Goal: Information Seeking & Learning: Learn about a topic

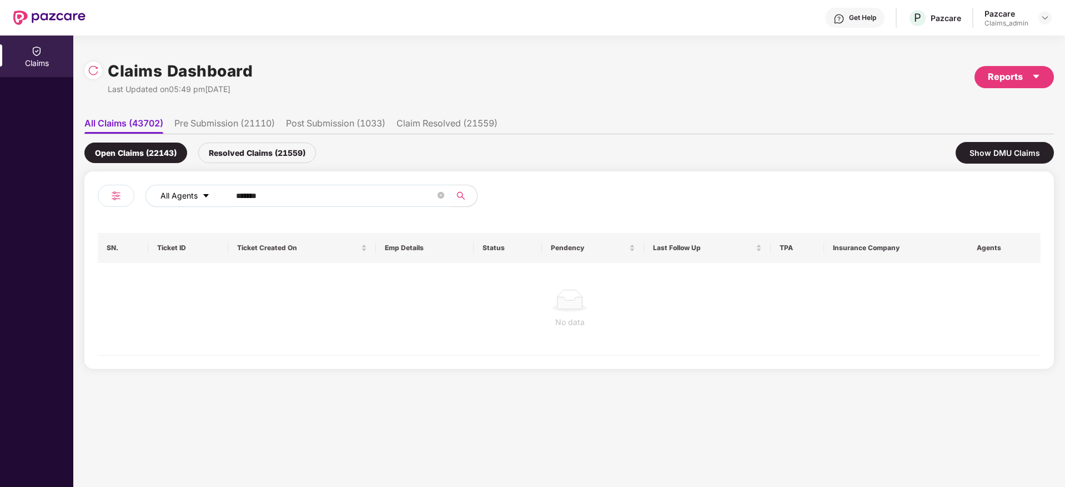
drag, startPoint x: 294, startPoint y: 199, endPoint x: 165, endPoint y: 205, distance: 128.9
click at [165, 205] on div "All Agents ******" at bounding box center [428, 196] width 566 height 22
paste input "text"
type input "******"
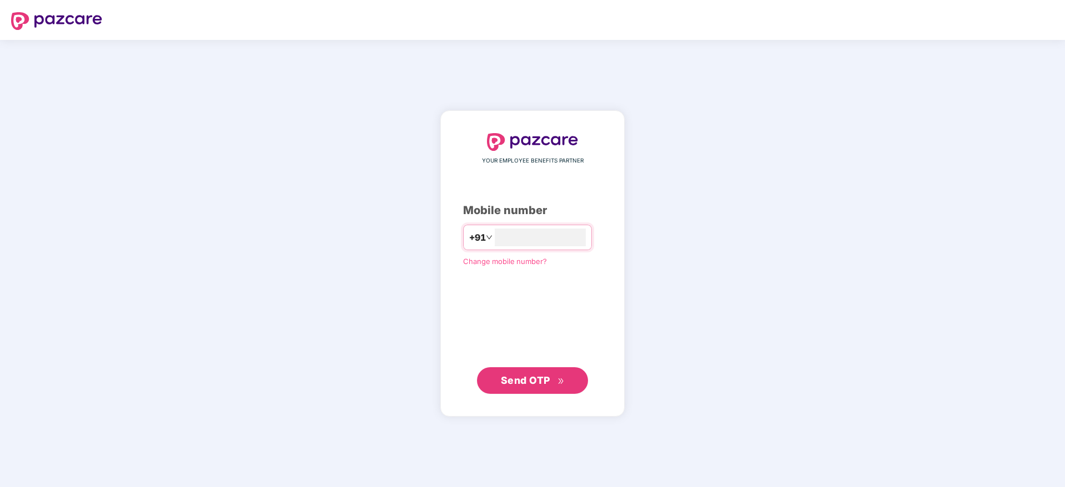
type input "**********"
click at [507, 375] on span "Send OTP" at bounding box center [525, 380] width 49 height 12
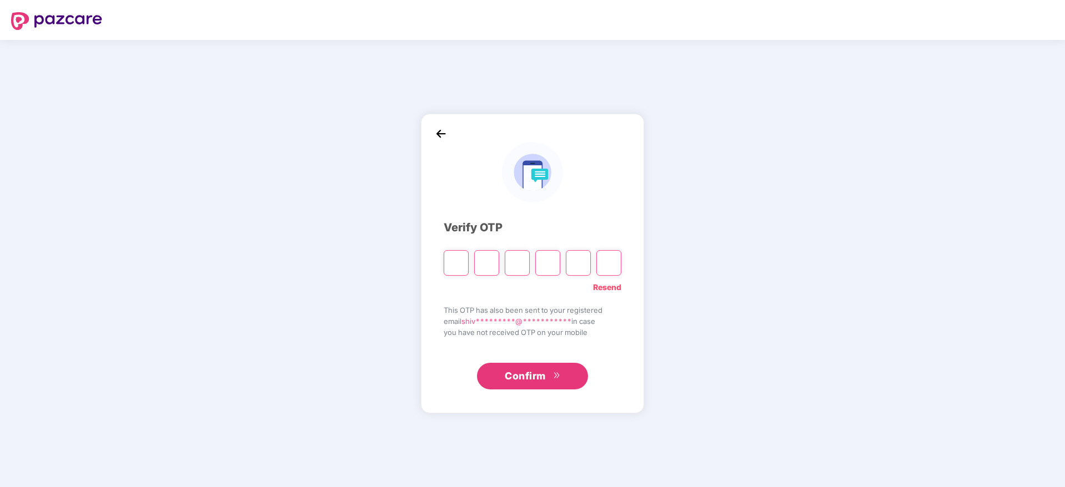
type input "*"
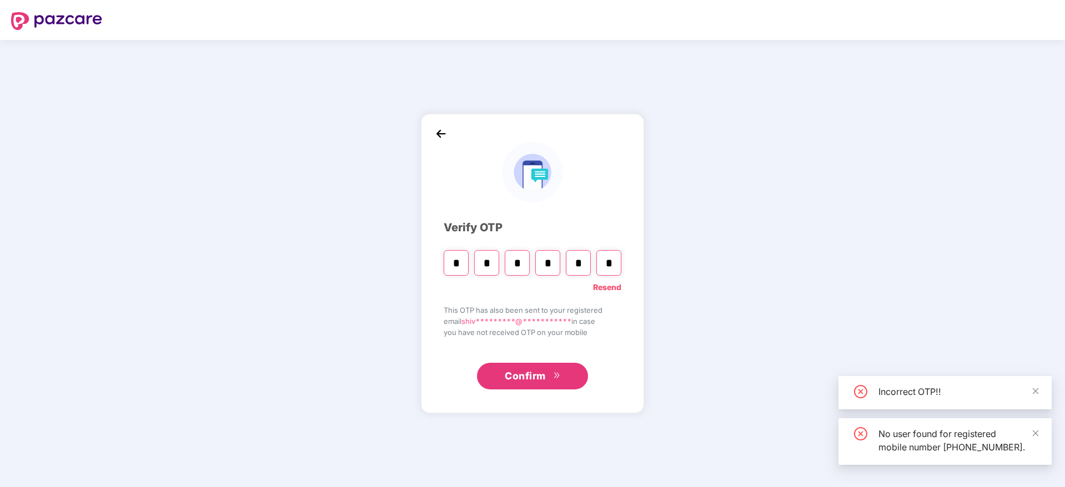
type input "*"
click at [519, 383] on span "Confirm" at bounding box center [525, 377] width 41 height 16
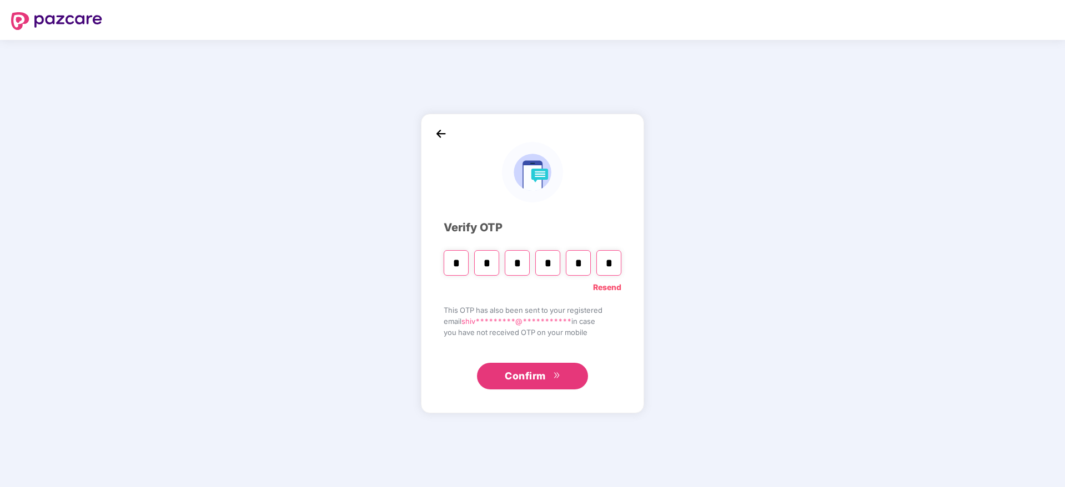
click at [512, 371] on span "Confirm" at bounding box center [525, 377] width 41 height 16
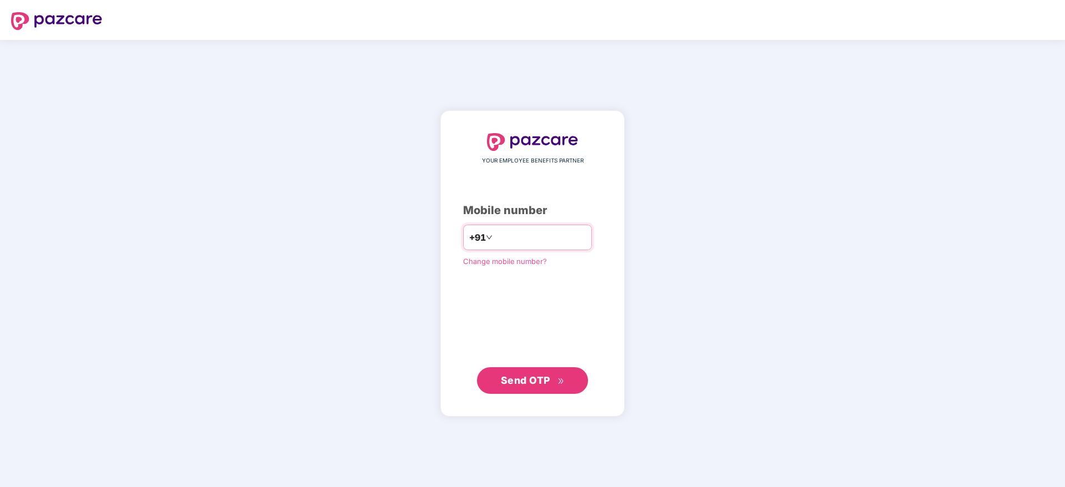
click at [508, 230] on input "number" at bounding box center [540, 238] width 91 height 18
type input "**********"
click at [523, 386] on span "Send OTP" at bounding box center [533, 380] width 64 height 16
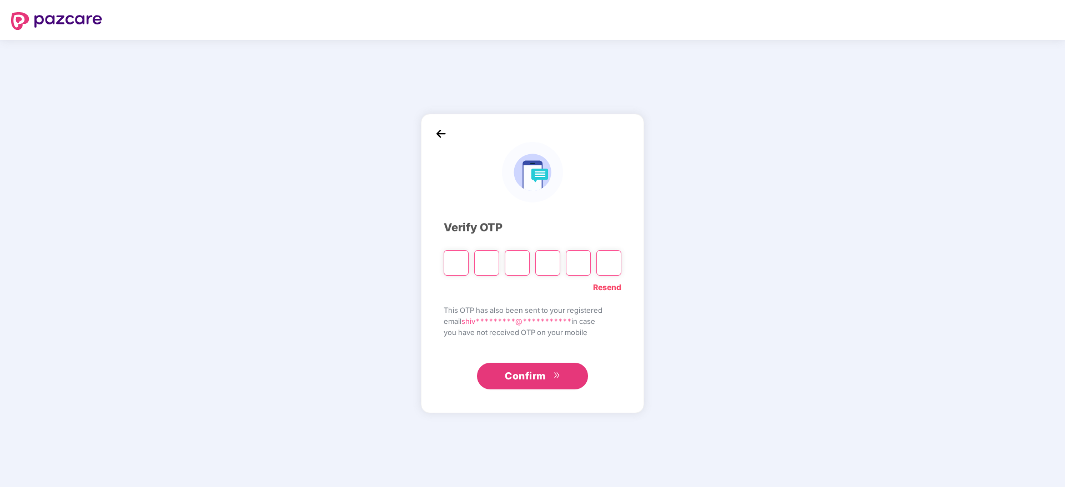
type input "*"
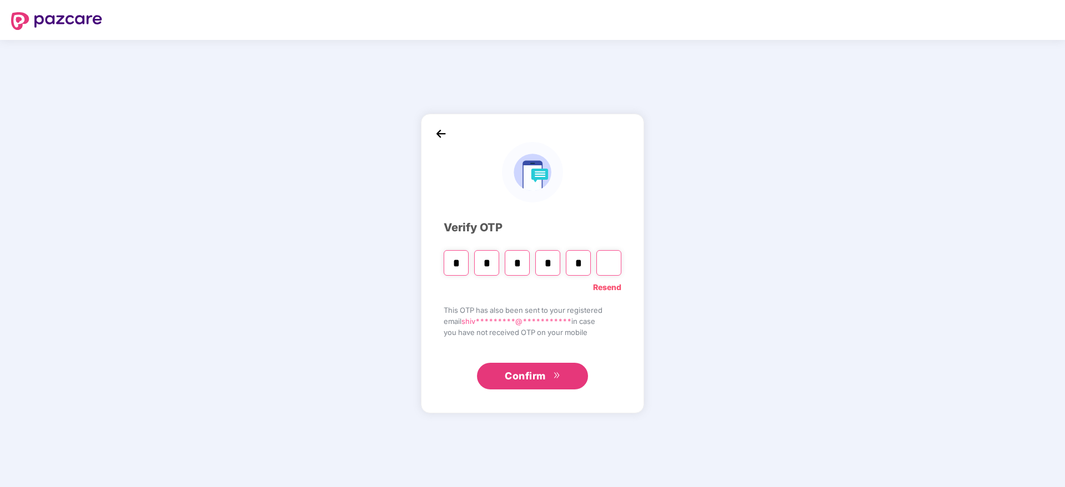
type input "*"
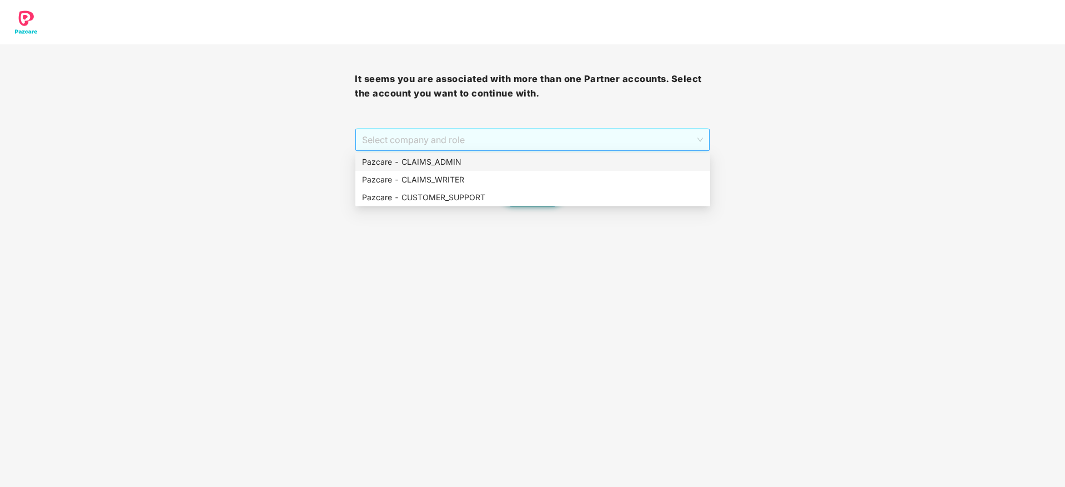
click at [400, 133] on span "Select company and role" at bounding box center [532, 139] width 340 height 21
click at [409, 162] on div "Pazcare - CLAIMS_ADMIN" at bounding box center [532, 162] width 341 height 12
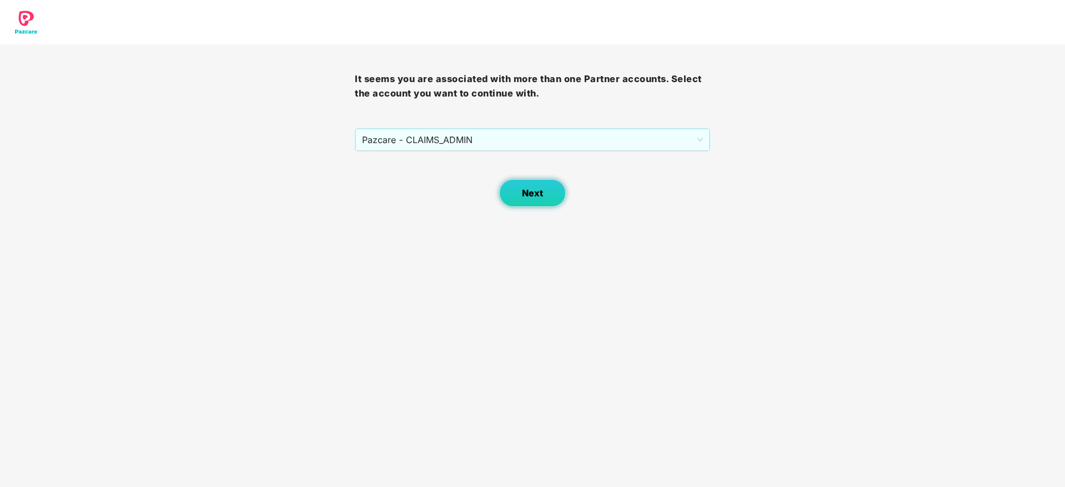
click at [527, 185] on button "Next" at bounding box center [532, 193] width 67 height 28
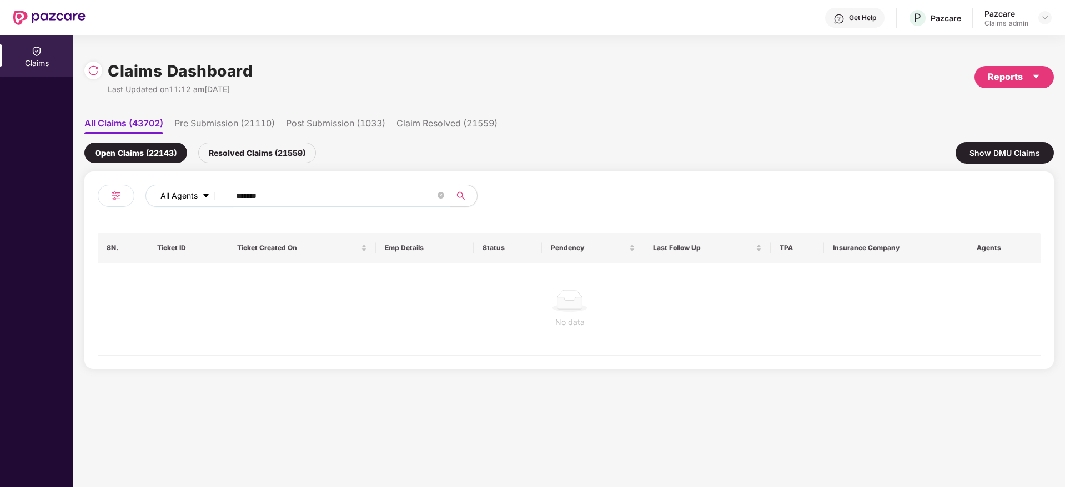
drag, startPoint x: 293, startPoint y: 198, endPoint x: 207, endPoint y: 200, distance: 85.5
click at [207, 200] on div "All Agents ******" at bounding box center [428, 196] width 566 height 22
click at [261, 149] on div "Resolved Claims (21559)" at bounding box center [257, 153] width 118 height 21
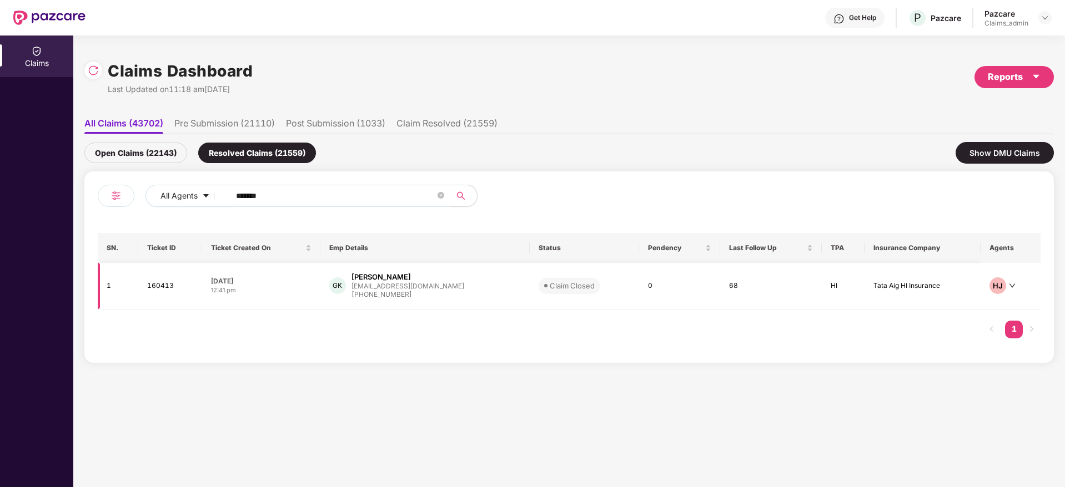
click at [395, 290] on div "[PHONE_NUMBER]" at bounding box center [407, 295] width 113 height 11
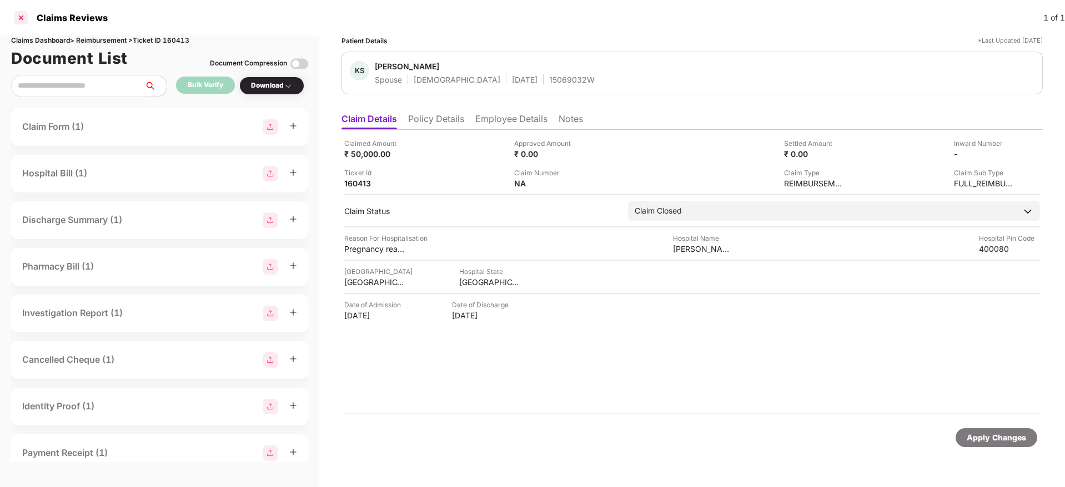
click at [16, 21] on div at bounding box center [21, 18] width 18 height 18
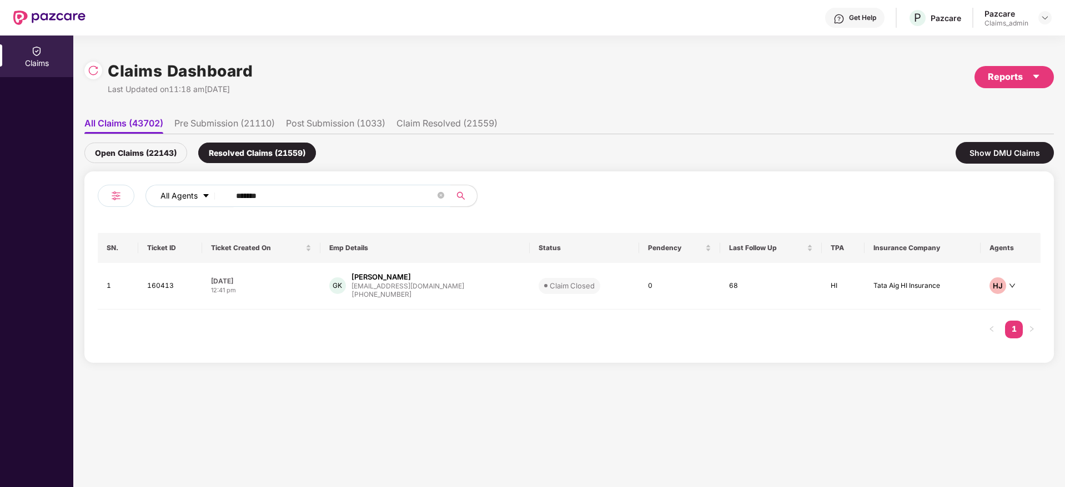
drag, startPoint x: 276, startPoint y: 192, endPoint x: 212, endPoint y: 200, distance: 65.0
click at [212, 200] on div "All Agents ******" at bounding box center [428, 196] width 566 height 22
paste input "text"
type input "******"
click at [386, 279] on div "Gaurav Anant Patil" at bounding box center [399, 277] width 86 height 11
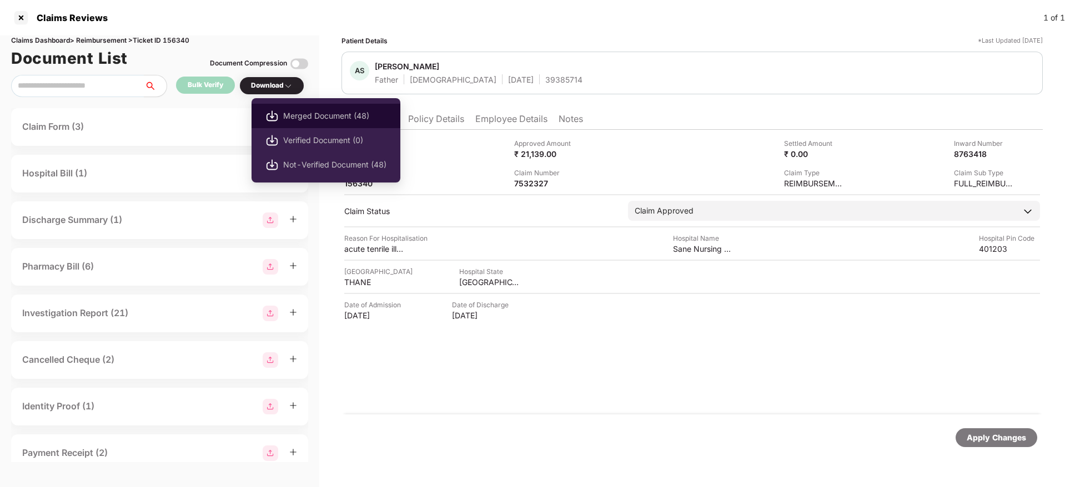
click at [298, 113] on span "Merged Document (48)" at bounding box center [334, 116] width 103 height 12
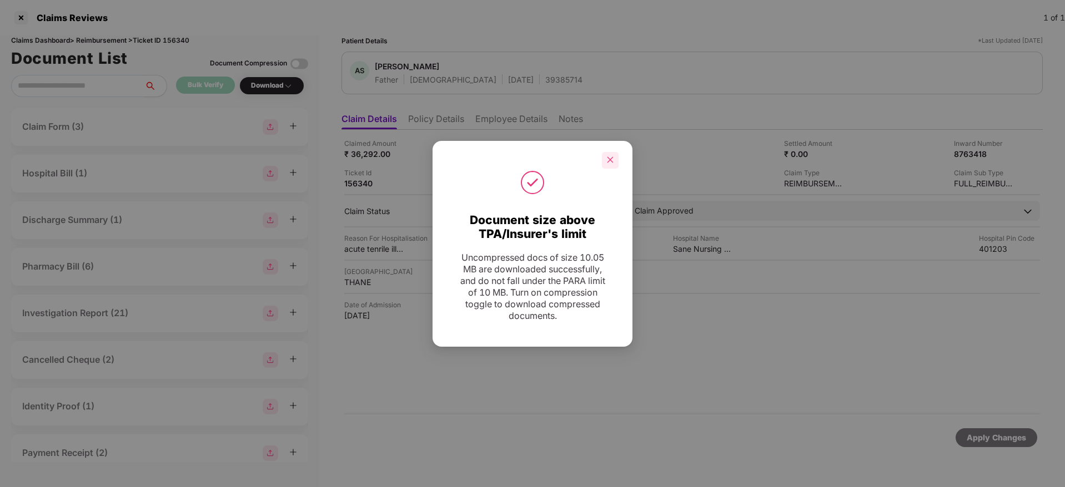
click at [611, 158] on icon "close" at bounding box center [610, 160] width 8 height 8
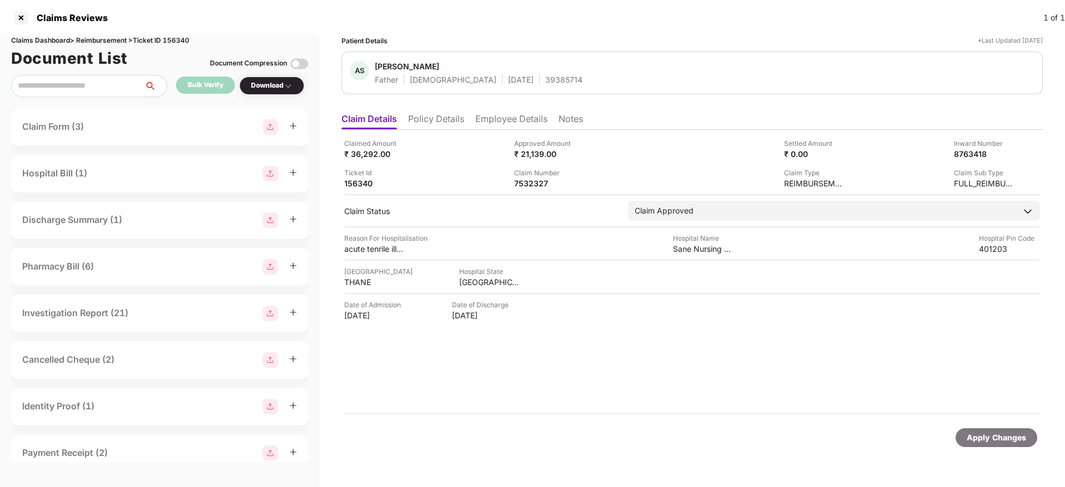
click at [518, 115] on li "Employee Details" at bounding box center [511, 121] width 72 height 16
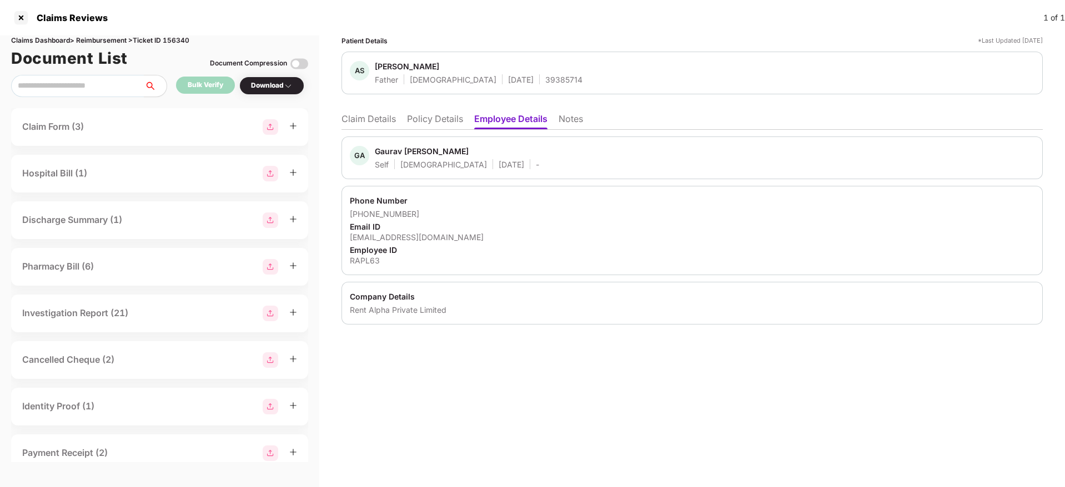
click at [419, 119] on li "Policy Details" at bounding box center [435, 121] width 56 height 16
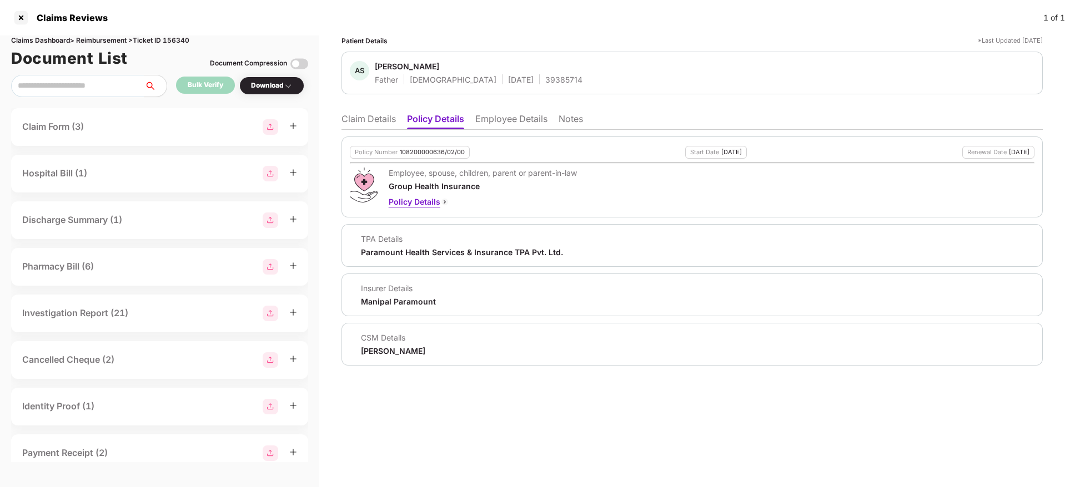
click at [400, 203] on div "Policy Details" at bounding box center [483, 202] width 188 height 12
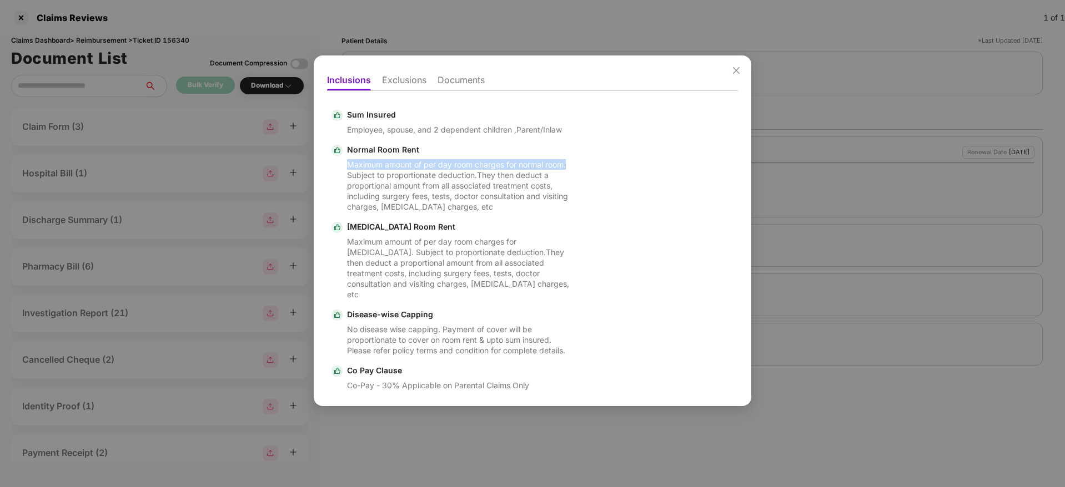
drag, startPoint x: 736, startPoint y: 148, endPoint x: 738, endPoint y: 170, distance: 22.4
click at [738, 170] on div "Inclusions Exclusions Documents Sum Insured Employee, spouse, and 2 dependent c…" at bounding box center [532, 231] width 437 height 351
click at [650, 238] on div "Sum Insured Employee, spouse, and 2 dependent children ,Parent/Inlaw Normal Roo…" at bounding box center [532, 248] width 411 height 289
click at [729, 74] on span "Close" at bounding box center [736, 71] width 30 height 30
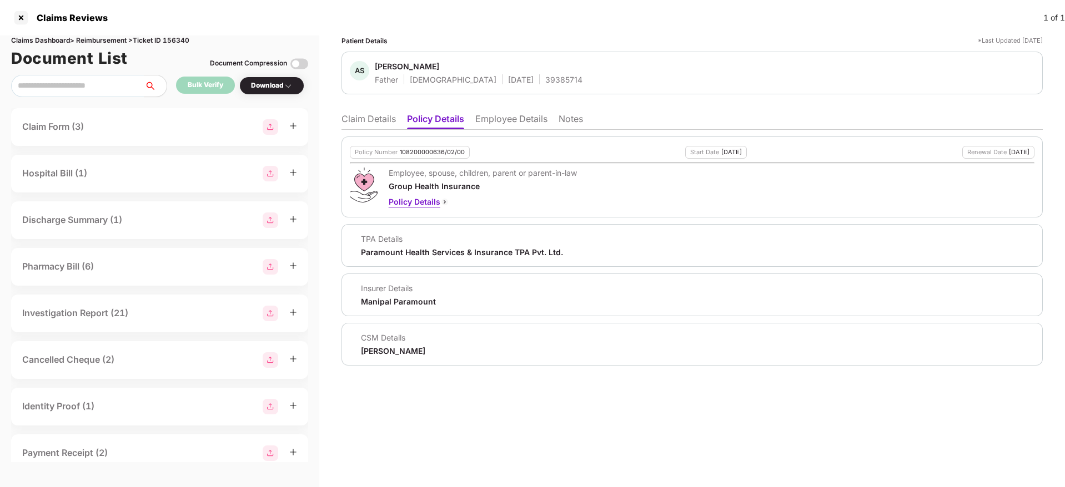
click at [422, 203] on div "Policy Details" at bounding box center [483, 202] width 188 height 12
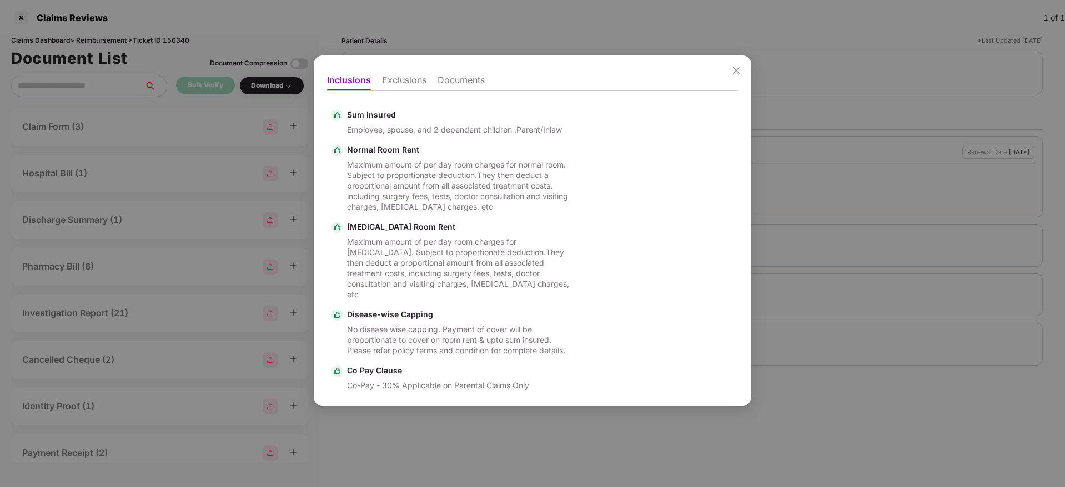
click at [596, 279] on div "Sum Insured Employee, spouse, and 2 dependent children ,Parent/Inlaw Normal Roo…" at bounding box center [532, 248] width 411 height 289
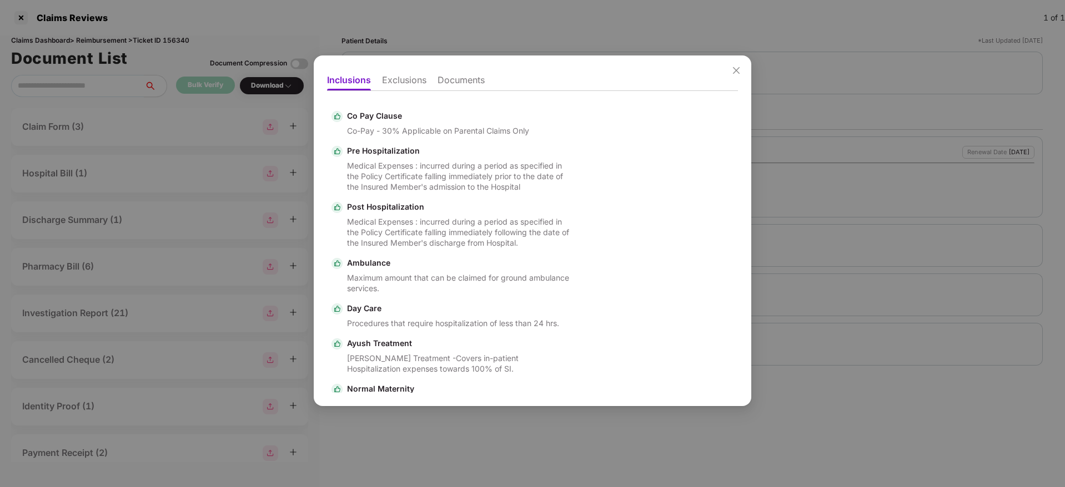
scroll to position [217, 0]
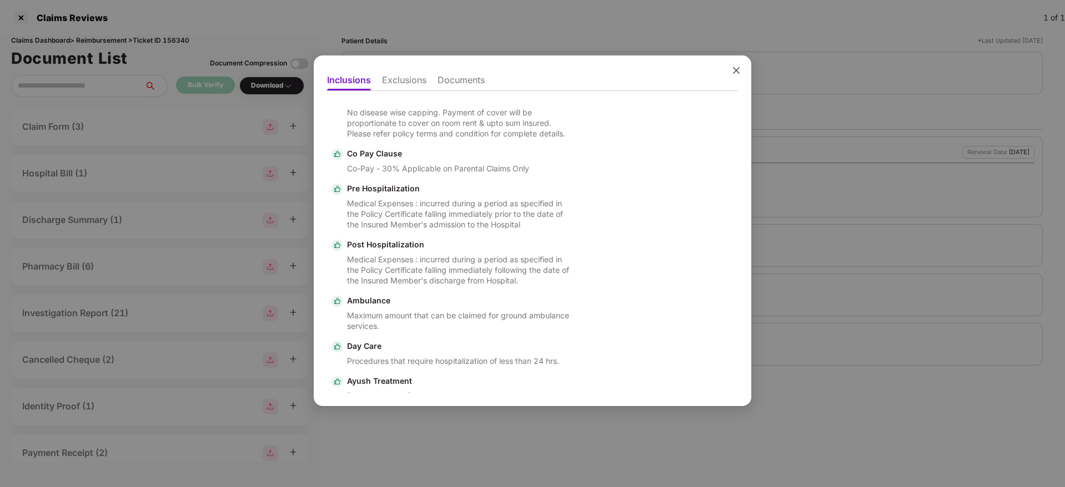
click at [736, 68] on icon "close" at bounding box center [736, 70] width 9 height 9
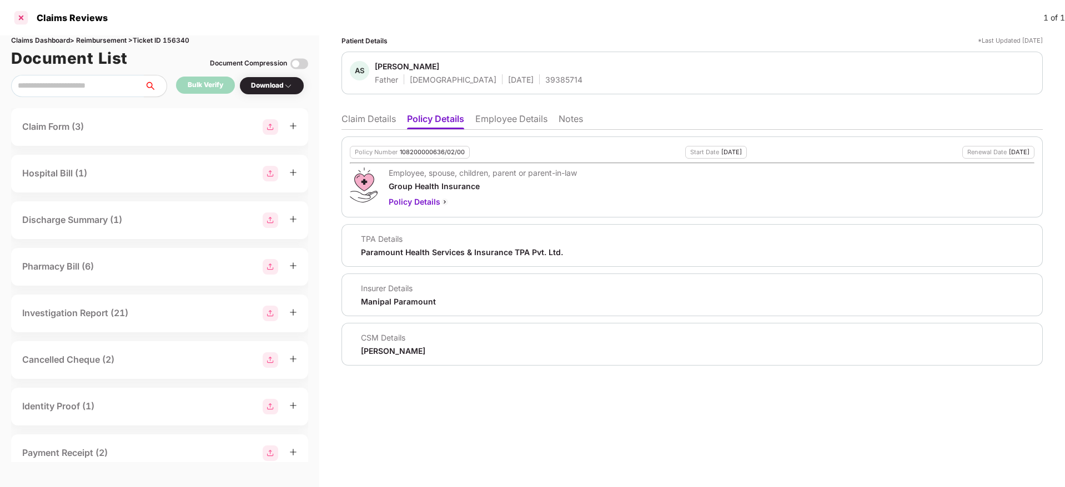
click at [14, 18] on div at bounding box center [21, 18] width 18 height 18
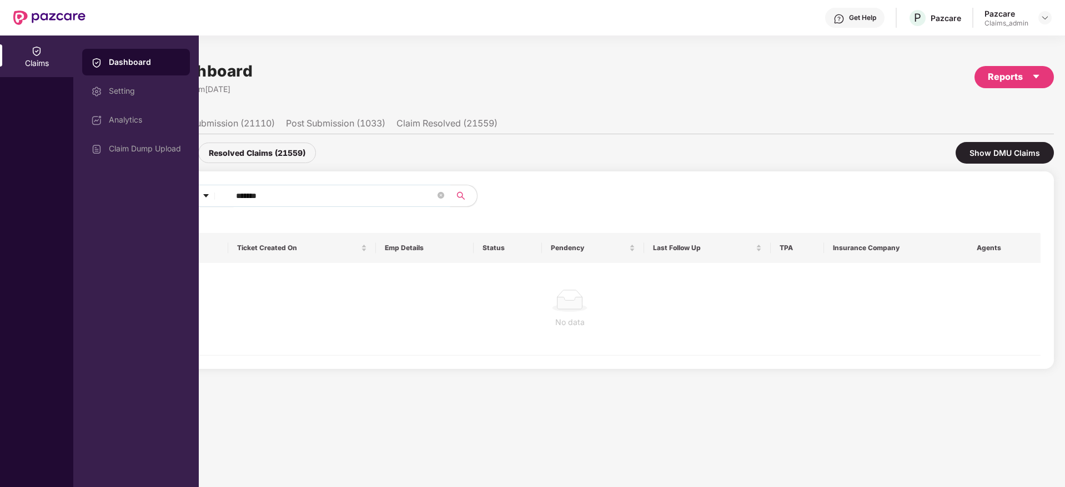
drag, startPoint x: 290, startPoint y: 196, endPoint x: 226, endPoint y: 191, distance: 64.0
click at [226, 191] on span "******" at bounding box center [337, 196] width 228 height 22
paste input "text"
type input "******"
click at [270, 149] on div "Resolved Claims (21559)" at bounding box center [257, 153] width 118 height 21
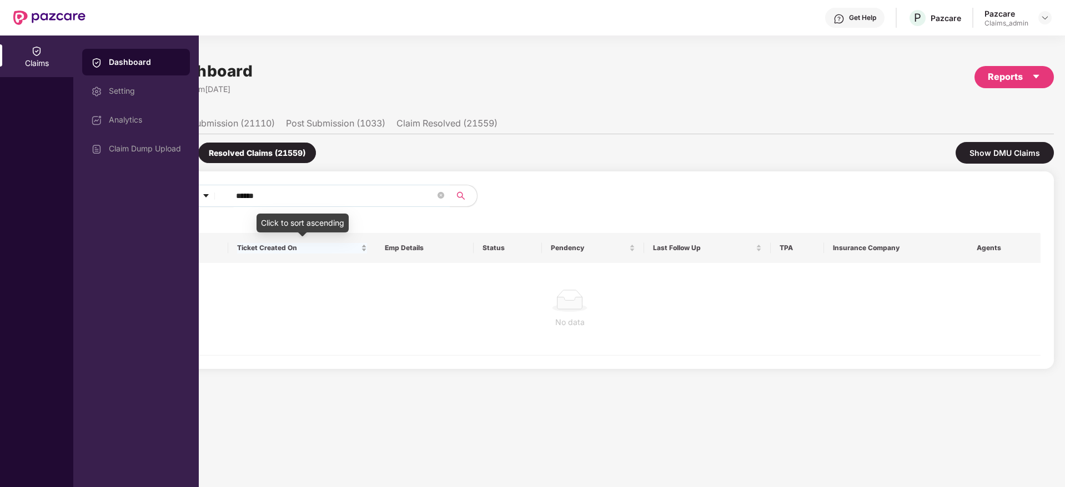
click at [345, 251] on span "Ticket Created On" at bounding box center [298, 248] width 122 height 9
click at [338, 286] on div "No data" at bounding box center [570, 309] width 944 height 92
click at [324, 59] on div "Claims Dashboard Last Updated on 12:01 pm, 30 Sep 2025 Reports" at bounding box center [568, 77] width 969 height 59
click at [41, 57] on div "Claims" at bounding box center [36, 57] width 73 height 42
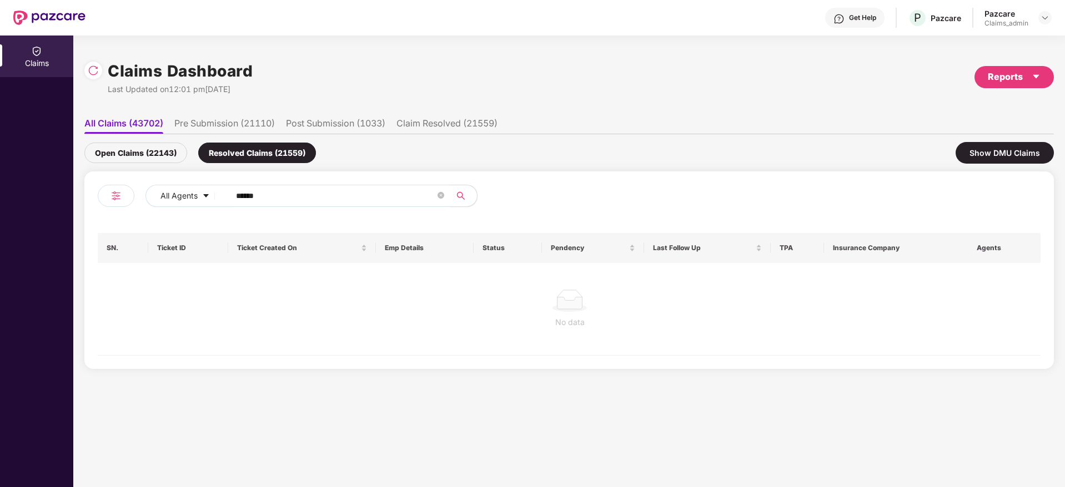
click at [133, 153] on div "Open Claims (22143)" at bounding box center [135, 153] width 103 height 21
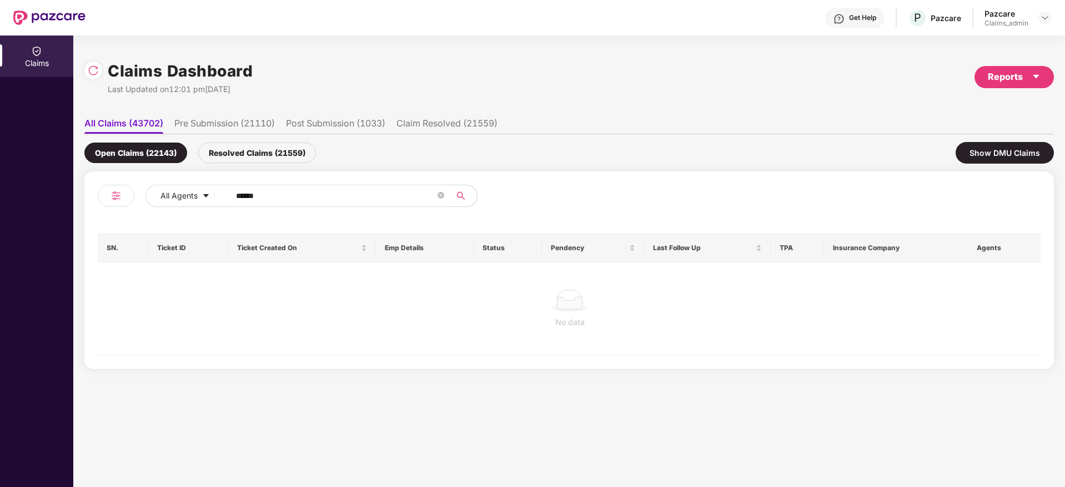
click at [254, 163] on div "Open Claims (22143) Resolved Claims (21559) Show DMU Claims" at bounding box center [568, 152] width 969 height 37
click at [250, 159] on div "Resolved Claims (21559)" at bounding box center [257, 153] width 118 height 21
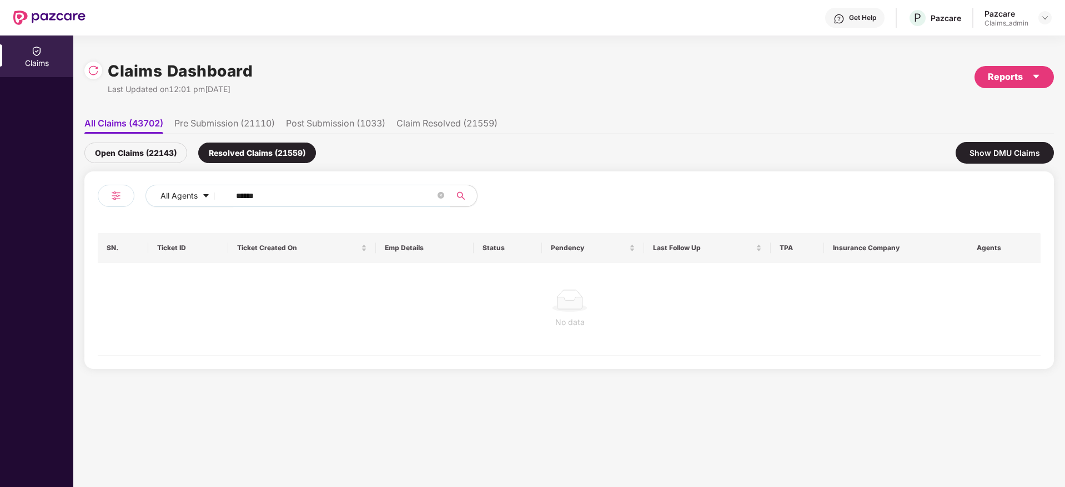
click at [207, 121] on li "Pre Submission (21110)" at bounding box center [224, 126] width 100 height 16
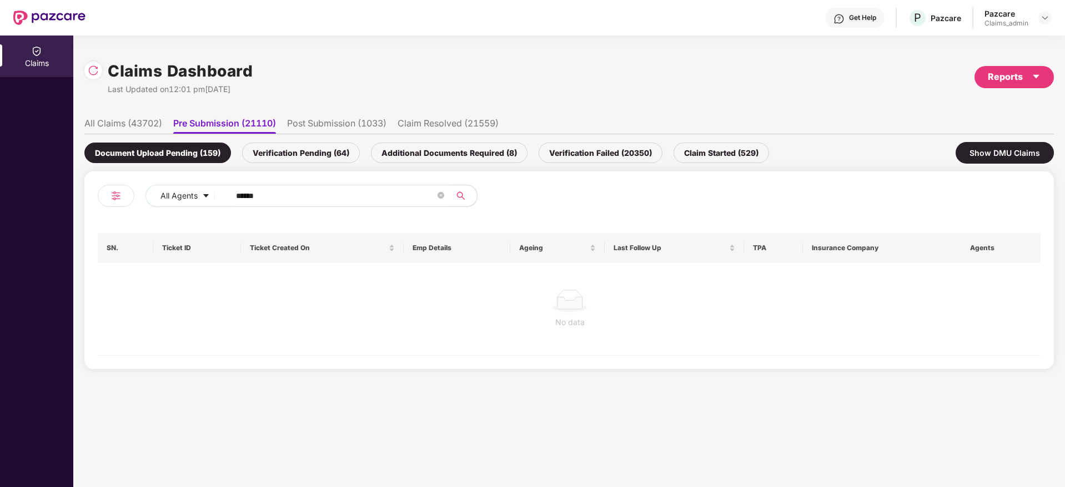
click at [294, 147] on div "Verification Pending (64)" at bounding box center [301, 153] width 118 height 21
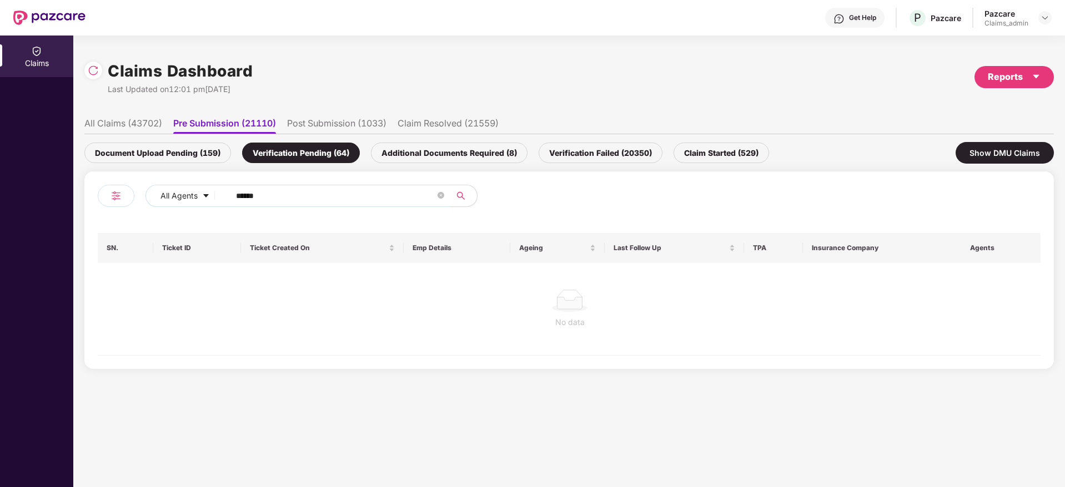
click at [177, 152] on div "Document Upload Pending (159)" at bounding box center [157, 153] width 147 height 21
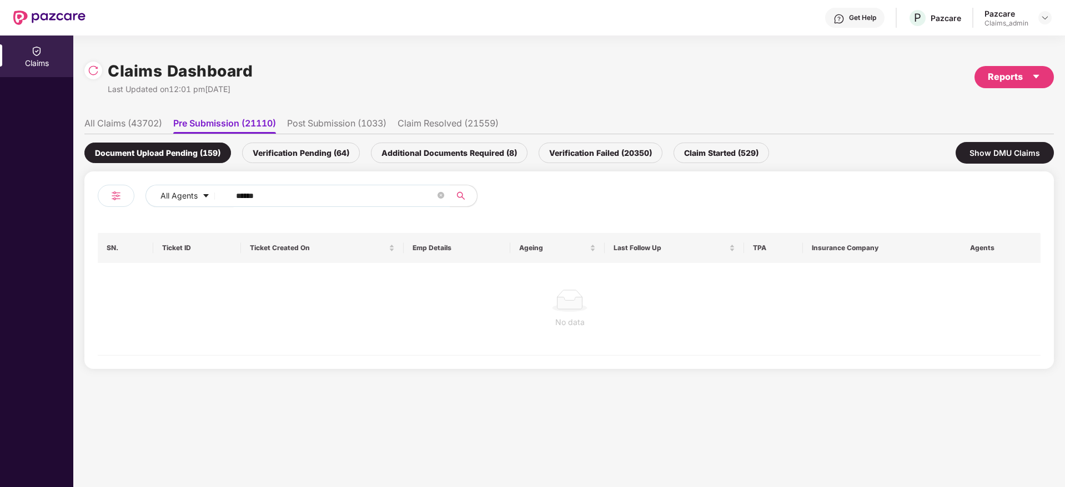
click at [121, 119] on li "All Claims (43702)" at bounding box center [123, 126] width 78 height 16
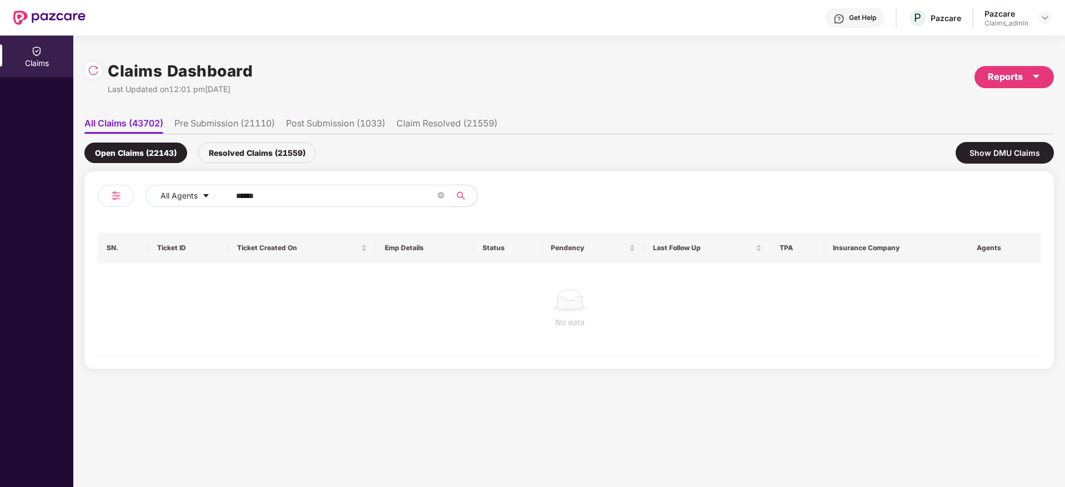
click at [245, 152] on div "Resolved Claims (21559)" at bounding box center [257, 153] width 118 height 21
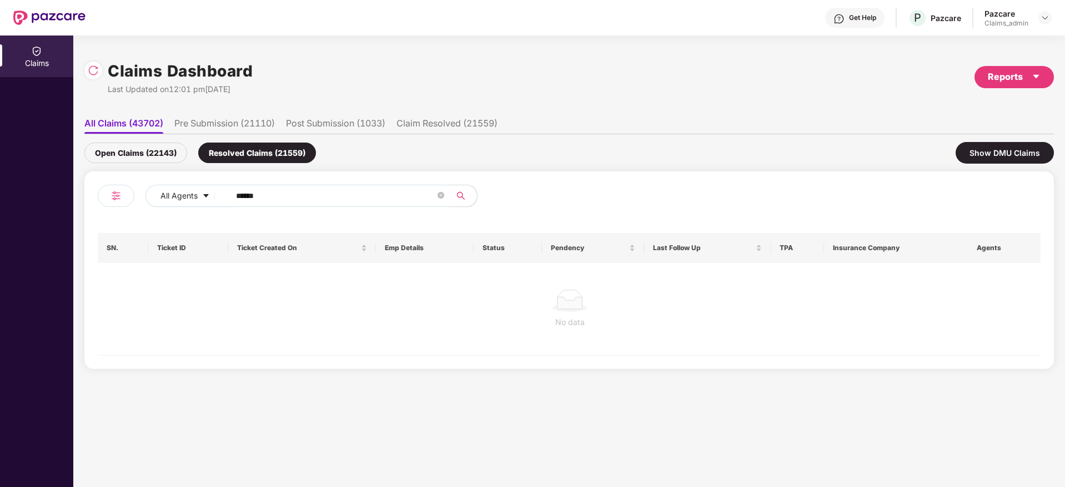
click at [154, 151] on div "Open Claims (22143)" at bounding box center [135, 153] width 103 height 21
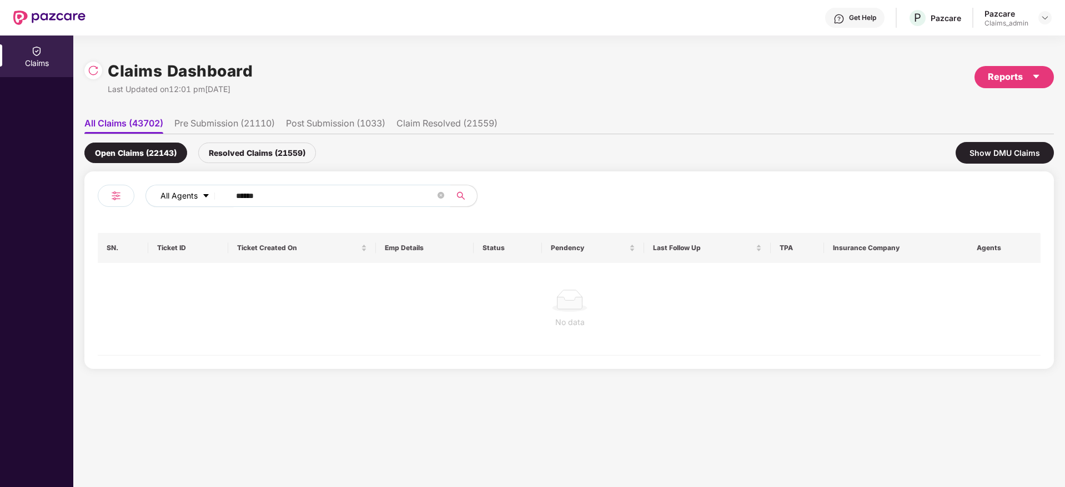
drag, startPoint x: 276, startPoint y: 203, endPoint x: 178, endPoint y: 207, distance: 98.9
click at [178, 207] on div "All Agents ******" at bounding box center [428, 196] width 566 height 22
click at [236, 158] on div "Resolved Claims (21559)" at bounding box center [257, 153] width 118 height 21
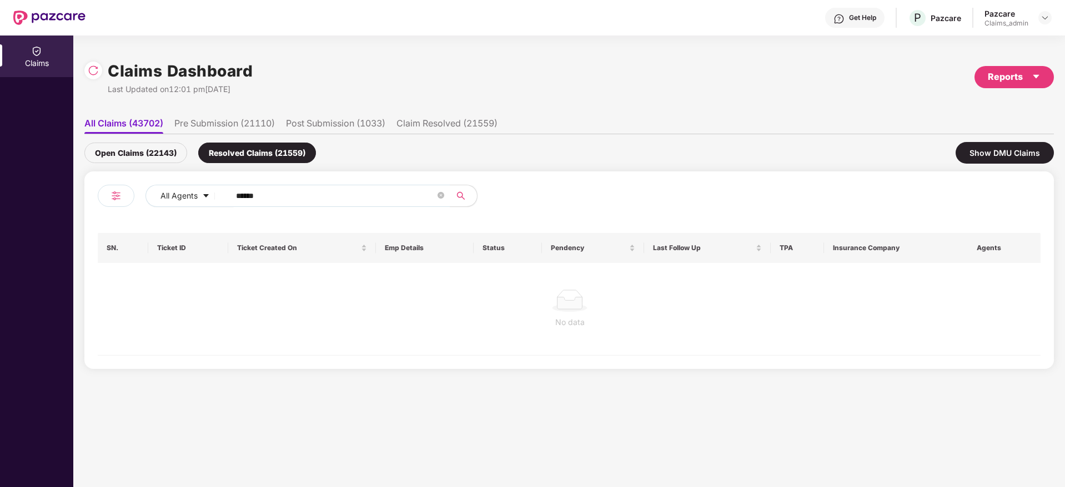
click at [142, 156] on div "Open Claims (22143)" at bounding box center [135, 153] width 103 height 21
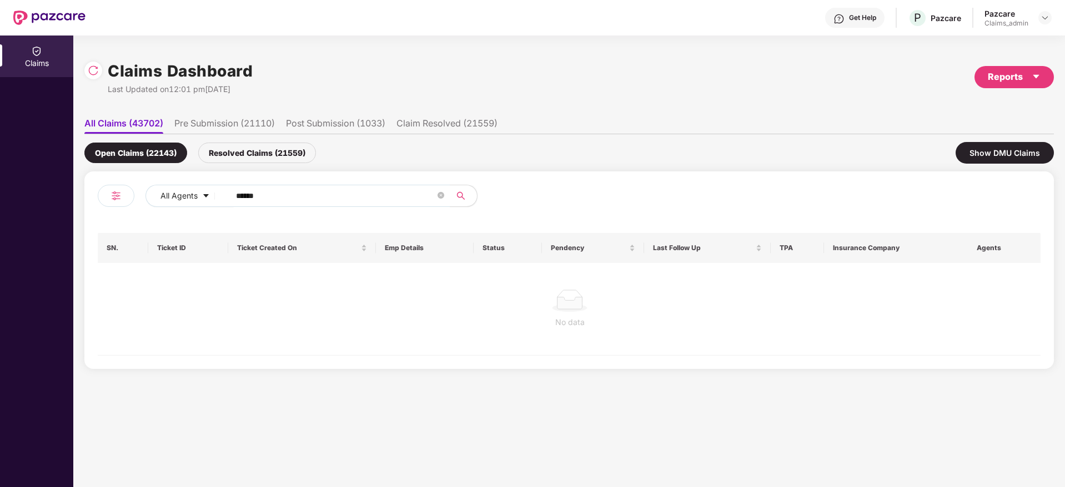
click at [229, 152] on div "Resolved Claims (21559)" at bounding box center [257, 153] width 118 height 21
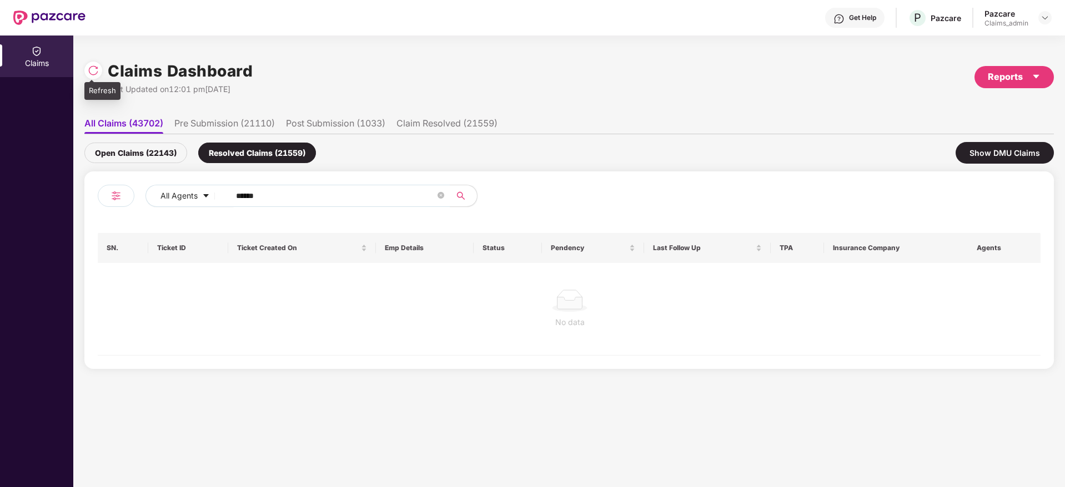
click at [95, 68] on img at bounding box center [93, 70] width 11 height 11
click at [129, 159] on div "Open Claims (22240)" at bounding box center [135, 153] width 103 height 21
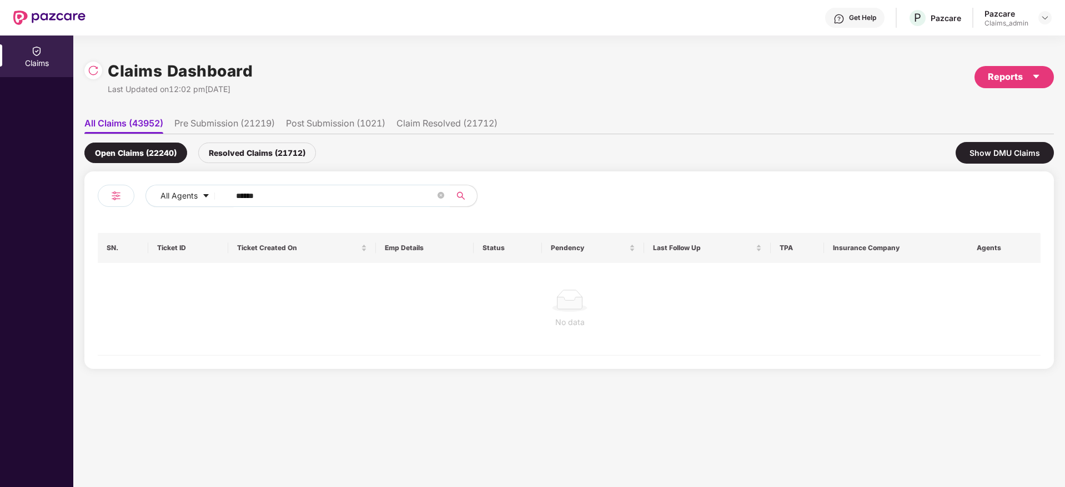
click at [249, 157] on div "Resolved Claims (21712)" at bounding box center [257, 153] width 118 height 21
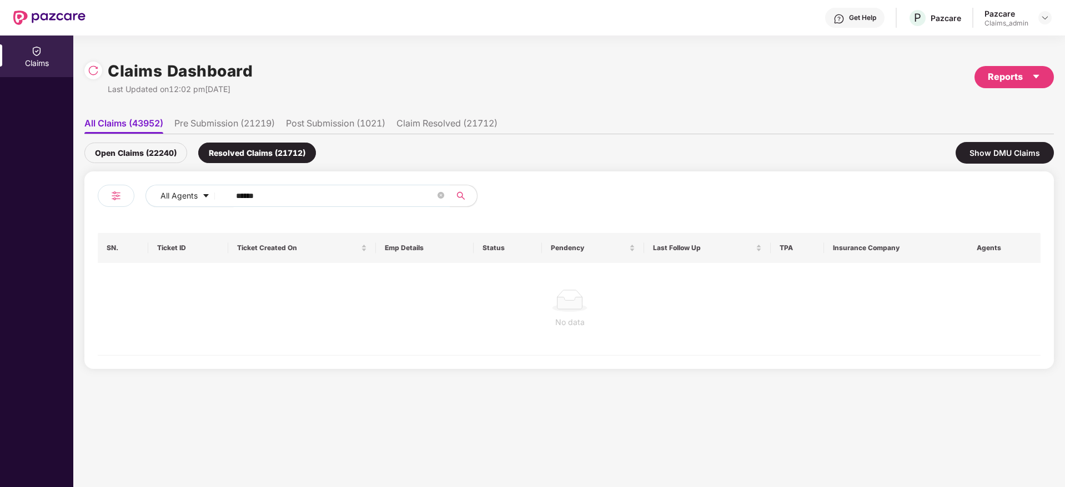
click at [145, 156] on div "Open Claims (22240)" at bounding box center [135, 153] width 103 height 21
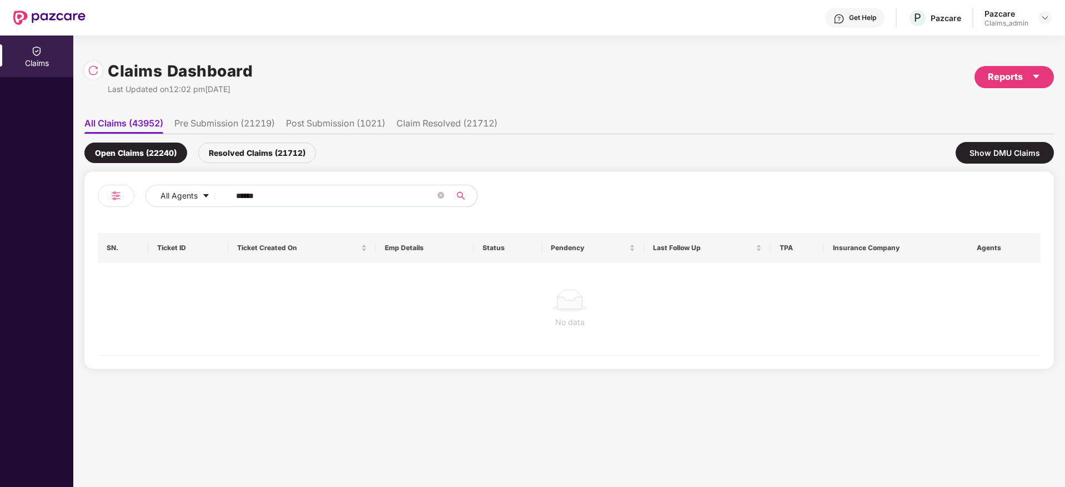
click at [239, 152] on div "Resolved Claims (21712)" at bounding box center [257, 153] width 118 height 21
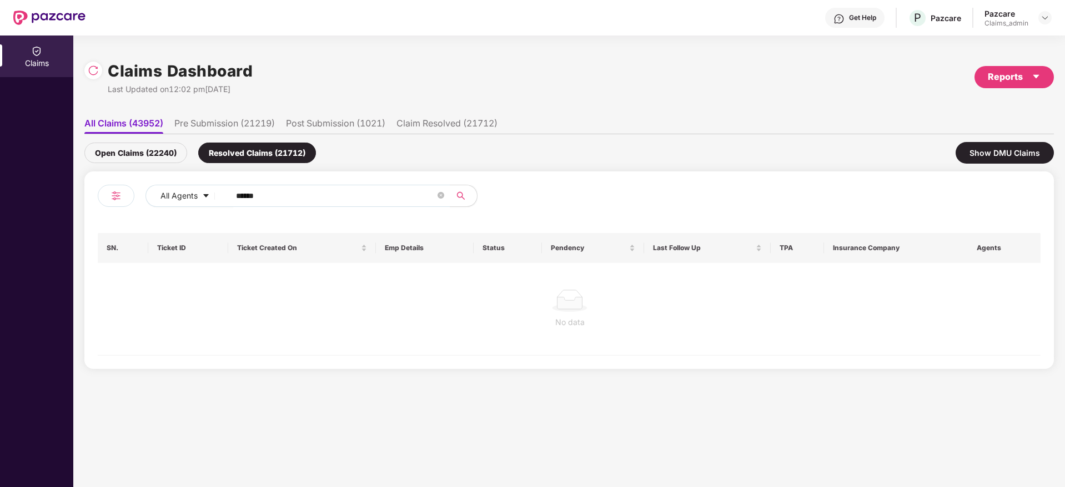
click at [323, 115] on ul "All Claims (43952) Pre Submission (21219) Post Submission (1021) Claim Resolved…" at bounding box center [568, 123] width 969 height 22
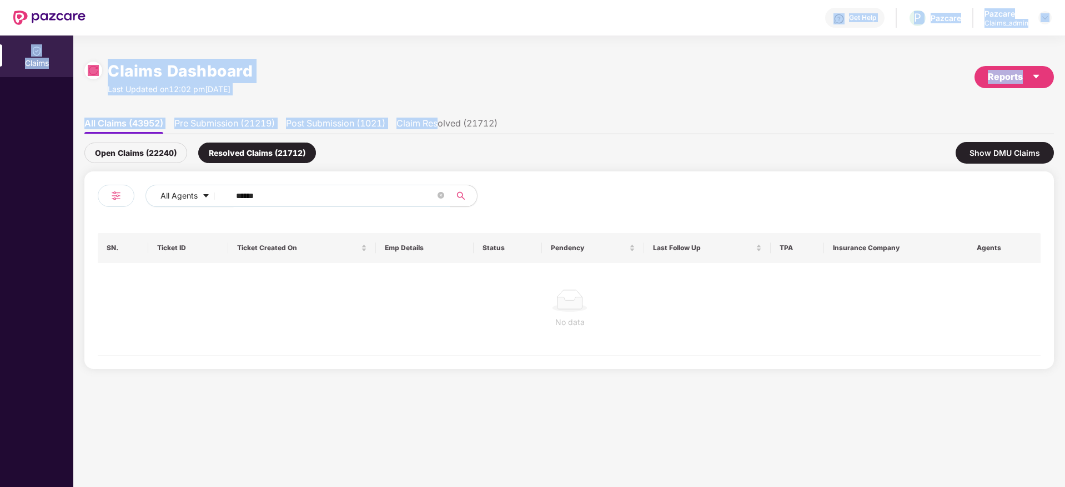
drag, startPoint x: 443, startPoint y: 113, endPoint x: 133, endPoint y: -73, distance: 361.3
click at [133, 0] on html "Get Help P Pazcare Pazcare Claims_admin Claims Claims Dashboard Last Updated on…" at bounding box center [532, 243] width 1065 height 487
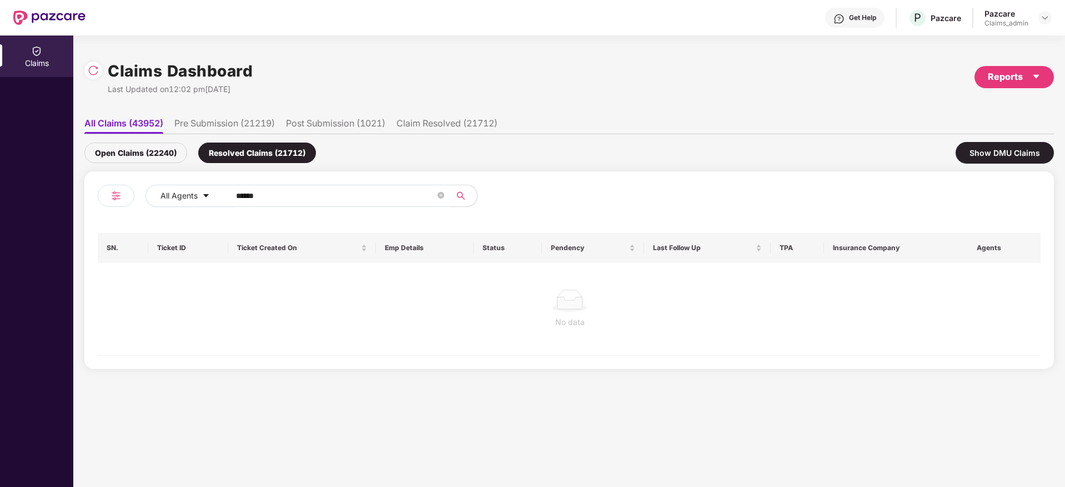
click at [154, 160] on div "Open Claims (22240)" at bounding box center [135, 153] width 103 height 21
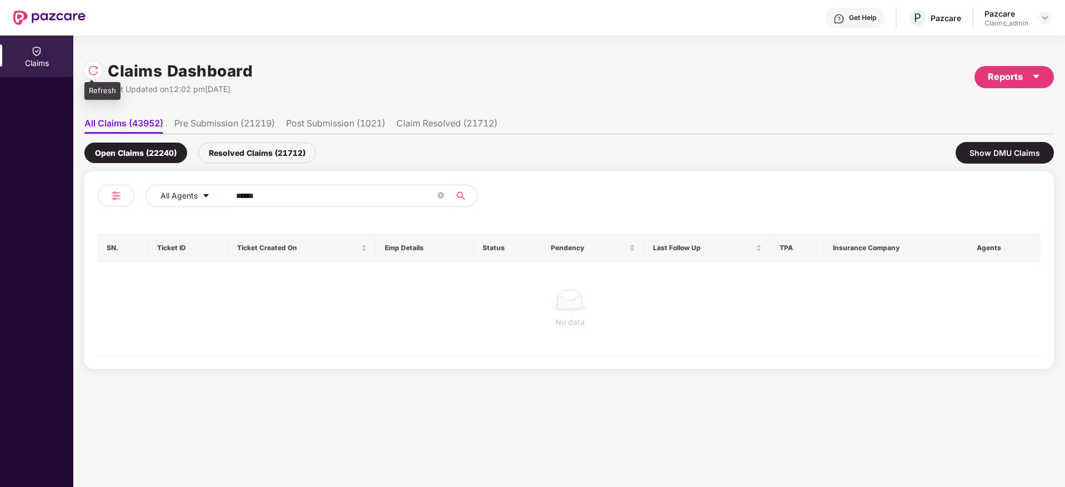
click at [90, 65] on img at bounding box center [93, 70] width 11 height 11
drag, startPoint x: 280, startPoint y: 192, endPoint x: 158, endPoint y: 186, distance: 122.3
click at [158, 186] on div "All Agents ******" at bounding box center [428, 196] width 566 height 22
paste input "text"
click at [236, 147] on div "Resolved Claims (21712)" at bounding box center [257, 153] width 118 height 21
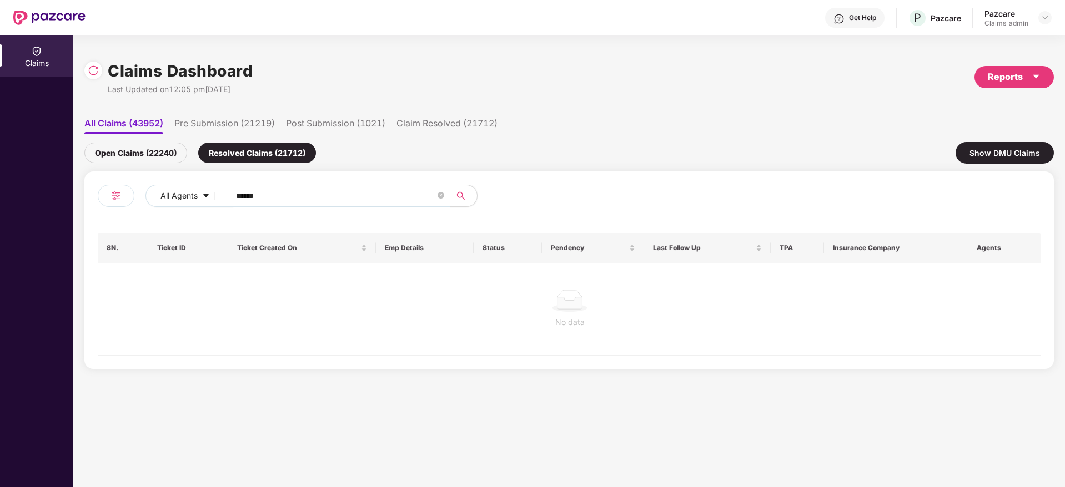
click at [126, 154] on div "Open Claims (22240)" at bounding box center [135, 153] width 103 height 21
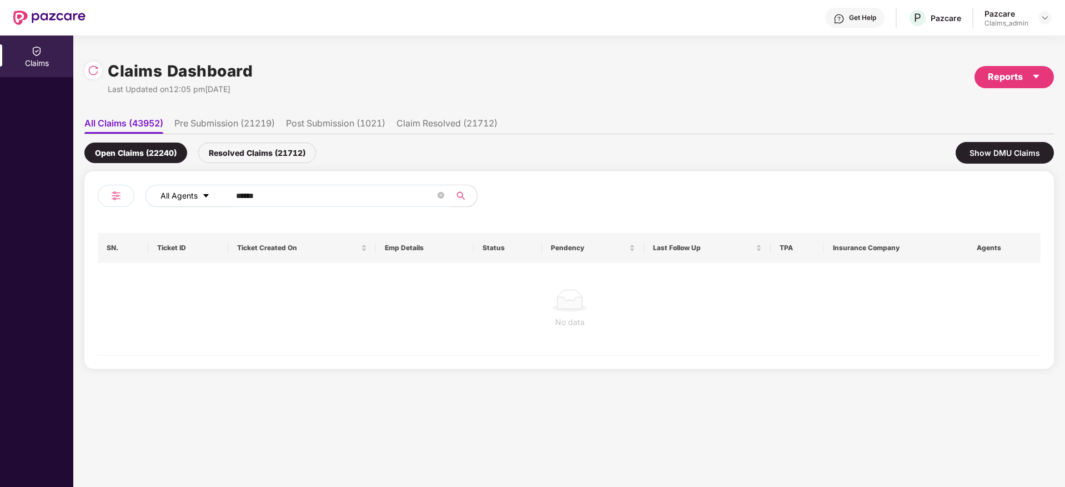
drag, startPoint x: 282, startPoint y: 194, endPoint x: 189, endPoint y: 199, distance: 92.8
click at [189, 199] on div "All Agents ******" at bounding box center [428, 196] width 566 height 22
paste input "text"
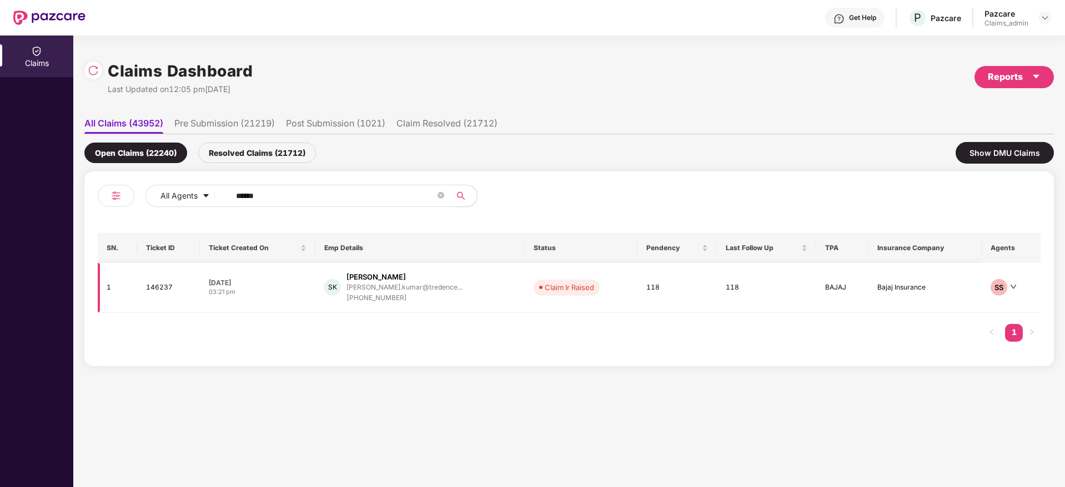
type input "******"
click at [400, 303] on div "+919123238986" at bounding box center [404, 298] width 116 height 11
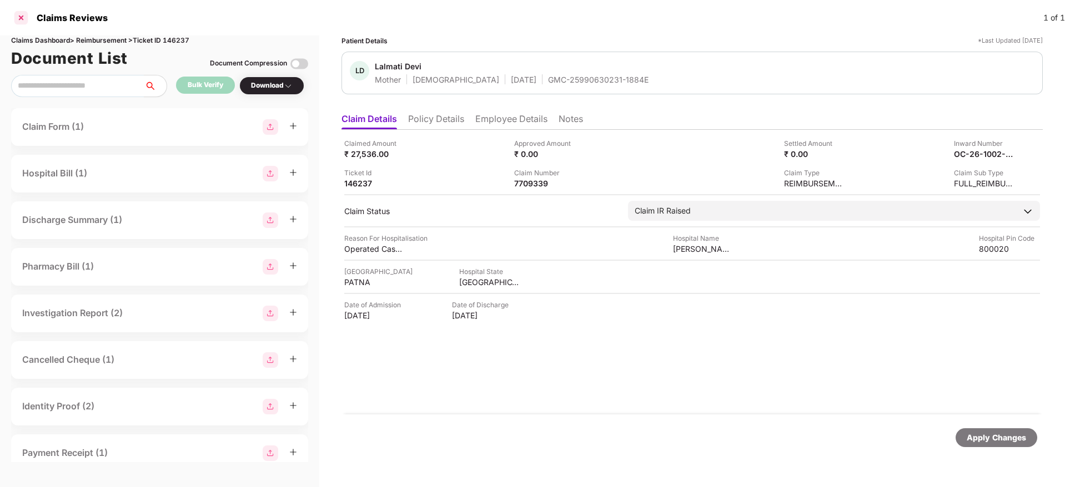
click at [19, 20] on div at bounding box center [21, 18] width 18 height 18
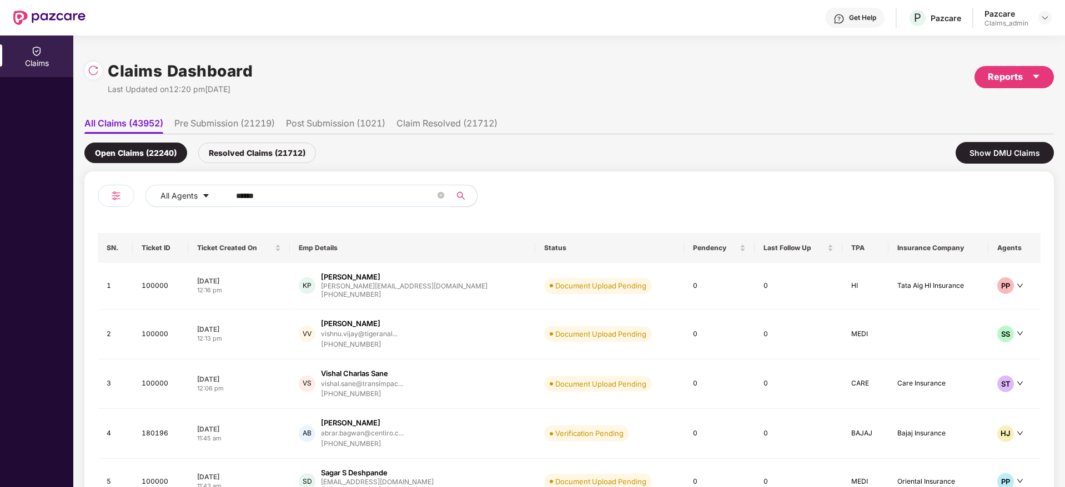
drag, startPoint x: 264, startPoint y: 195, endPoint x: 235, endPoint y: 205, distance: 30.5
click at [235, 205] on span "******" at bounding box center [337, 196] width 228 height 22
paste input "text"
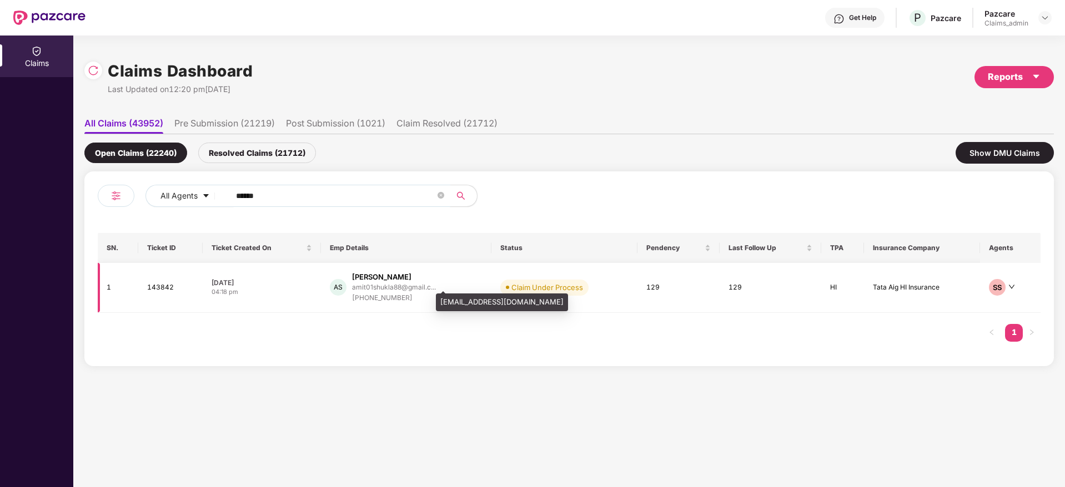
type input "******"
click at [379, 284] on div "amit01shukla88@gmail.c..." at bounding box center [394, 287] width 84 height 7
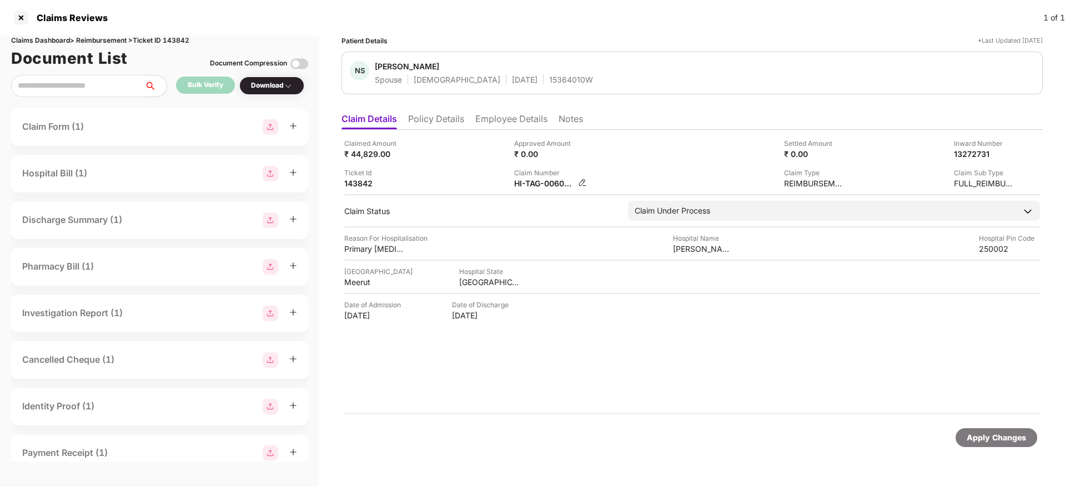
click at [580, 182] on img at bounding box center [582, 182] width 9 height 9
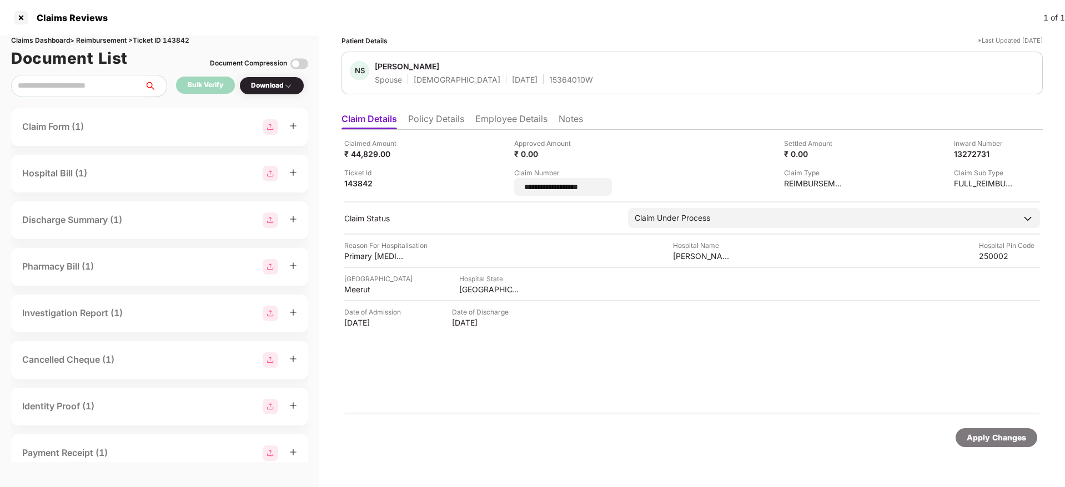
type input "**********"
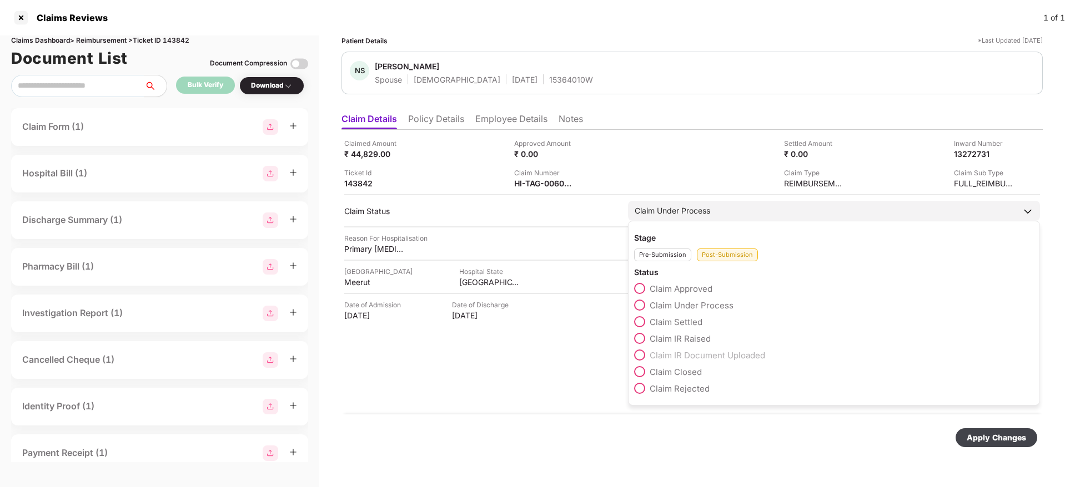
click at [640, 401] on div "Stage Pre-Submission Post-Submission Status Claim Approved Claim Under Process …" at bounding box center [834, 313] width 412 height 185
click at [640, 389] on span at bounding box center [639, 388] width 11 height 11
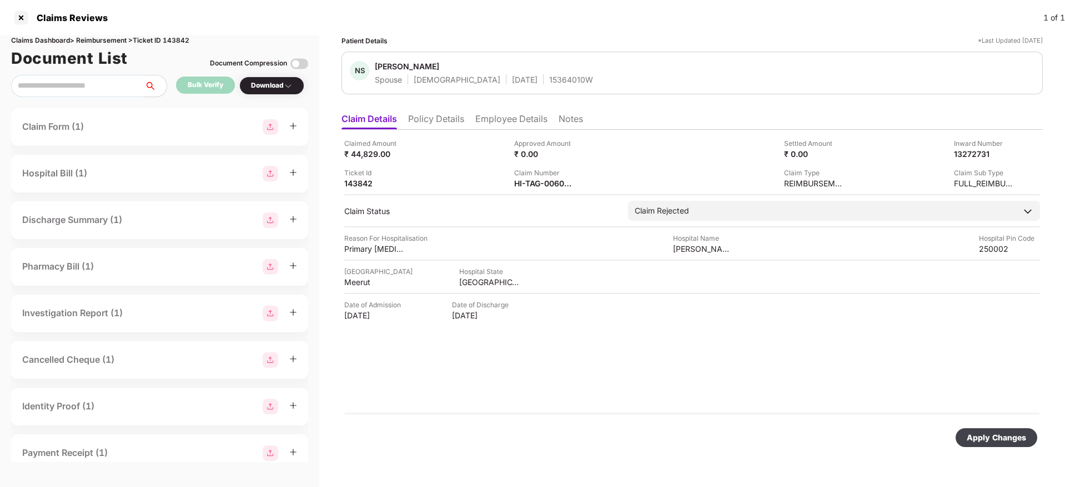
click at [988, 430] on div "Apply Changes" at bounding box center [996, 438] width 82 height 19
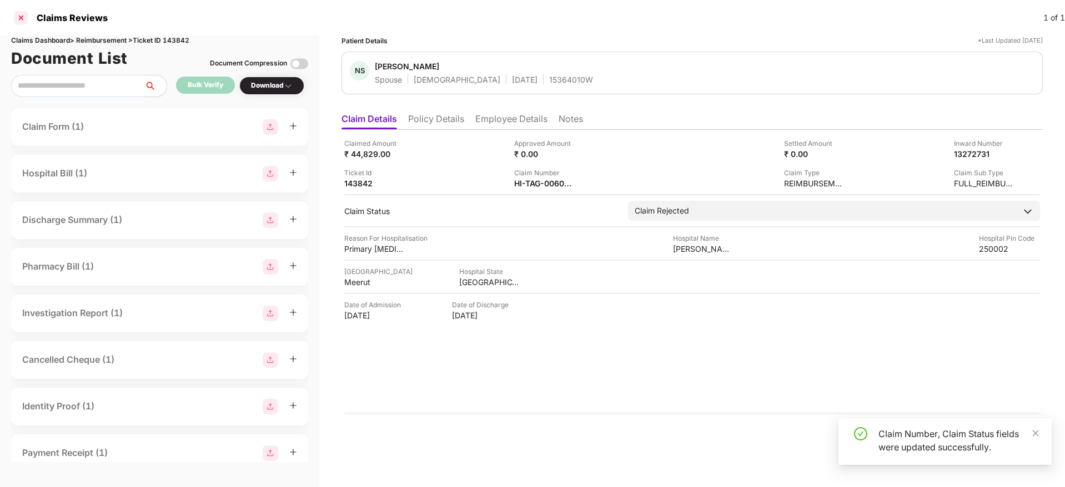
click at [19, 15] on div at bounding box center [21, 18] width 18 height 18
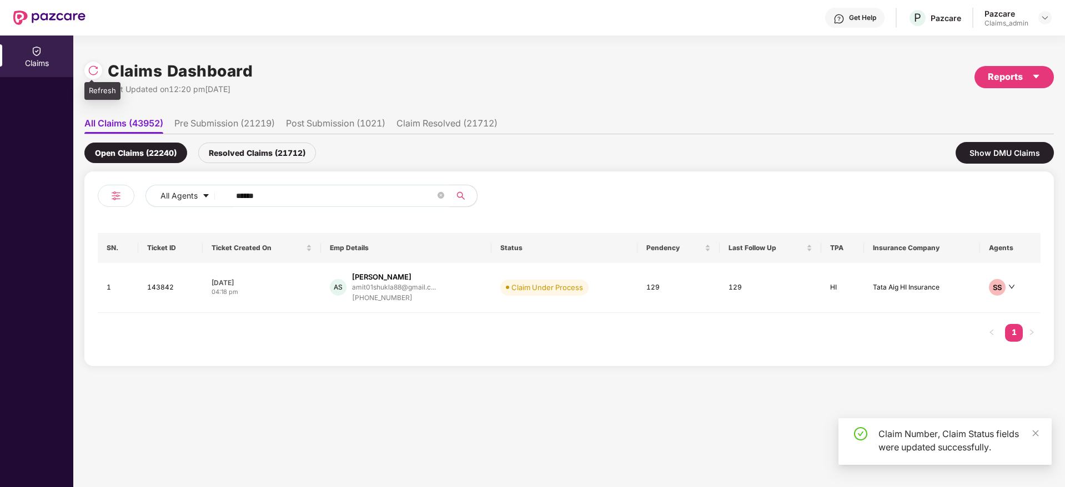
click at [93, 72] on img at bounding box center [93, 70] width 11 height 11
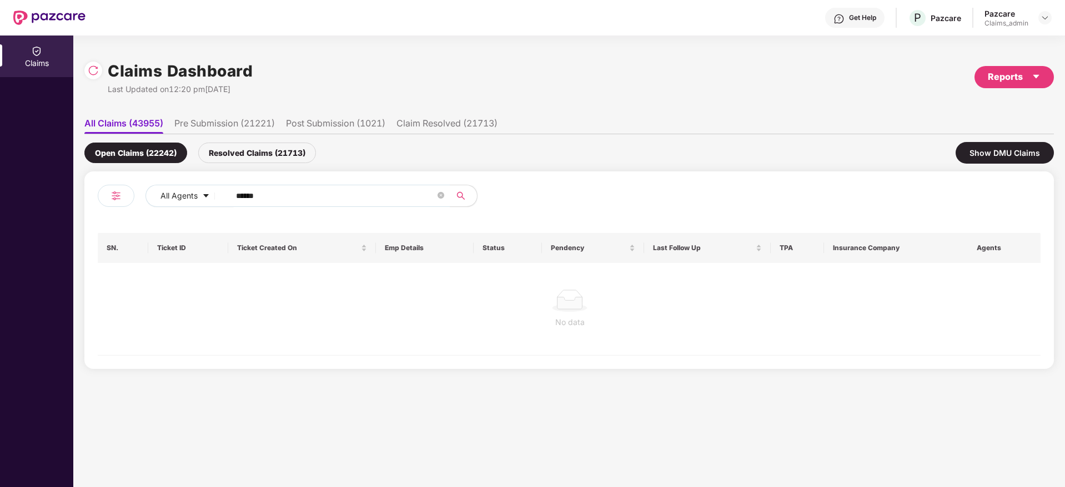
click at [264, 158] on div "Resolved Claims (21713)" at bounding box center [257, 153] width 118 height 21
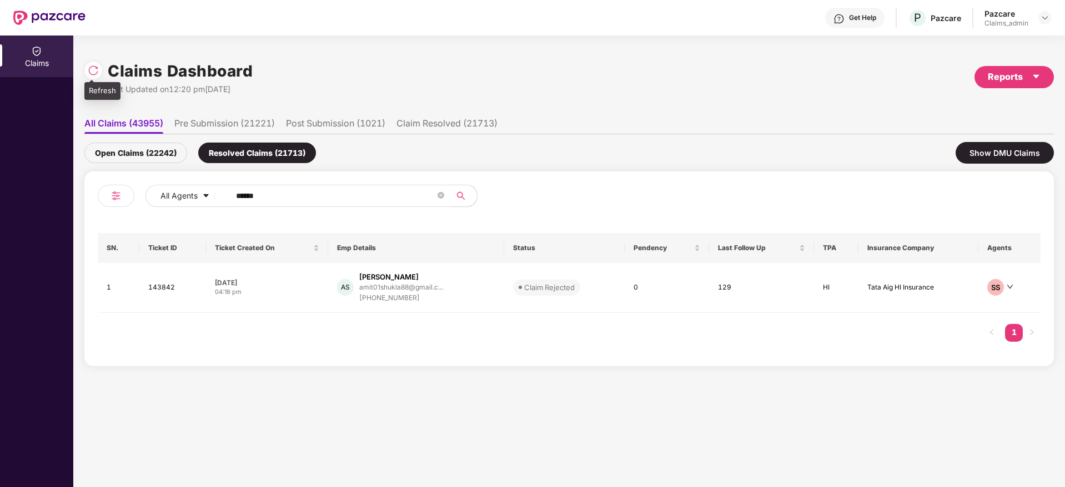
click at [92, 70] on img at bounding box center [93, 70] width 11 height 11
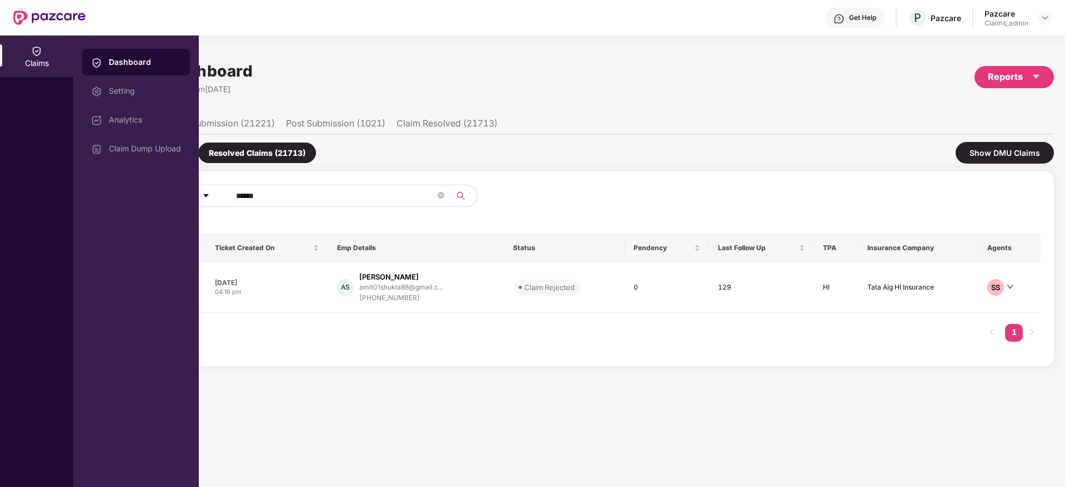
drag, startPoint x: 284, startPoint y: 196, endPoint x: 231, endPoint y: 188, distance: 52.8
click at [231, 188] on span "******" at bounding box center [337, 196] width 228 height 22
paste input "text"
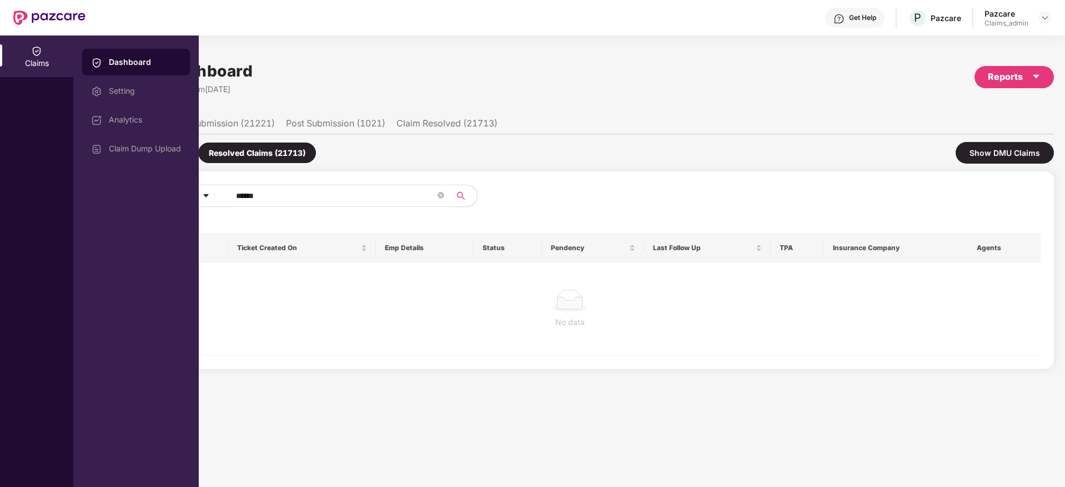
type input "******"
click at [388, 82] on div "Claims Dashboard Last Updated on 12:32 pm, 30 Sep 2025 Reports" at bounding box center [568, 77] width 969 height 59
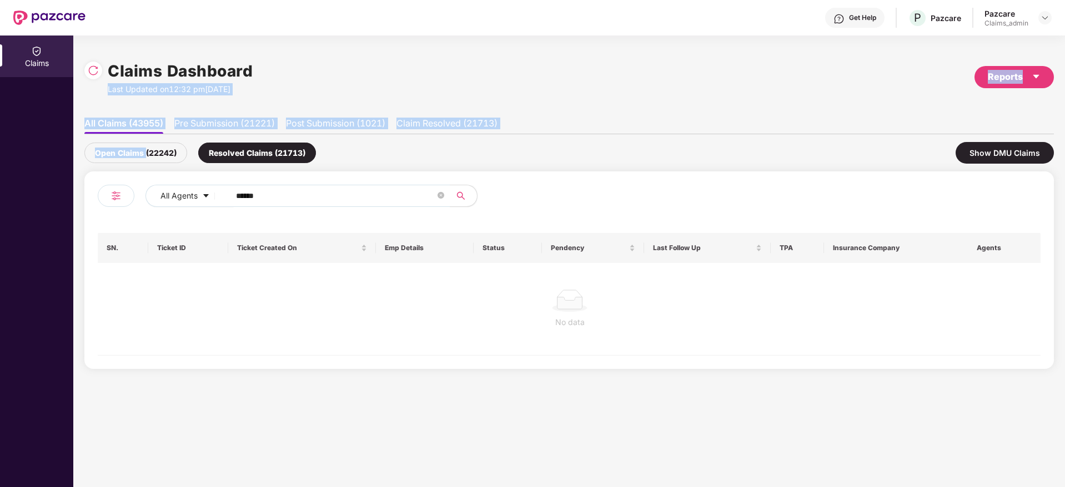
drag, startPoint x: 290, startPoint y: 62, endPoint x: 147, endPoint y: 153, distance: 170.0
click at [147, 153] on div "Claims Dashboard Last Updated on 12:32 pm, 30 Sep 2025 Reports All Claims (4395…" at bounding box center [568, 213] width 969 height 330
click at [147, 153] on div "Open Claims (22242)" at bounding box center [135, 153] width 103 height 21
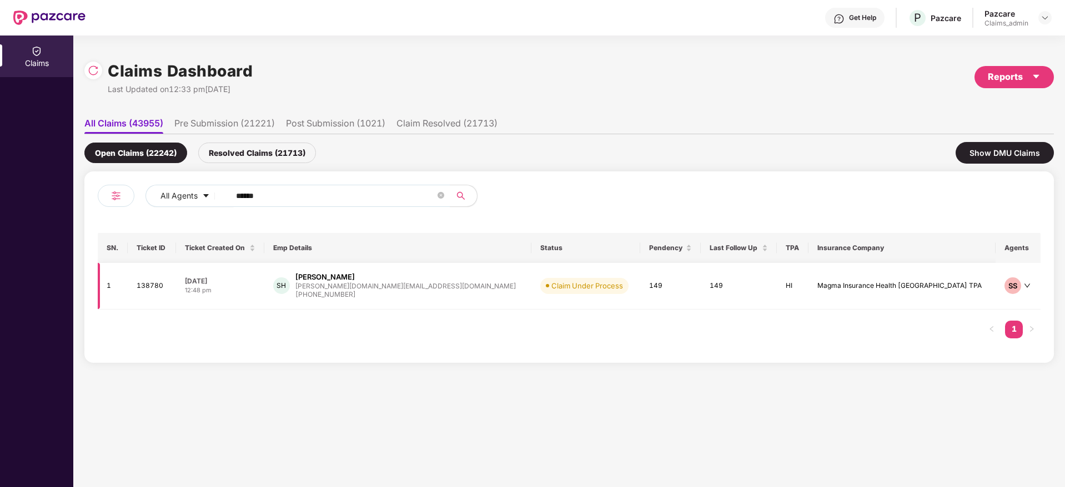
click at [386, 284] on div "sreehari.rs@orolabs.ai" at bounding box center [405, 286] width 220 height 7
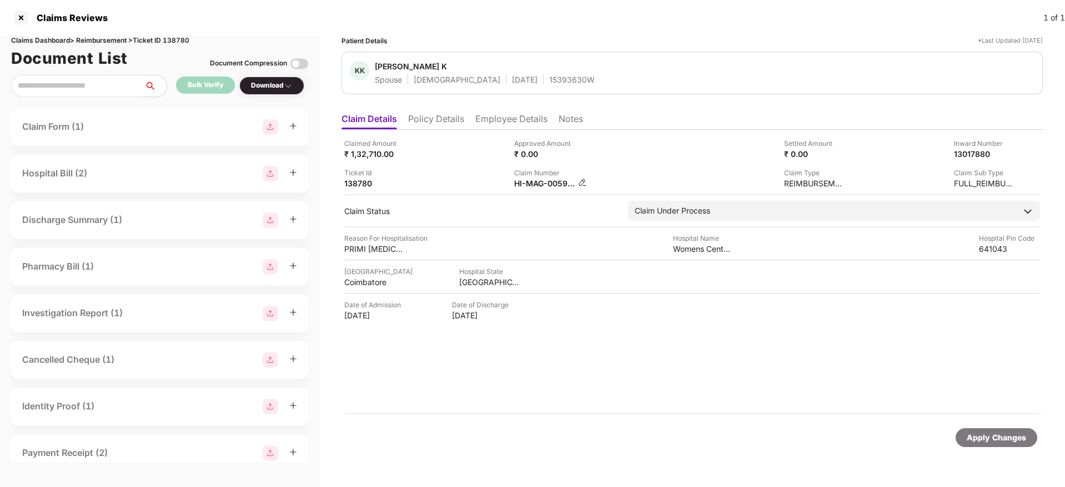
click at [582, 180] on img at bounding box center [582, 182] width 9 height 9
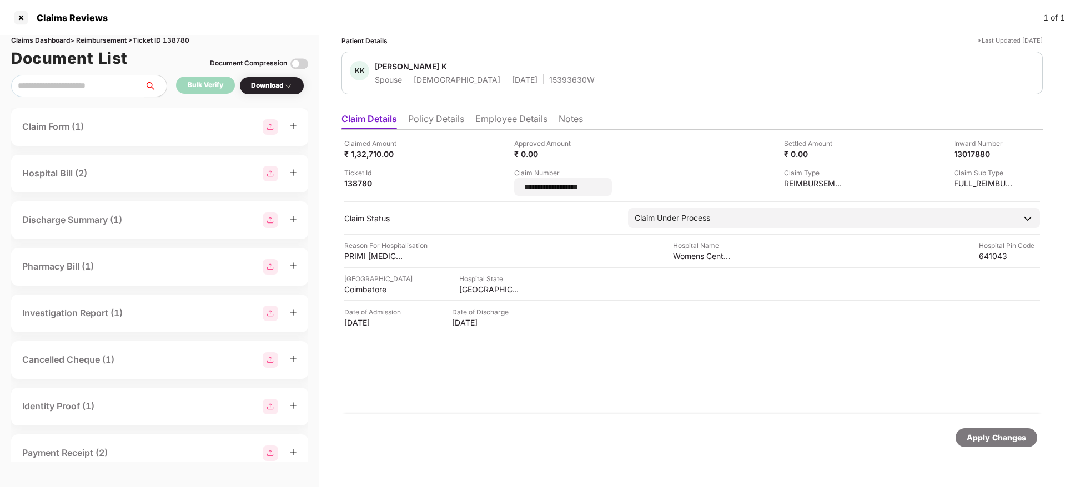
type input "**********"
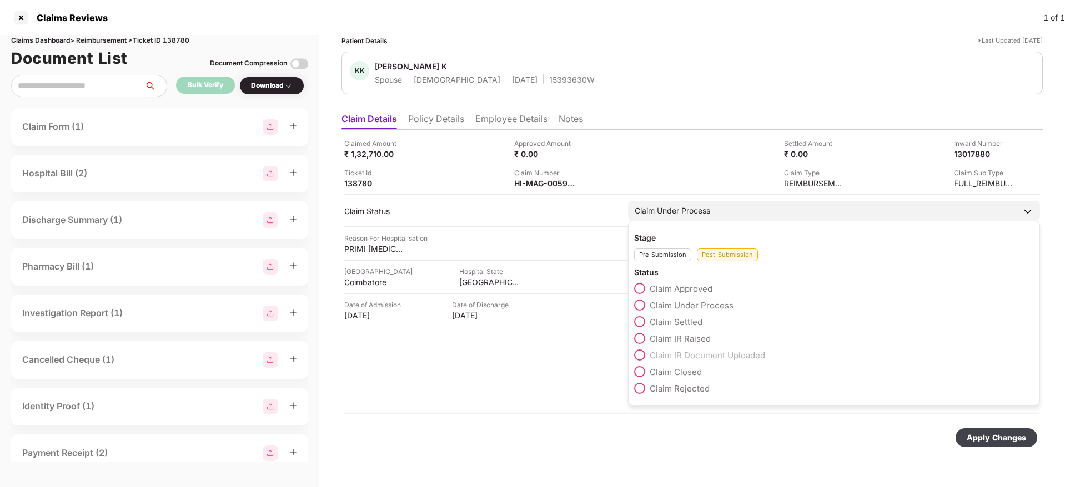
click at [641, 397] on div "Claim Rejected" at bounding box center [834, 391] width 400 height 17
click at [642, 389] on span at bounding box center [639, 388] width 11 height 11
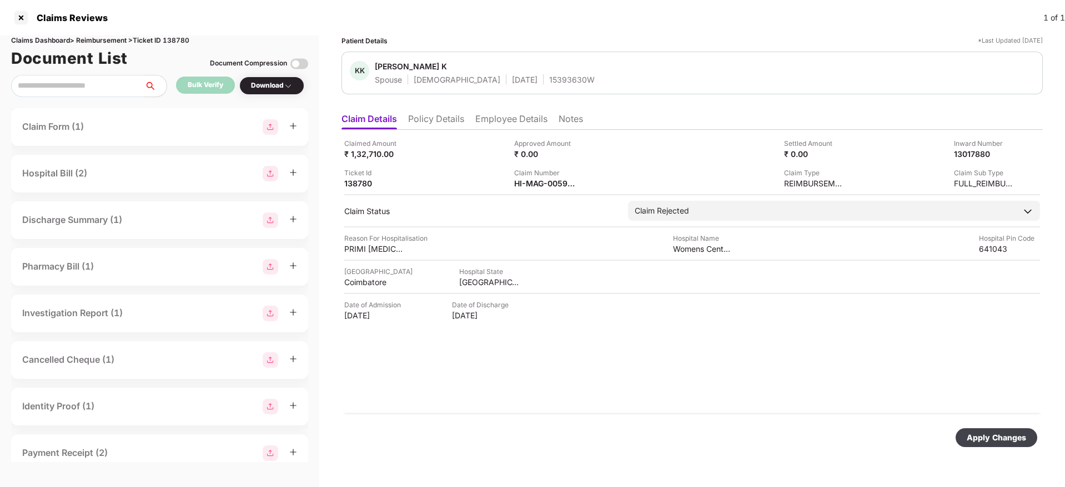
click at [1011, 429] on div "Apply Changes" at bounding box center [996, 438] width 82 height 19
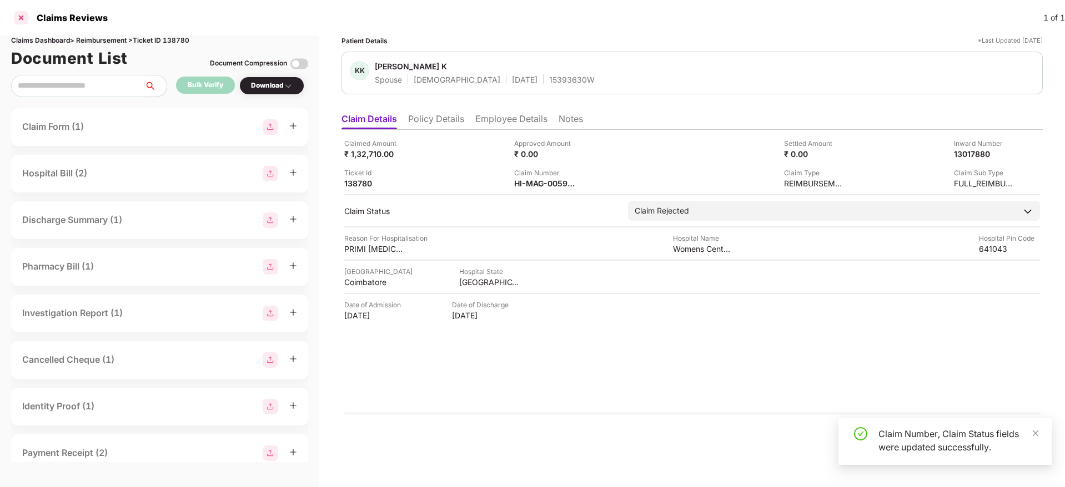
click at [22, 20] on div at bounding box center [21, 18] width 18 height 18
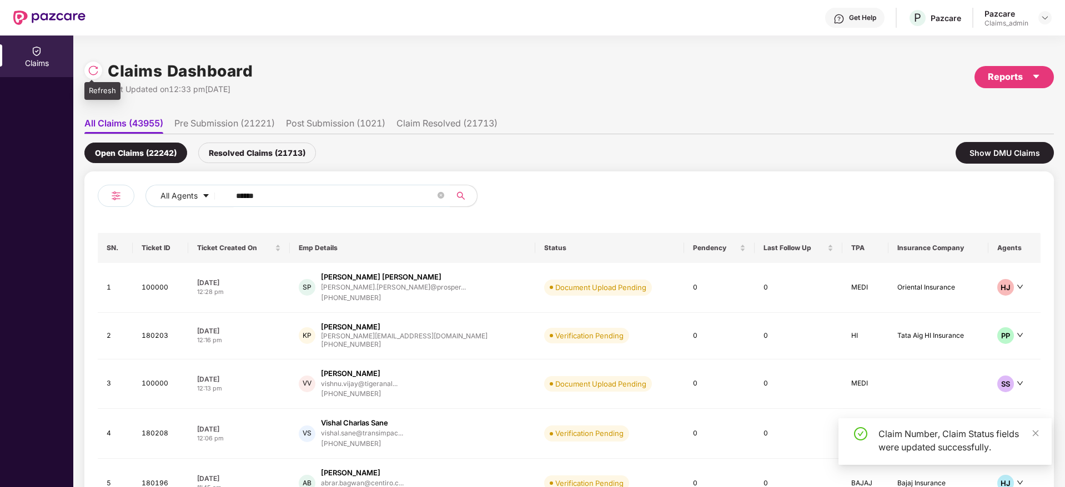
click at [97, 73] on img at bounding box center [93, 70] width 11 height 11
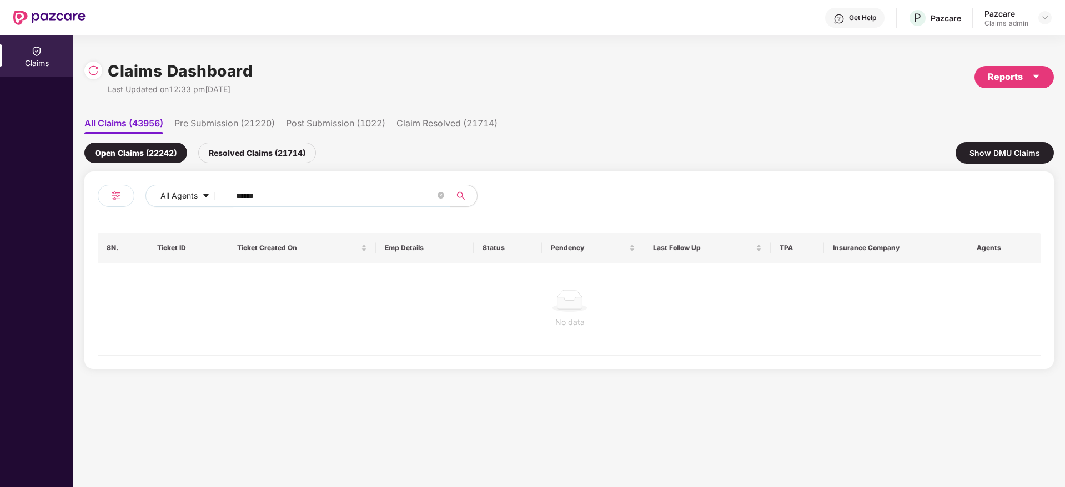
click at [256, 153] on div "Resolved Claims (21714)" at bounding box center [257, 153] width 118 height 21
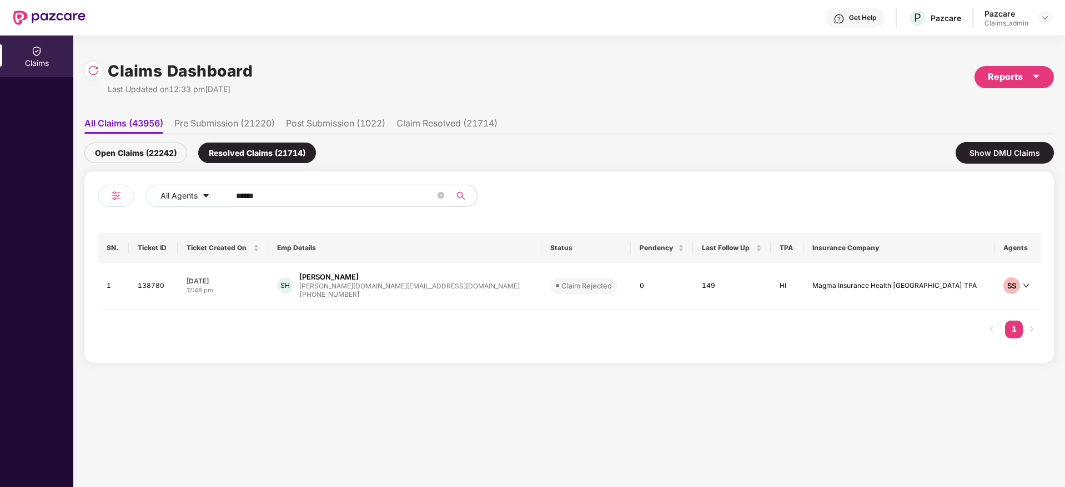
click at [148, 150] on div "Open Claims (22242)" at bounding box center [135, 153] width 103 height 21
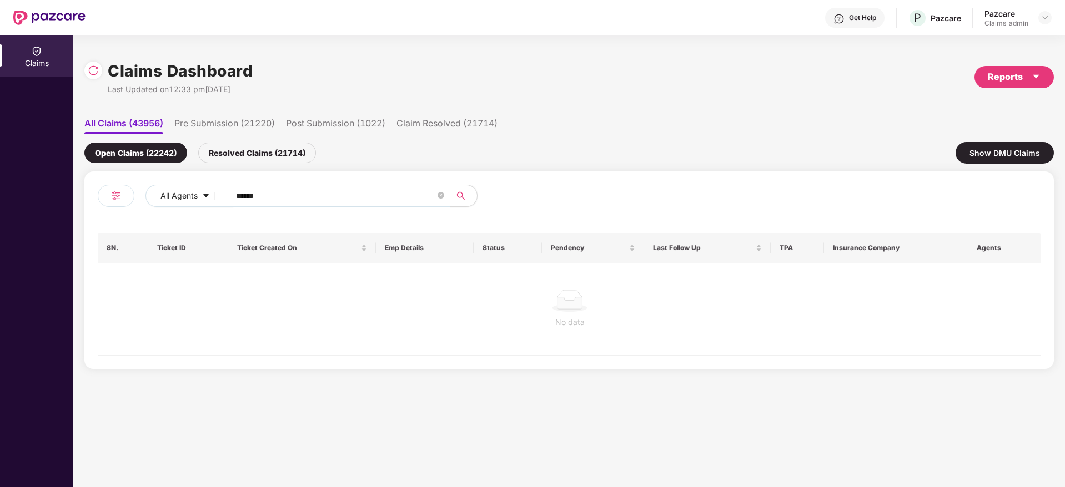
click at [254, 145] on div "Resolved Claims (21714)" at bounding box center [257, 153] width 118 height 21
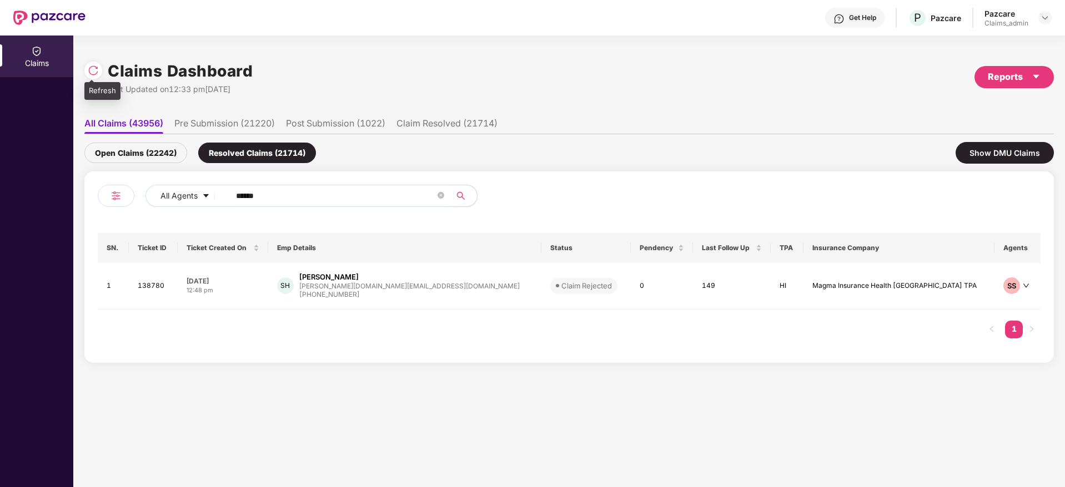
click at [97, 67] on img at bounding box center [93, 70] width 11 height 11
drag, startPoint x: 290, startPoint y: 187, endPoint x: 184, endPoint y: 202, distance: 107.2
click at [184, 202] on div "All Agents ******" at bounding box center [428, 196] width 566 height 22
drag, startPoint x: 282, startPoint y: 198, endPoint x: 184, endPoint y: 209, distance: 98.3
click at [184, 209] on div "All Agents ******" at bounding box center [333, 200] width 471 height 31
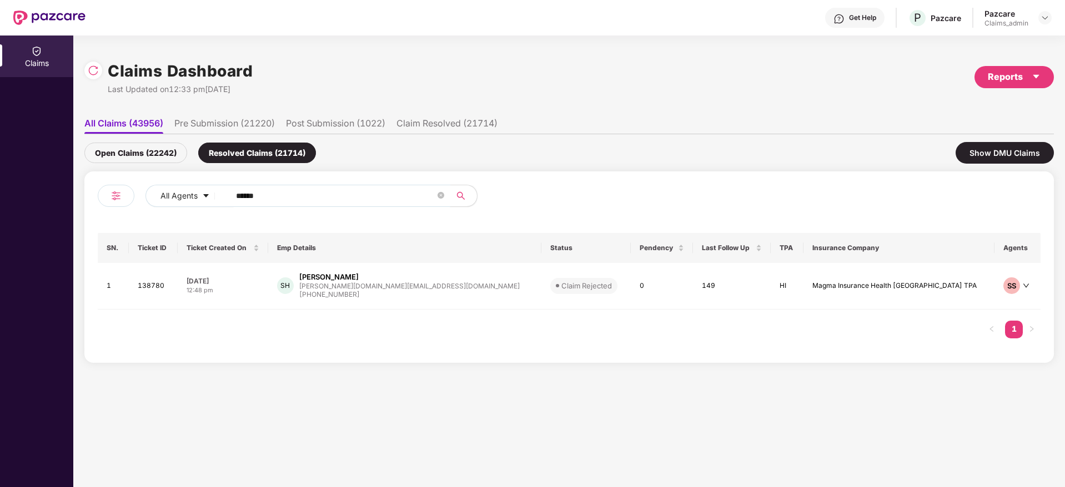
paste input "text"
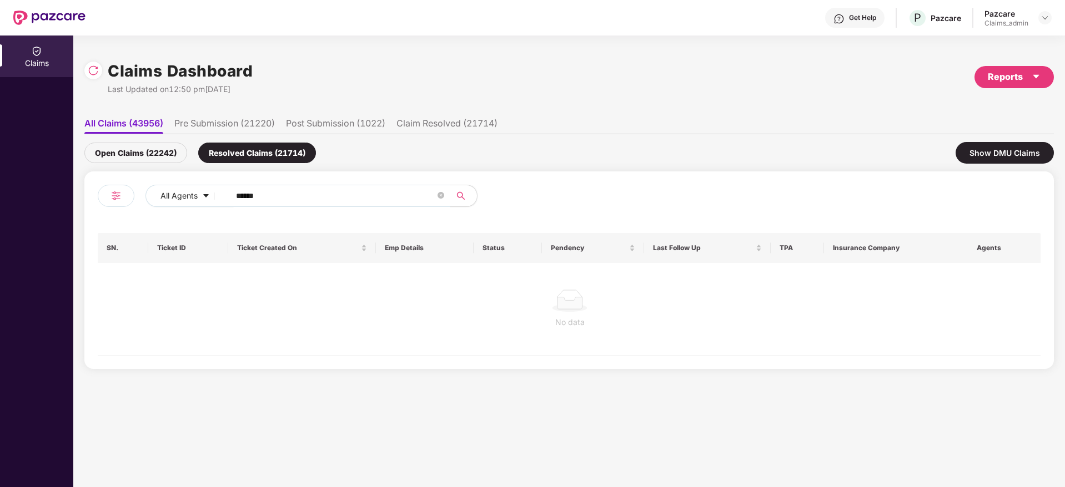
type input "******"
click at [159, 150] on div "Open Claims (22242)" at bounding box center [135, 153] width 103 height 21
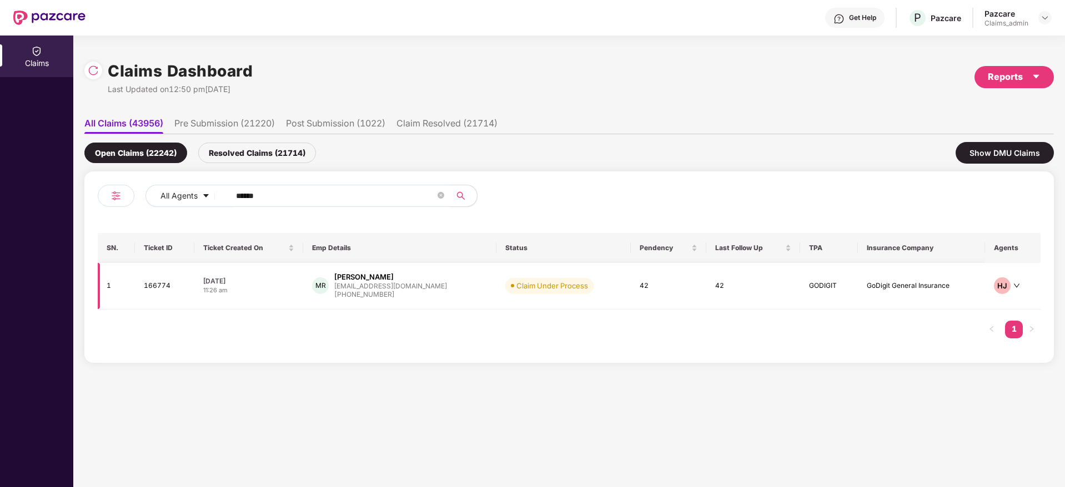
click at [397, 286] on div "sudhakar1063@gmail.com" at bounding box center [390, 286] width 113 height 7
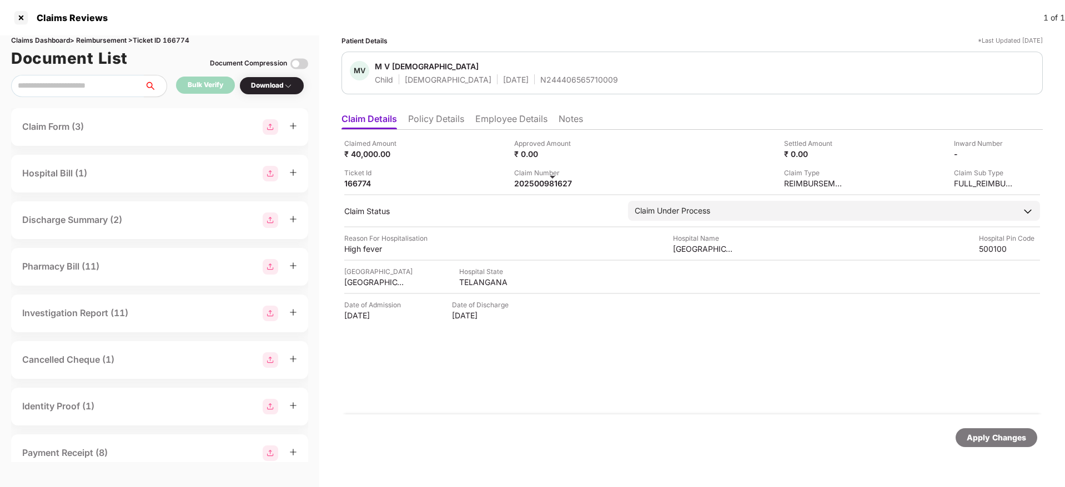
click at [184, 39] on div "Claims Dashboard > Reimbursement > Ticket ID 166774" at bounding box center [159, 41] width 297 height 11
copy div "166774"
click at [20, 14] on div at bounding box center [21, 18] width 18 height 18
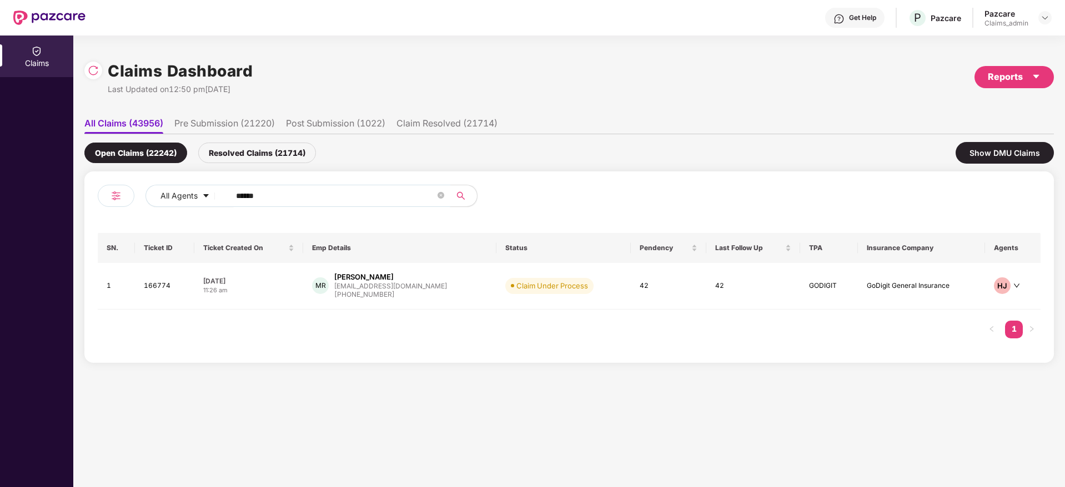
click at [304, 198] on input "******" at bounding box center [335, 196] width 199 height 17
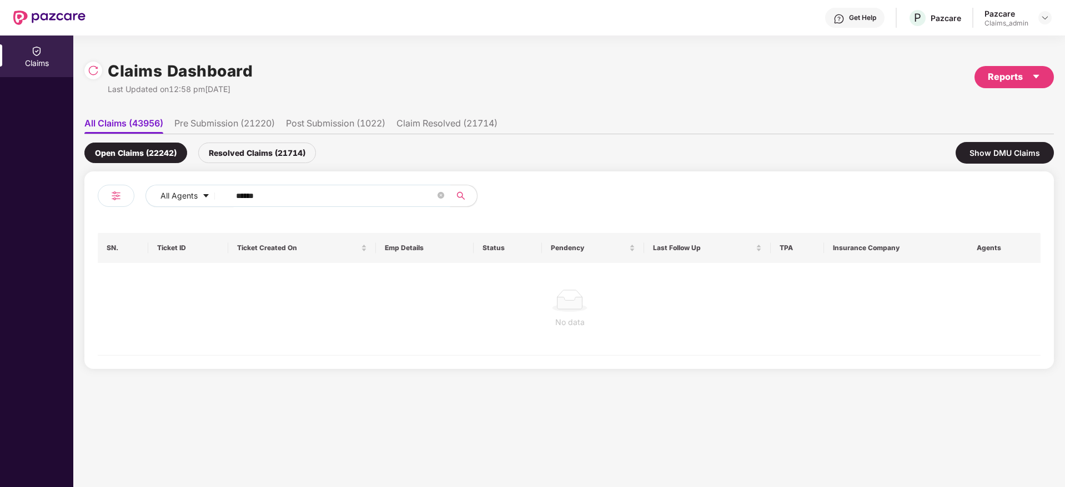
type input "******"
click at [260, 147] on div "Resolved Claims (21714)" at bounding box center [257, 153] width 118 height 21
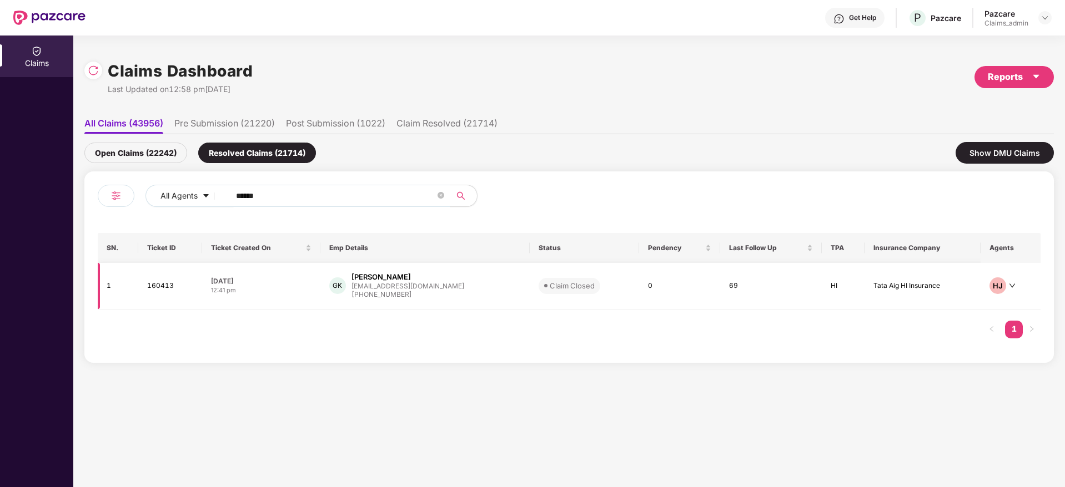
click at [399, 296] on div "+918940544033" at bounding box center [407, 295] width 113 height 11
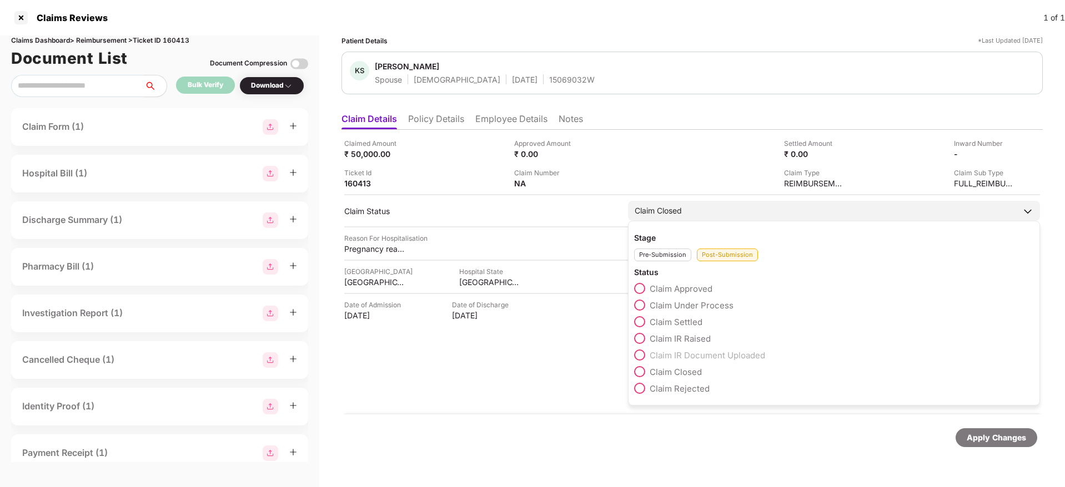
click at [638, 310] on span at bounding box center [639, 305] width 11 height 11
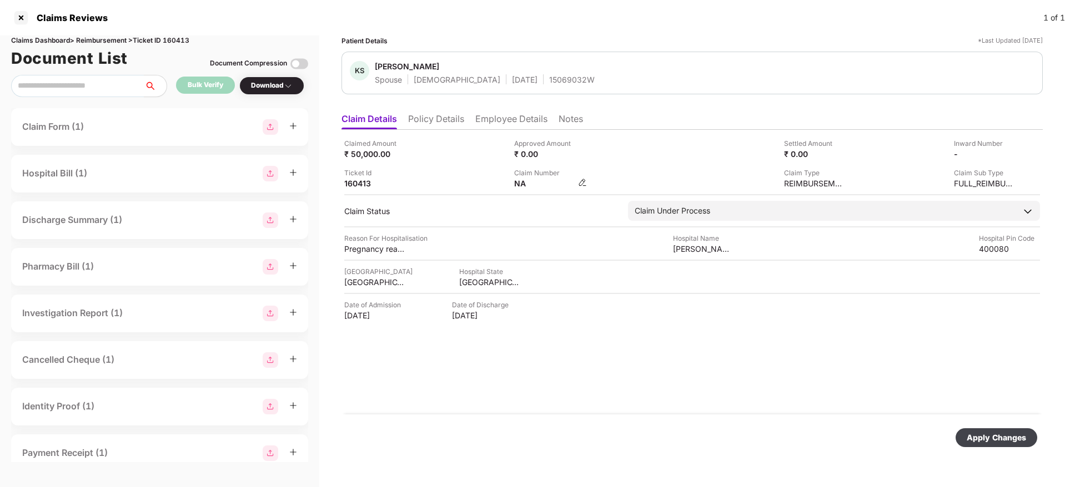
click at [583, 178] on img at bounding box center [582, 182] width 9 height 9
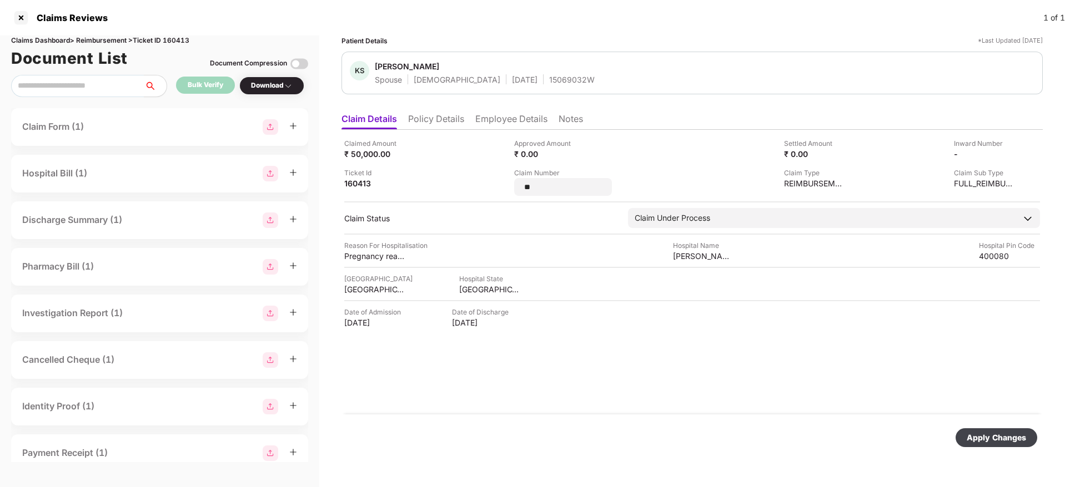
drag, startPoint x: 553, startPoint y: 188, endPoint x: 450, endPoint y: 180, distance: 103.0
click at [450, 180] on div "Claimed Amount ₹ 50,000.00 Approved Amount ₹ 0.00 Settled Amount ₹ 0.00 Inward …" at bounding box center [692, 167] width 696 height 58
type input "*"
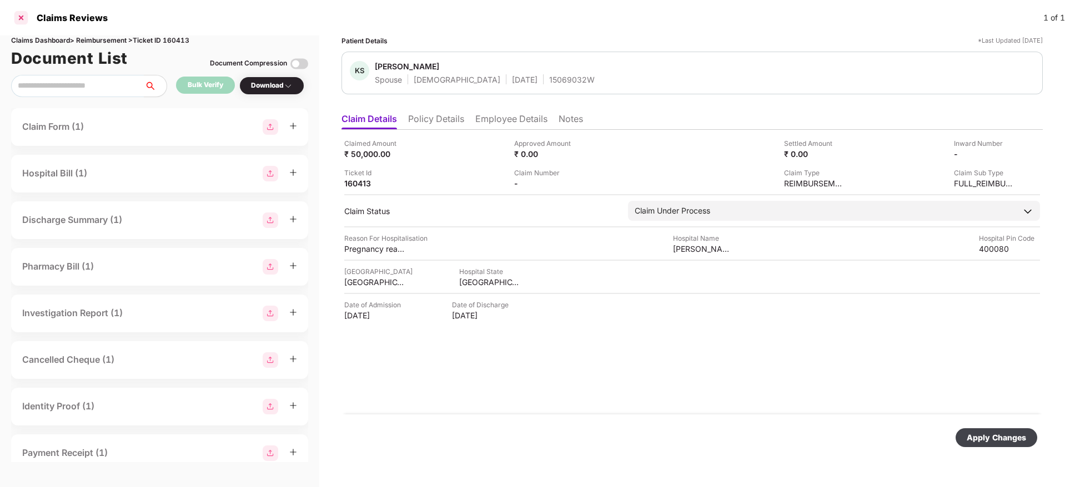
click at [19, 18] on div at bounding box center [21, 18] width 18 height 18
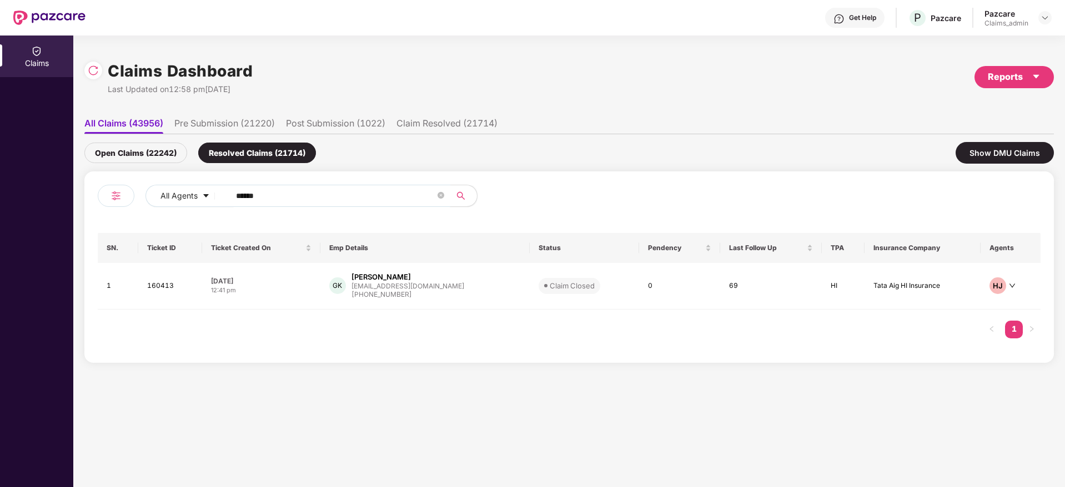
drag, startPoint x: 284, startPoint y: 198, endPoint x: 202, endPoint y: 212, distance: 82.7
click at [202, 212] on div "All Agents ******" at bounding box center [333, 200] width 471 height 31
paste input "text"
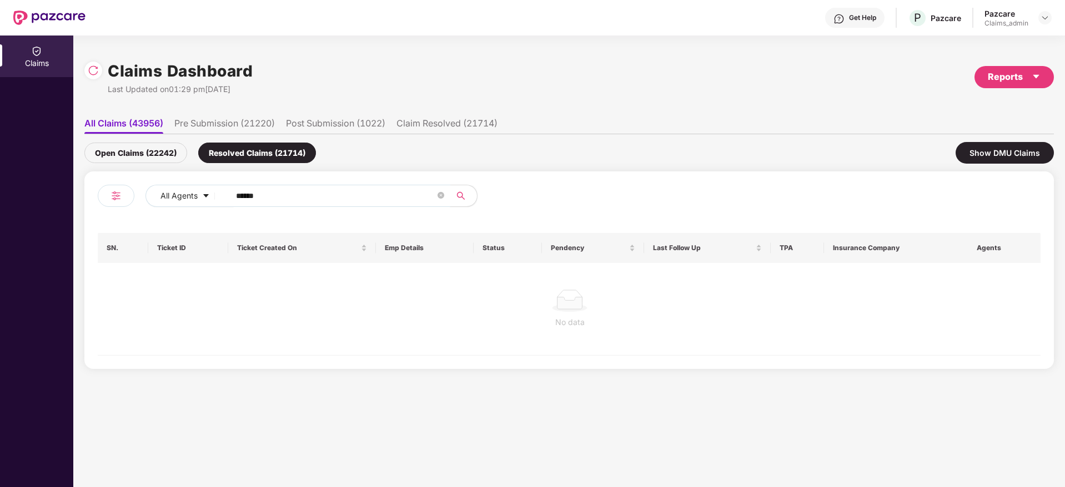
type input "******"
click at [157, 159] on div "Open Claims (22242)" at bounding box center [135, 153] width 103 height 21
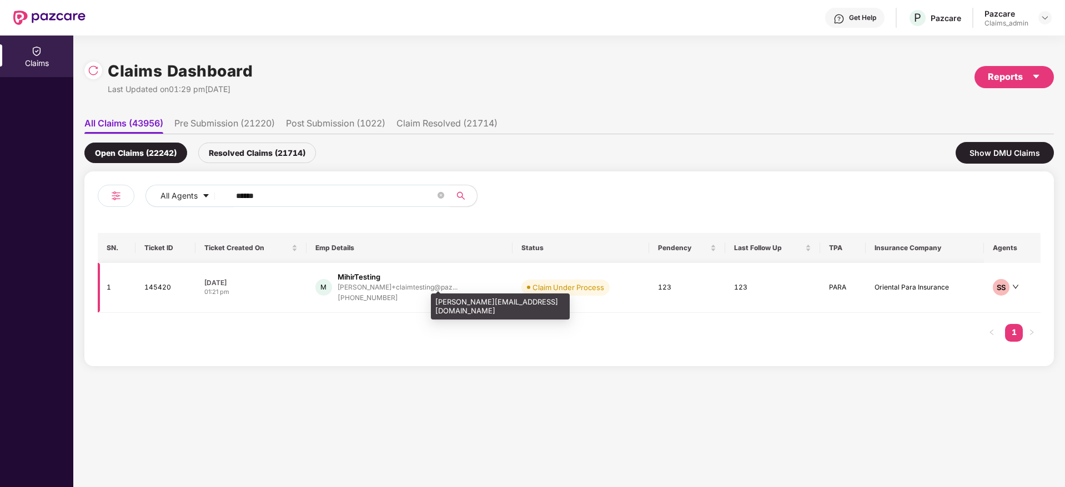
click at [385, 290] on div "mihir+claimtesting@paz..." at bounding box center [398, 287] width 120 height 7
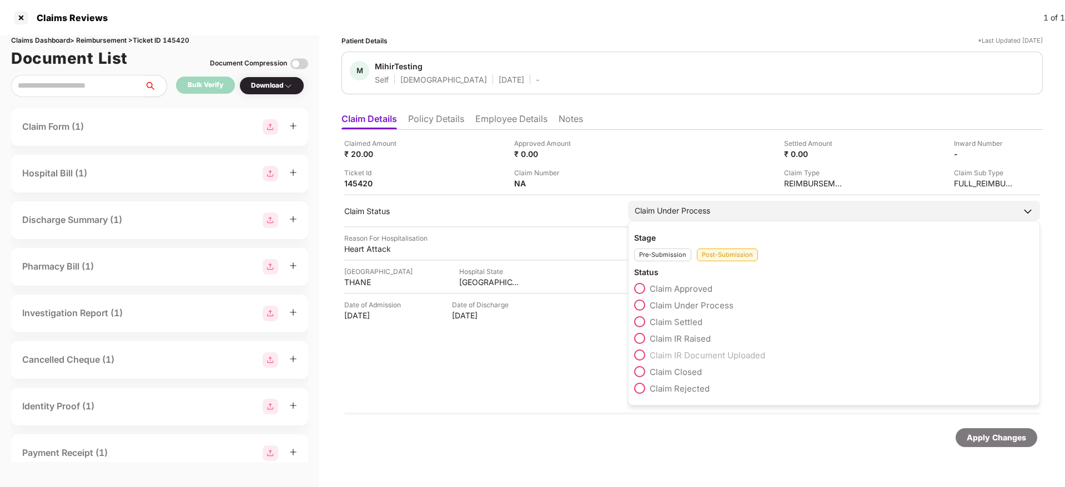
click at [639, 379] on div "Claim Closed" at bounding box center [834, 374] width 400 height 17
click at [640, 375] on span at bounding box center [639, 371] width 11 height 11
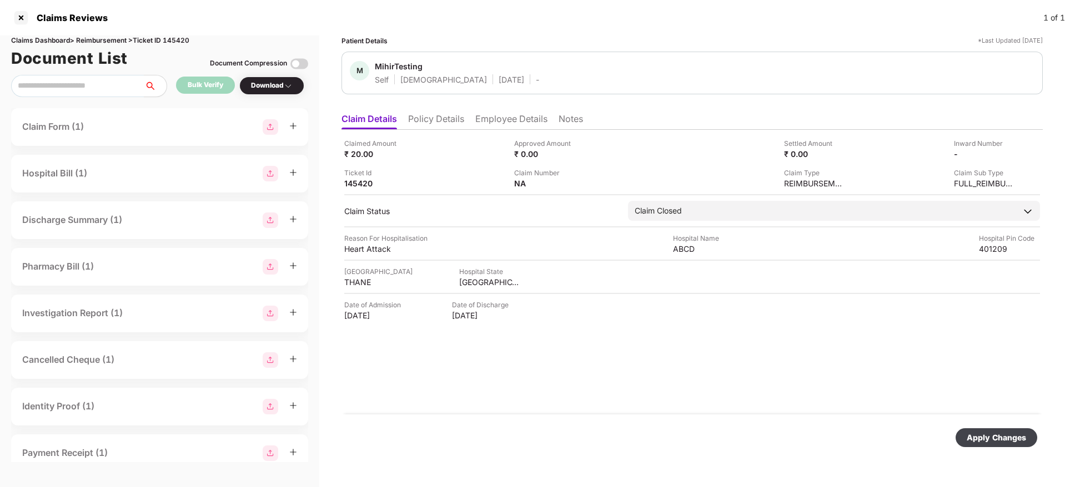
click at [988, 442] on div "Apply Changes" at bounding box center [995, 438] width 59 height 12
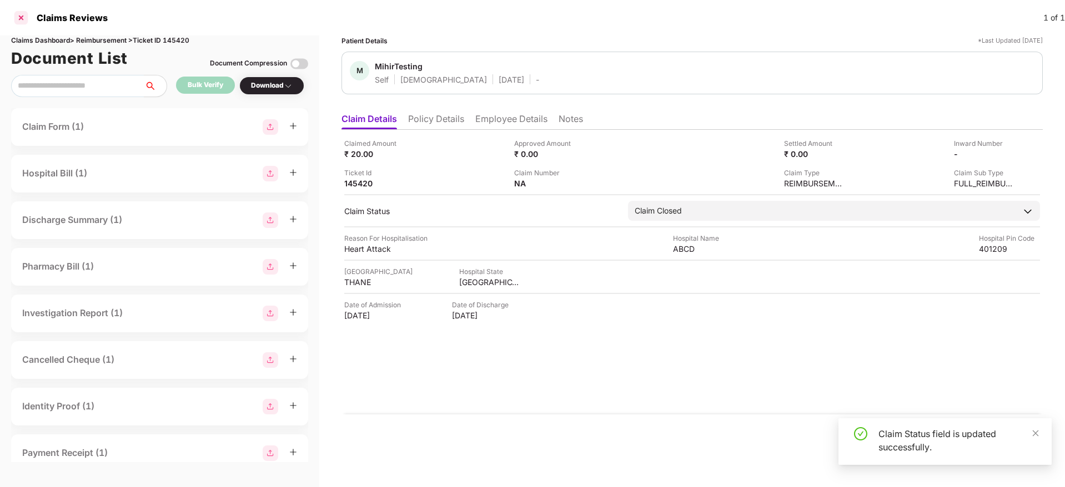
click at [23, 15] on div at bounding box center [21, 18] width 18 height 18
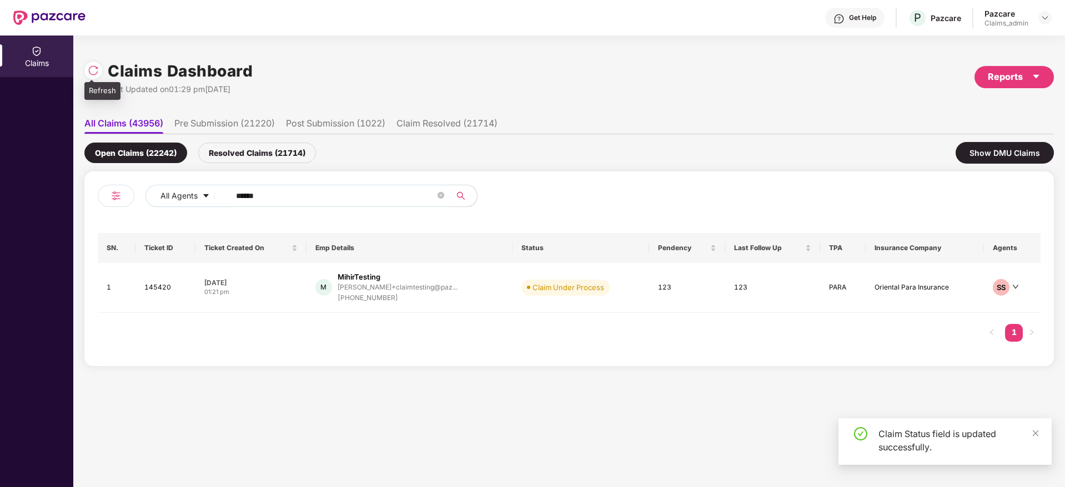
click at [89, 71] on img at bounding box center [93, 70] width 11 height 11
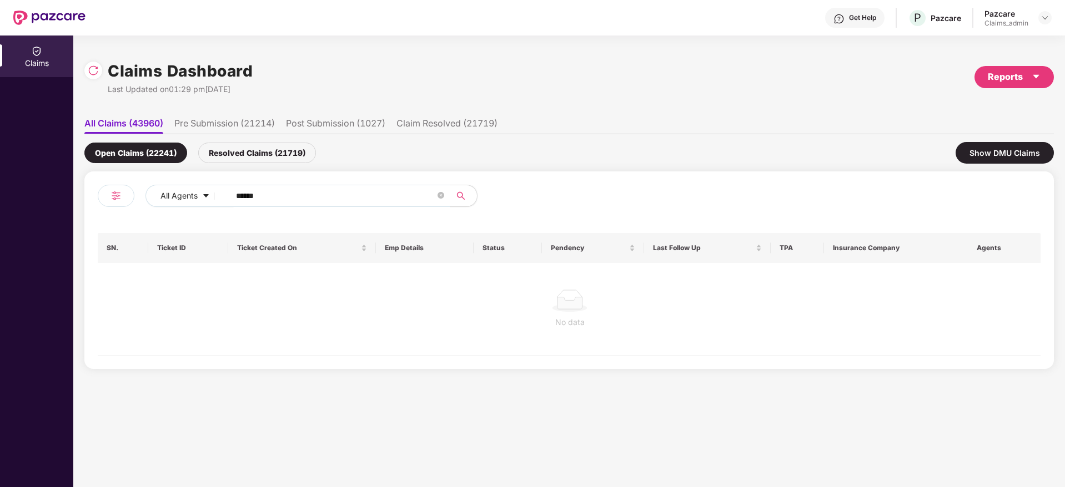
click at [260, 158] on div "Resolved Claims (21719)" at bounding box center [257, 153] width 118 height 21
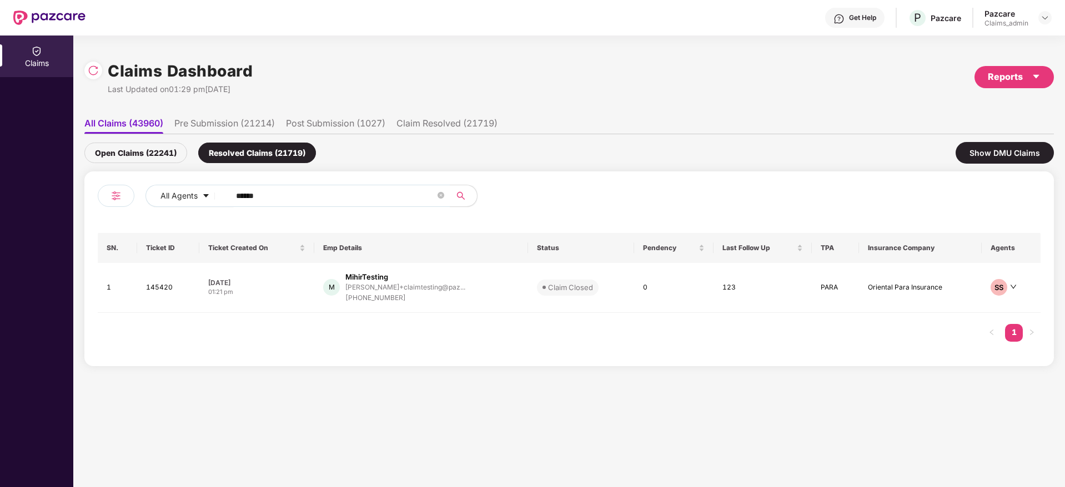
click at [164, 157] on div "Open Claims (22241)" at bounding box center [135, 153] width 103 height 21
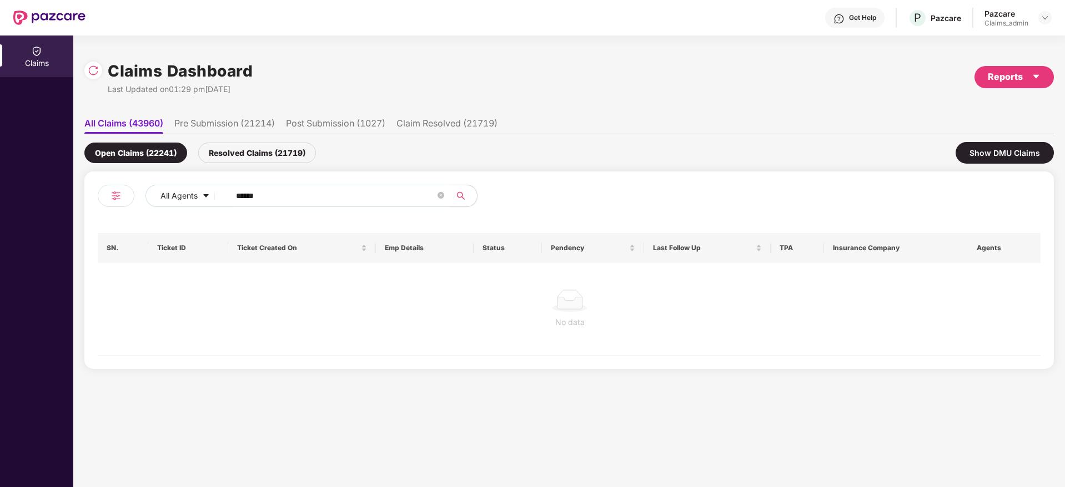
click at [259, 157] on div "Resolved Claims (21719)" at bounding box center [257, 153] width 118 height 21
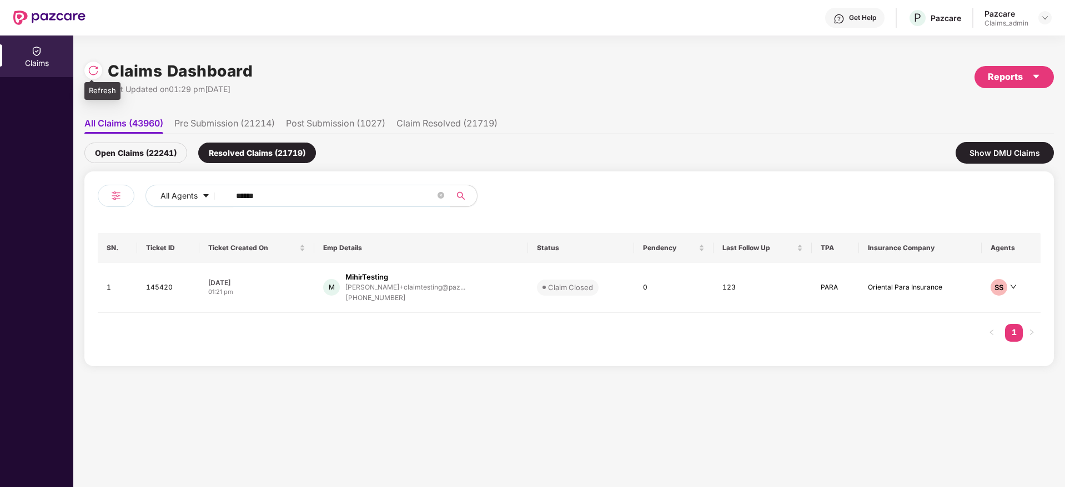
click at [97, 73] on img at bounding box center [93, 70] width 11 height 11
drag, startPoint x: 286, startPoint y: 192, endPoint x: 195, endPoint y: 210, distance: 92.3
click at [195, 210] on div "All Agents ******" at bounding box center [333, 200] width 471 height 31
paste input "text"
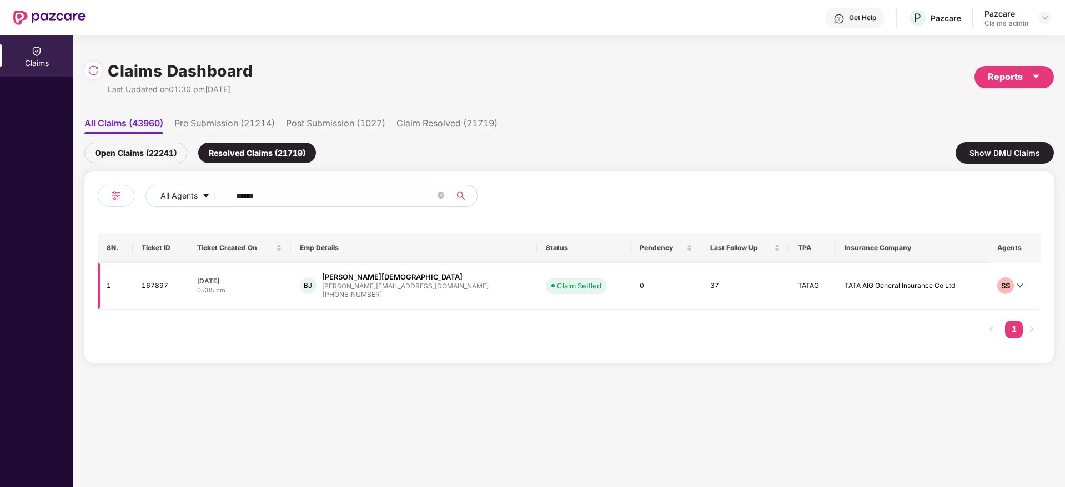
type input "******"
click at [372, 295] on div "+917000589887" at bounding box center [405, 295] width 167 height 11
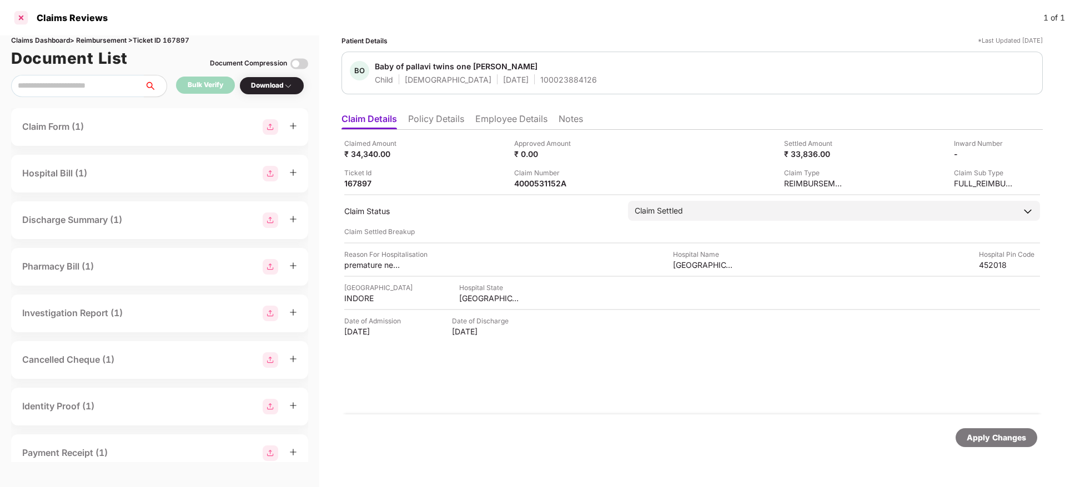
click at [23, 17] on div at bounding box center [21, 18] width 18 height 18
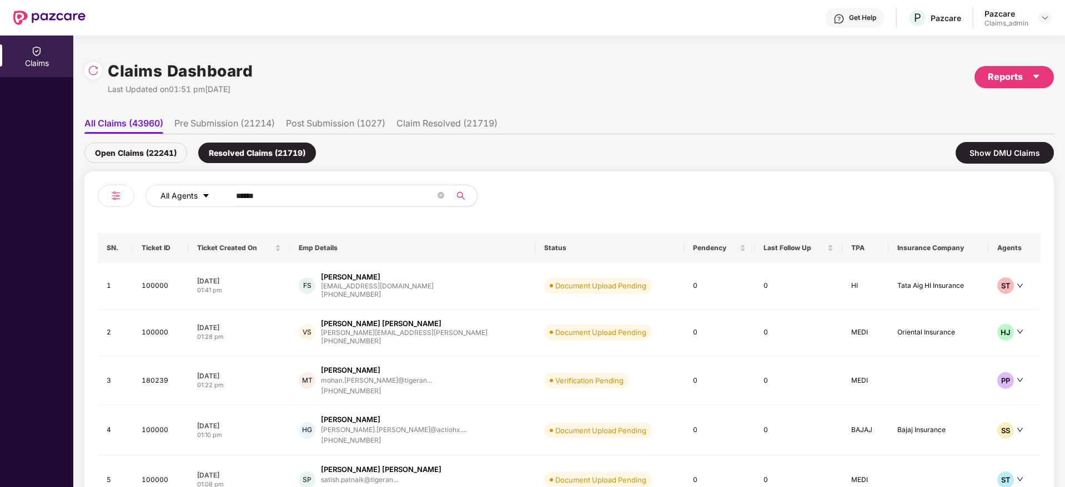
drag, startPoint x: 267, startPoint y: 192, endPoint x: 215, endPoint y: 197, distance: 52.4
click at [215, 197] on div "All Agents ******" at bounding box center [428, 196] width 566 height 22
paste input "text"
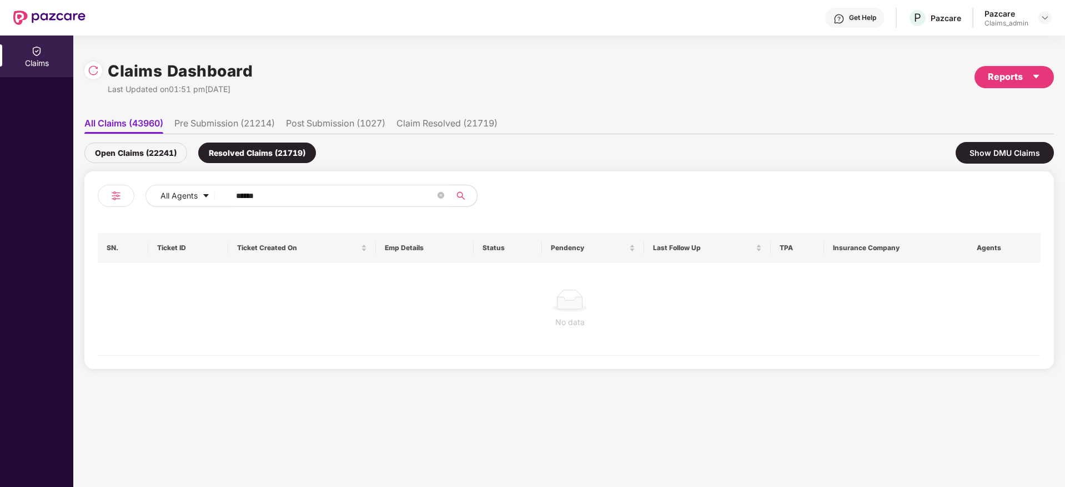
type input "******"
click at [151, 149] on div "Open Claims (22241)" at bounding box center [135, 153] width 103 height 21
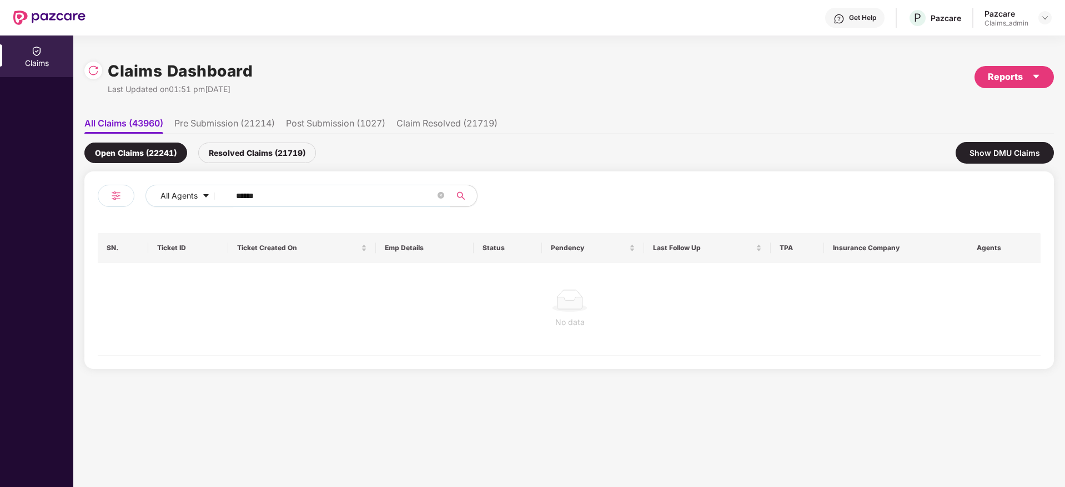
click at [433, 120] on li "Claim Resolved (21719)" at bounding box center [446, 126] width 101 height 16
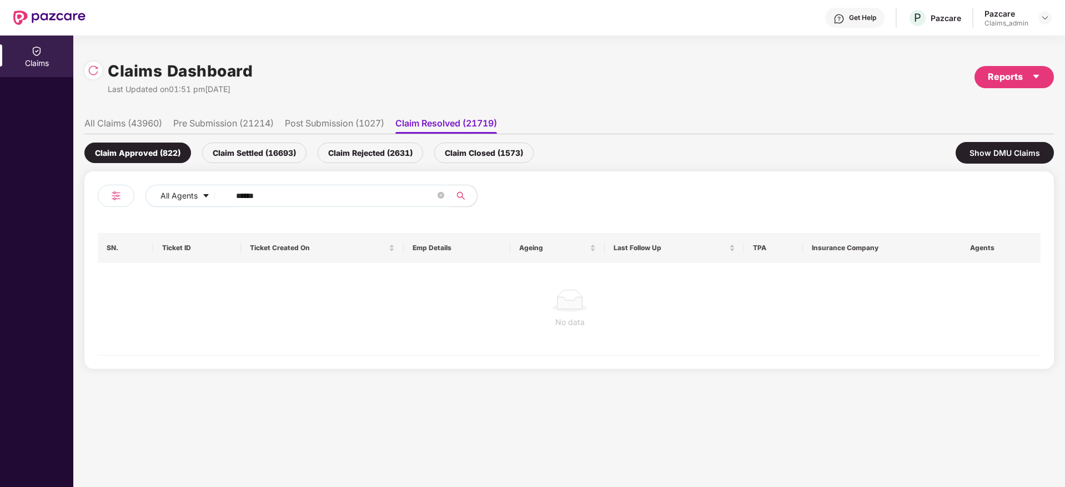
click at [333, 125] on li "Post Submission (1027)" at bounding box center [334, 126] width 99 height 16
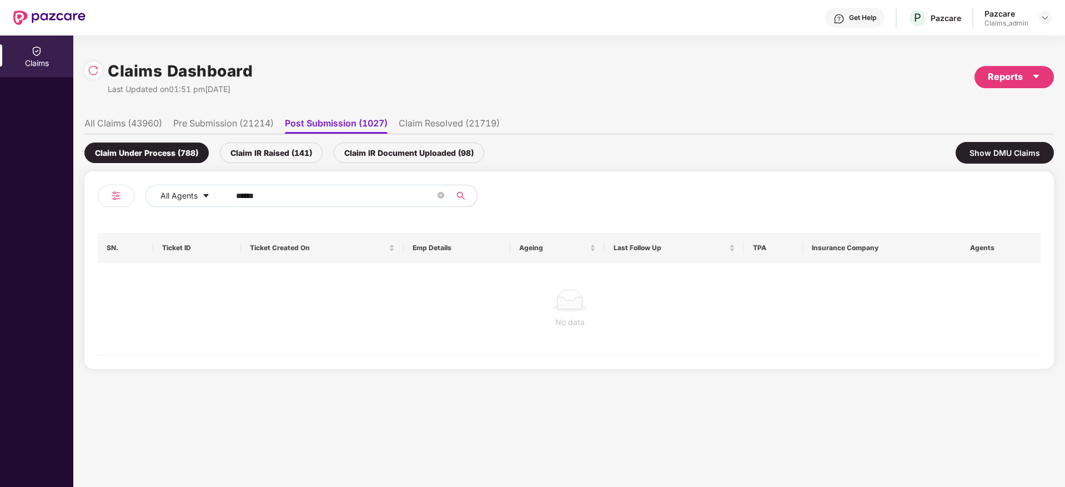
click at [147, 119] on li "All Claims (43960)" at bounding box center [123, 126] width 78 height 16
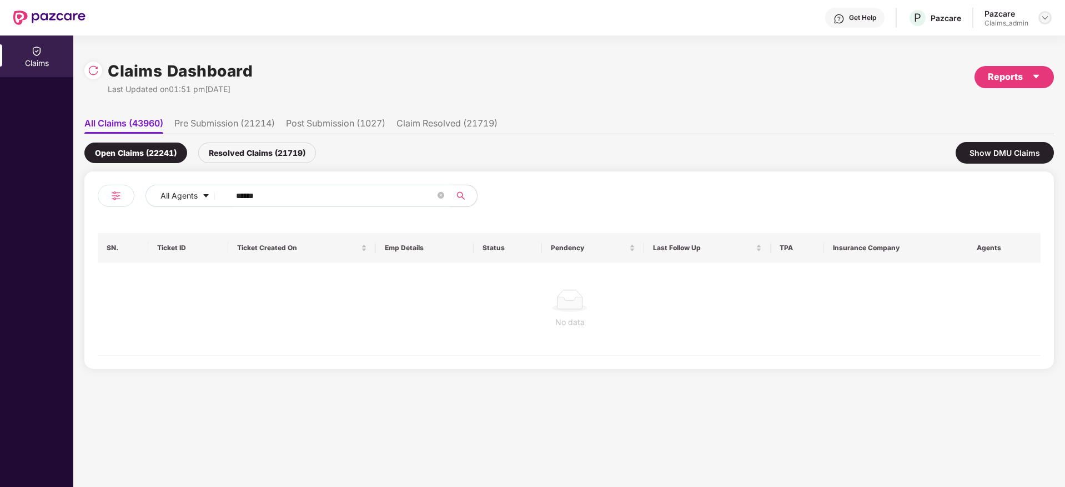
click at [1043, 18] on img at bounding box center [1044, 17] width 9 height 9
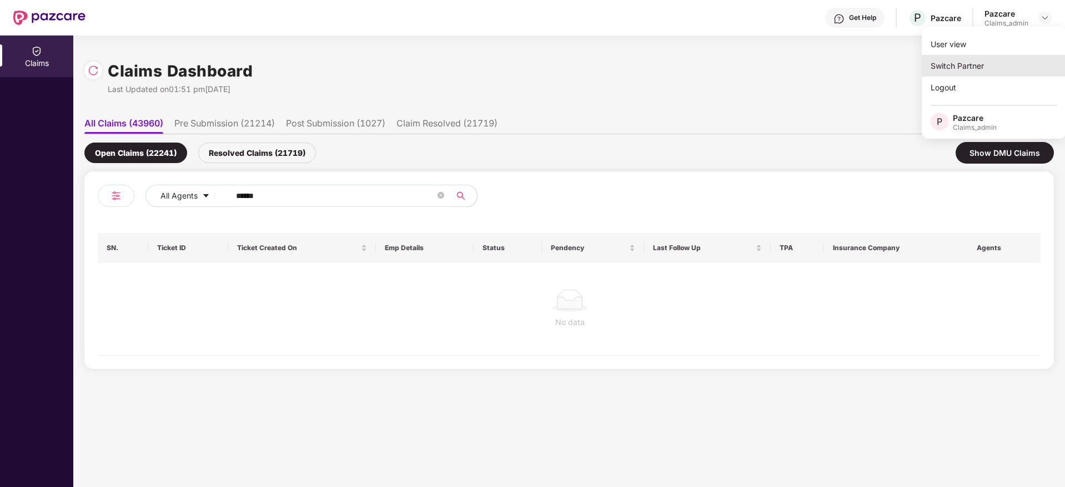
click at [963, 60] on div "Switch Partner" at bounding box center [994, 66] width 144 height 22
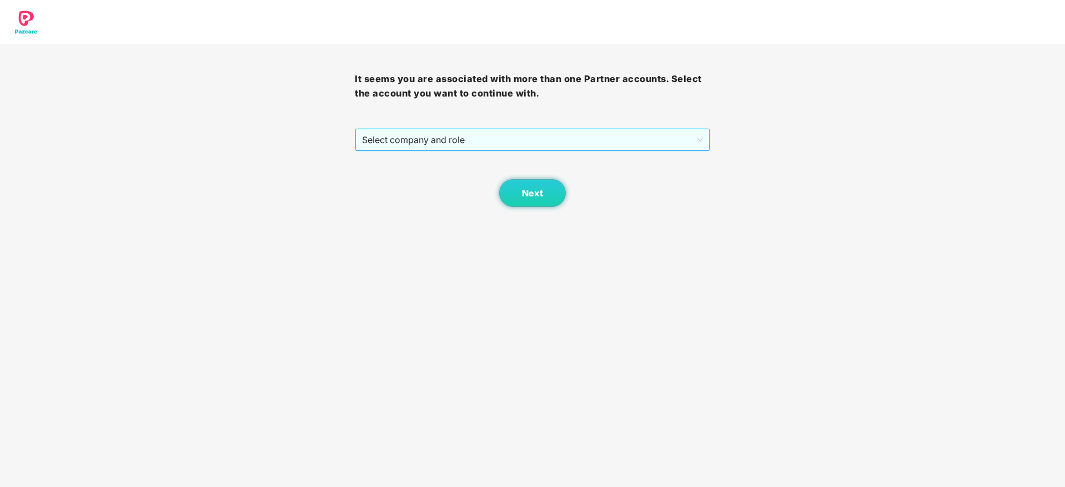
click at [432, 145] on span "Select company and role" at bounding box center [532, 139] width 340 height 21
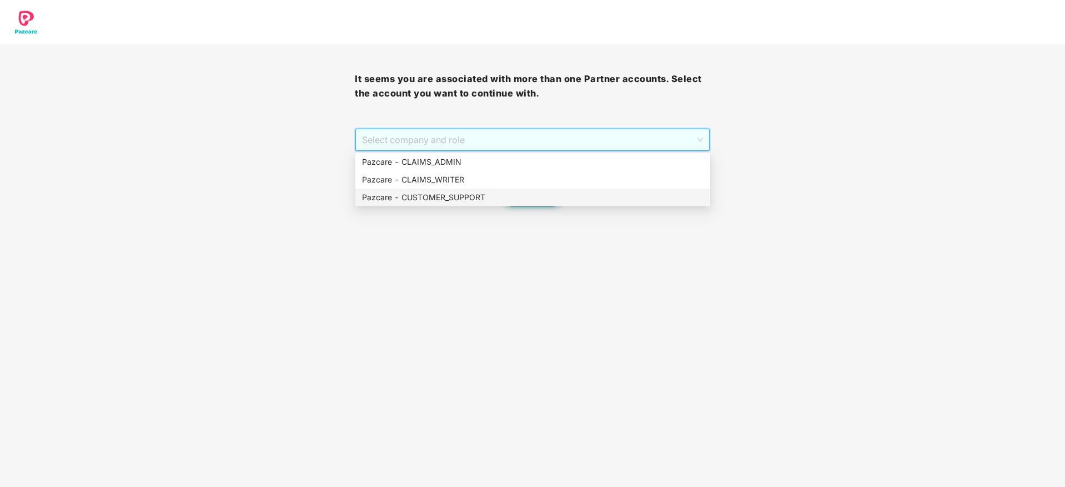
click at [435, 195] on div "Pazcare - CUSTOMER_SUPPORT" at bounding box center [532, 198] width 341 height 12
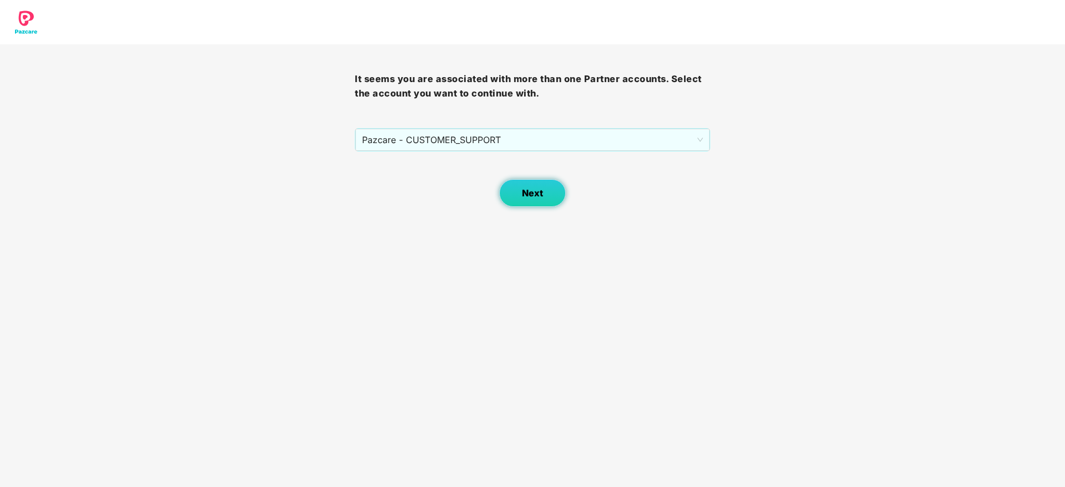
click at [528, 195] on span "Next" at bounding box center [532, 193] width 21 height 11
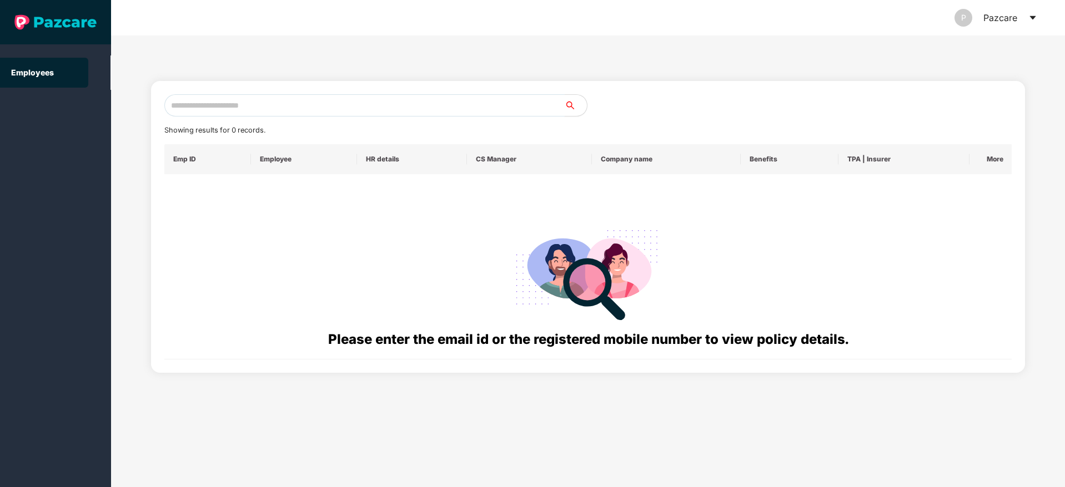
click at [256, 94] on input "text" at bounding box center [364, 105] width 400 height 22
click at [1034, 18] on icon "caret-down" at bounding box center [1032, 18] width 6 height 4
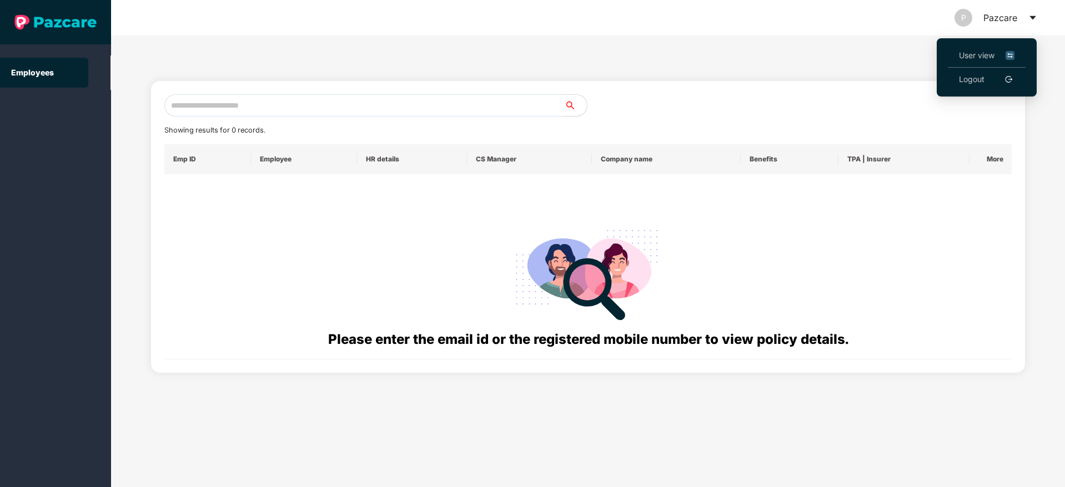
click at [958, 54] on li "User view" at bounding box center [987, 56] width 78 height 24
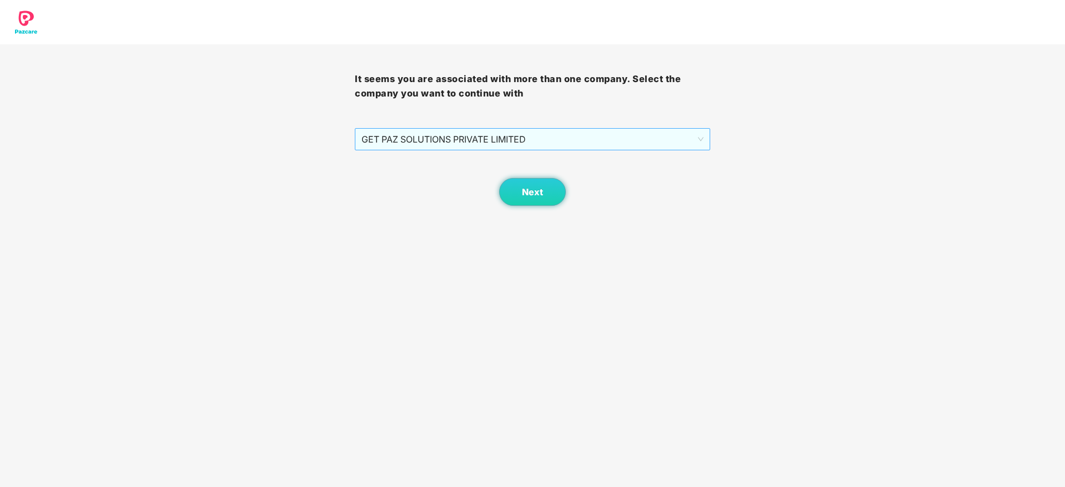
drag, startPoint x: 454, startPoint y: 126, endPoint x: 455, endPoint y: 134, distance: 8.3
click at [455, 134] on div "It seems you are associated with more than one company. Select the company you …" at bounding box center [532, 125] width 355 height 162
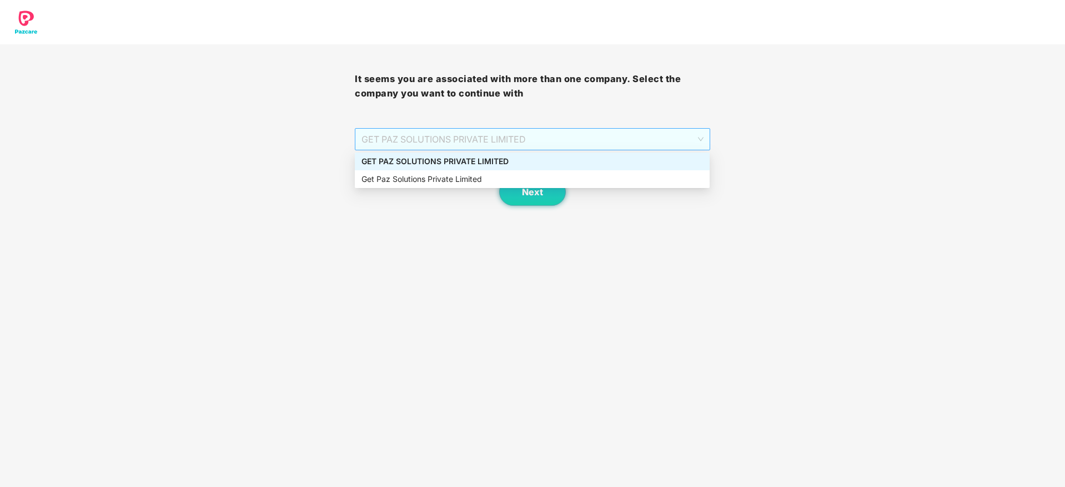
click at [455, 134] on span "GET PAZ SOLUTIONS PRIVATE LIMITED" at bounding box center [531, 139] width 341 height 21
click at [461, 158] on div "GET PAZ SOLUTIONS PRIVATE LIMITED" at bounding box center [531, 161] width 341 height 12
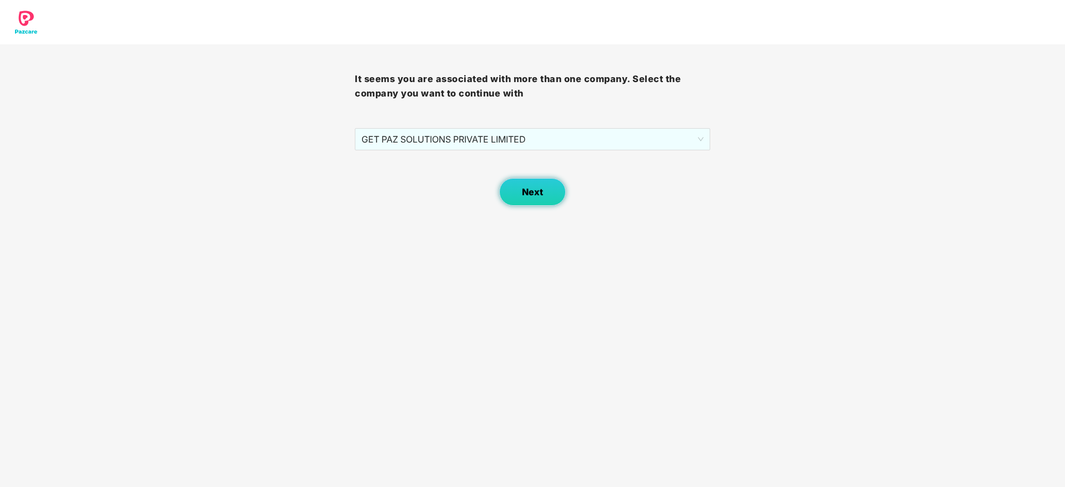
click at [541, 190] on span "Next" at bounding box center [532, 192] width 21 height 11
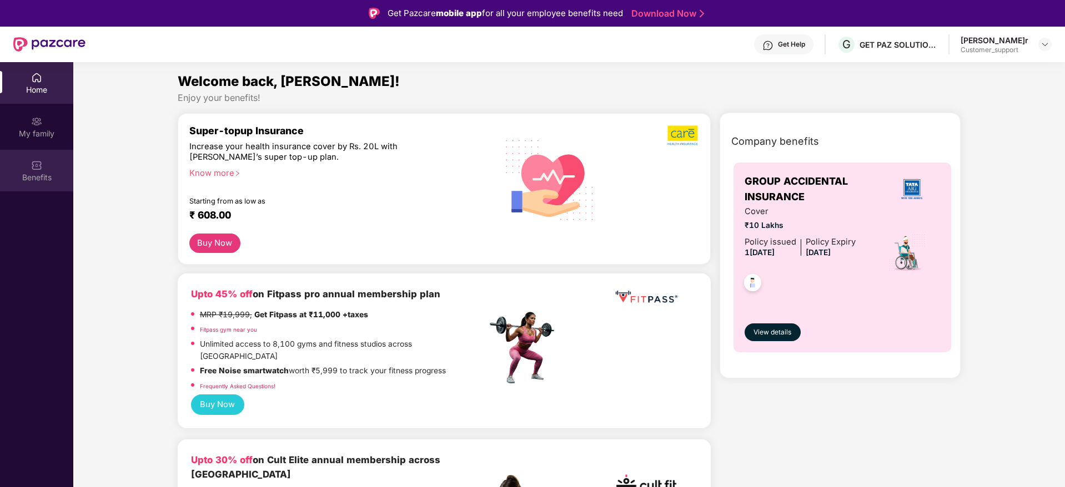
click at [29, 163] on div "Benefits" at bounding box center [36, 171] width 73 height 42
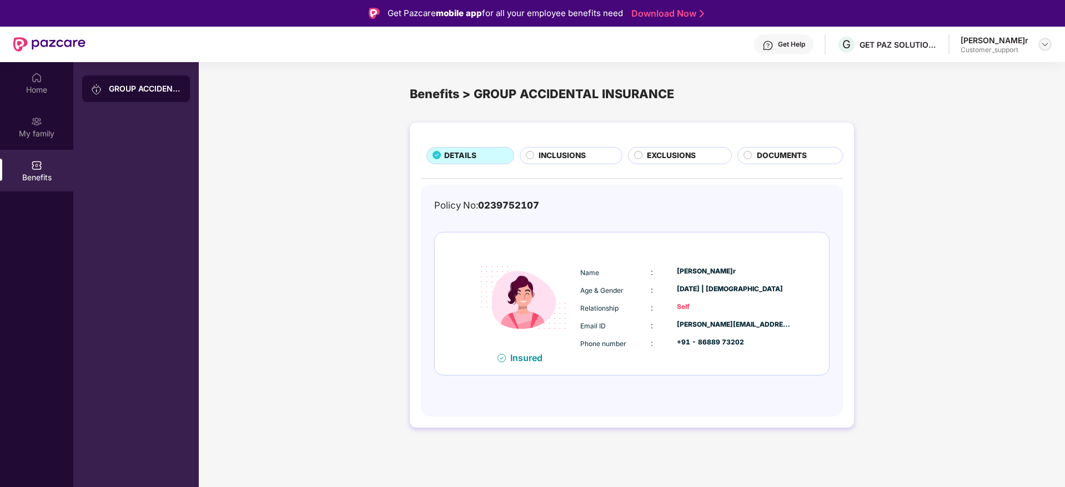
click at [1050, 44] on div at bounding box center [1044, 44] width 13 height 13
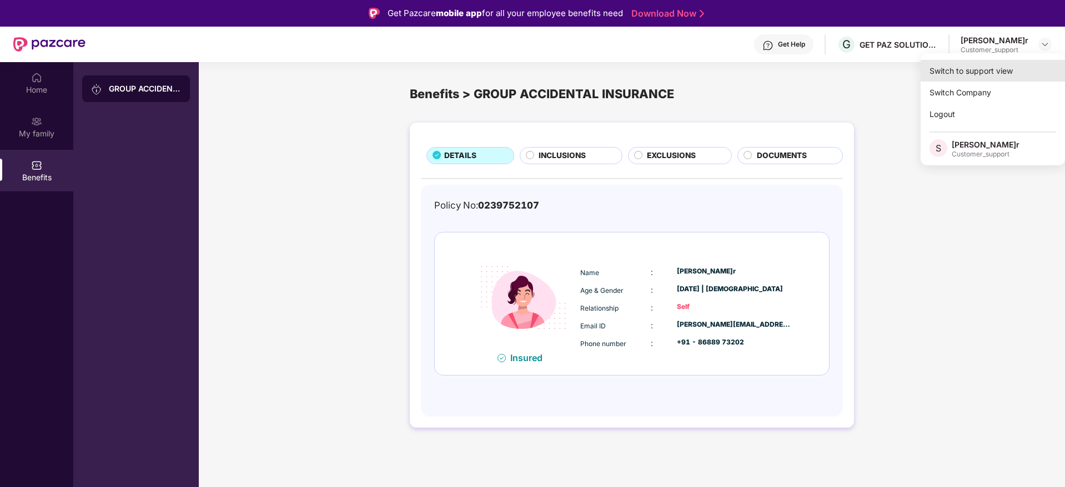
click at [978, 70] on div "Switch to support view" at bounding box center [992, 71] width 144 height 22
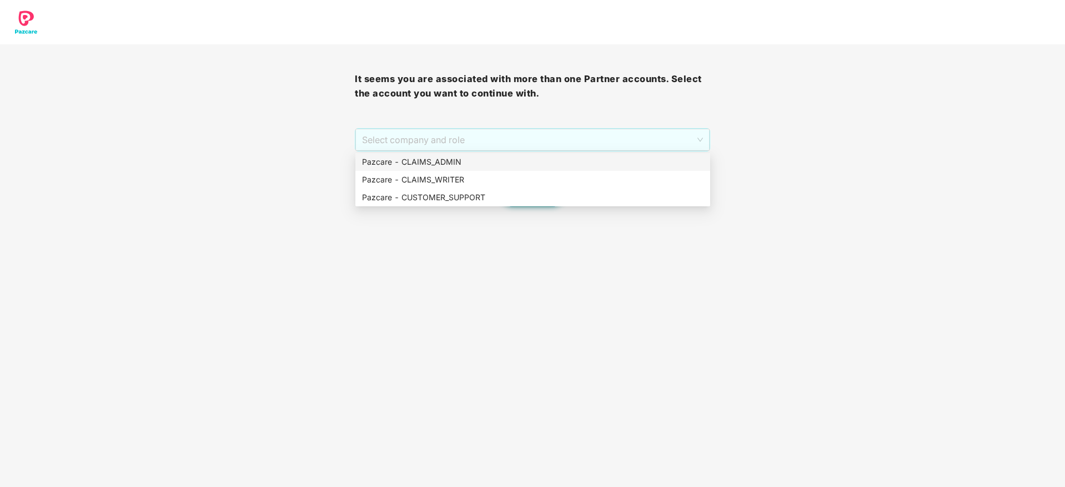
drag, startPoint x: 524, startPoint y: 143, endPoint x: 453, endPoint y: 161, distance: 73.2
click at [453, 161] on body "It seems you are associated with more than one Partner accounts. Select the acc…" at bounding box center [532, 243] width 1065 height 487
click at [453, 161] on div "Pazcare - CLAIMS_ADMIN" at bounding box center [532, 162] width 341 height 12
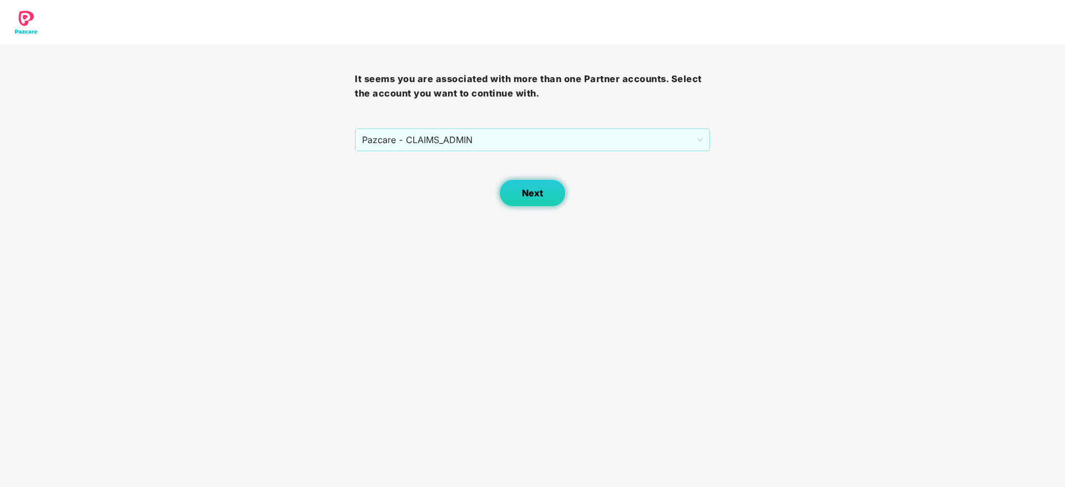
click at [527, 188] on span "Next" at bounding box center [532, 193] width 21 height 11
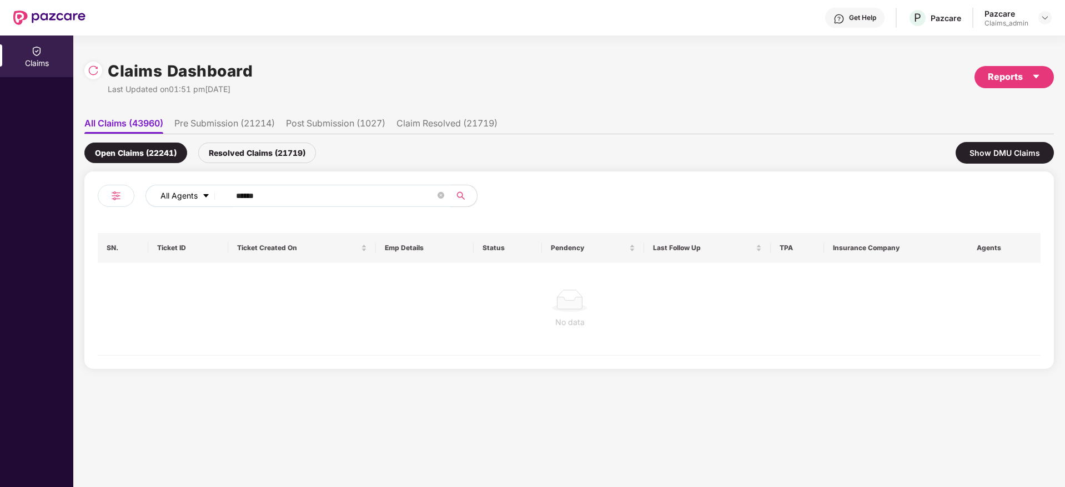
drag, startPoint x: 299, startPoint y: 190, endPoint x: 174, endPoint y: 195, distance: 125.0
click at [174, 195] on div "All Agents ******" at bounding box center [428, 196] width 566 height 22
paste input "text"
type input "******"
click at [254, 154] on div "Resolved Claims (21719)" at bounding box center [257, 153] width 118 height 21
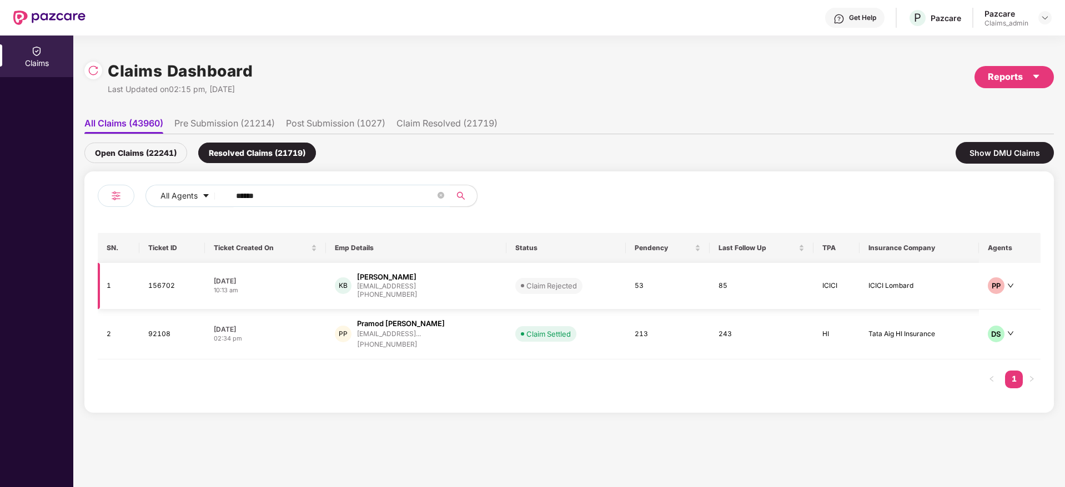
click at [367, 291] on div "+917354455988" at bounding box center [387, 295] width 61 height 11
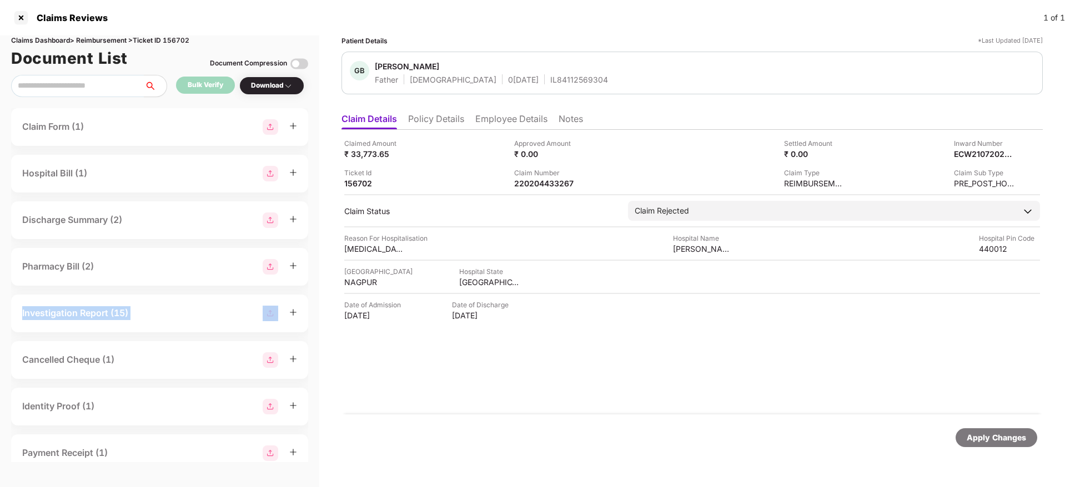
drag, startPoint x: 311, startPoint y: 280, endPoint x: 308, endPoint y: 289, distance: 8.8
click at [308, 289] on div "Claims Dashboard > Reimbursement > Ticket ID 156702 Document List Document Comp…" at bounding box center [159, 262] width 319 height 452
click at [17, 16] on div at bounding box center [21, 18] width 18 height 18
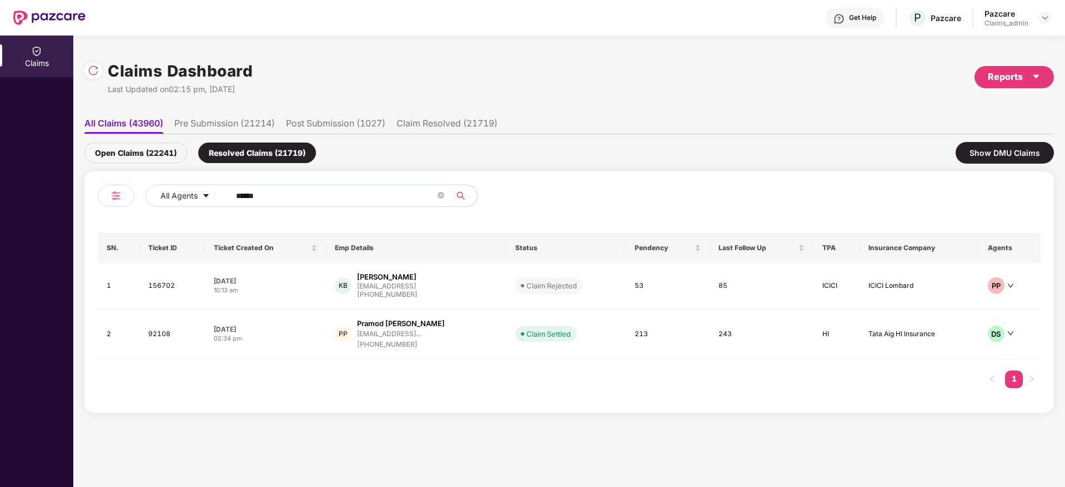
drag, startPoint x: 276, startPoint y: 194, endPoint x: 238, endPoint y: 203, distance: 39.3
click at [238, 203] on input "******" at bounding box center [335, 196] width 199 height 17
paste input "text"
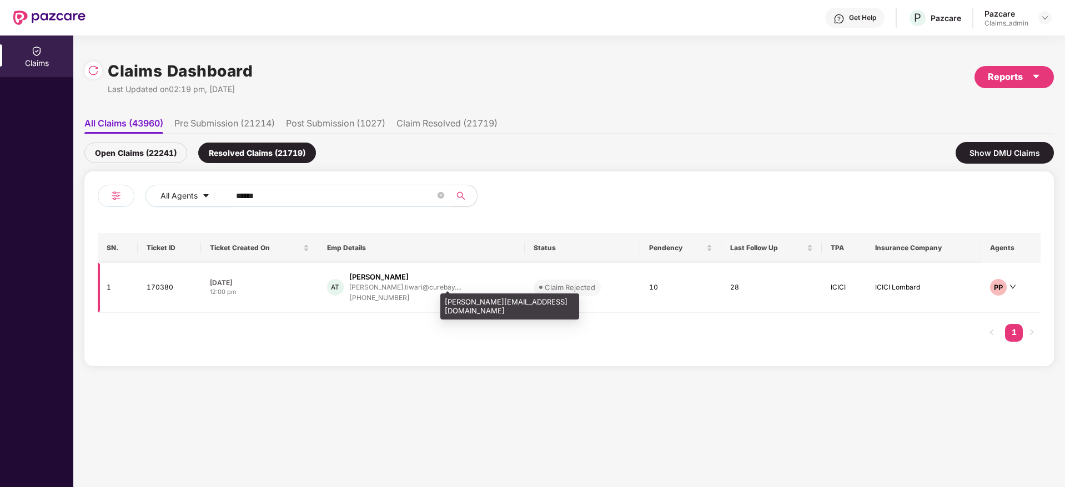
type input "******"
click at [381, 288] on div "apoorv.tiwari@curebay...." at bounding box center [405, 287] width 112 height 7
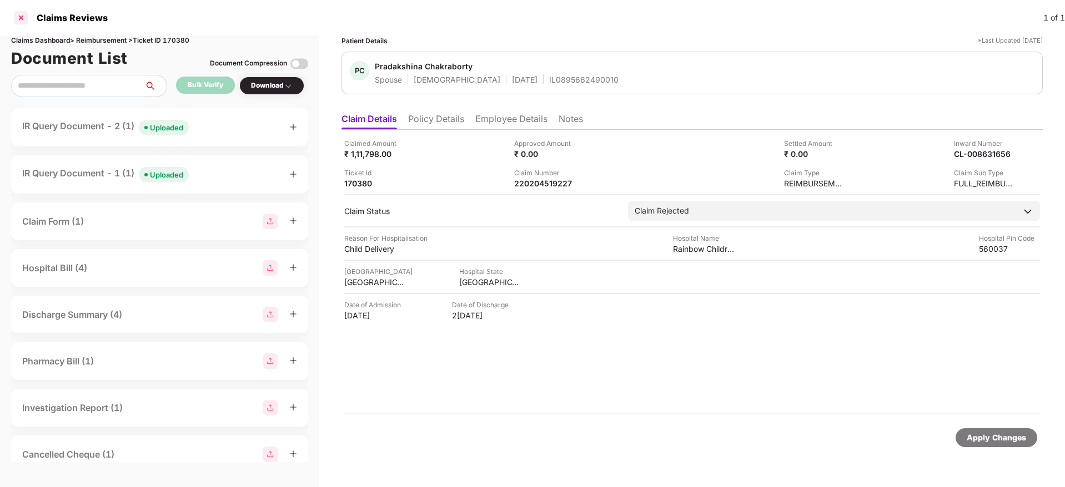
click at [21, 18] on div at bounding box center [21, 18] width 18 height 18
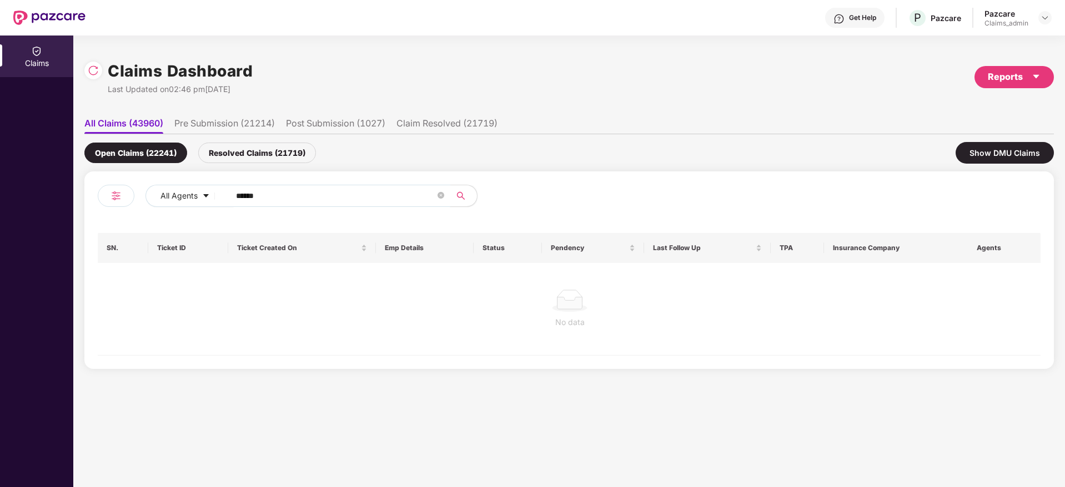
drag, startPoint x: 263, startPoint y: 198, endPoint x: 132, endPoint y: 173, distance: 134.0
click at [132, 173] on div "All Agents ****** SN. Ticket ID Ticket Created On Emp Details Status Pendency L…" at bounding box center [568, 271] width 969 height 198
drag, startPoint x: 293, startPoint y: 198, endPoint x: 171, endPoint y: 185, distance: 122.3
click at [171, 185] on div "All Agents ******" at bounding box center [428, 196] width 566 height 22
paste input "text"
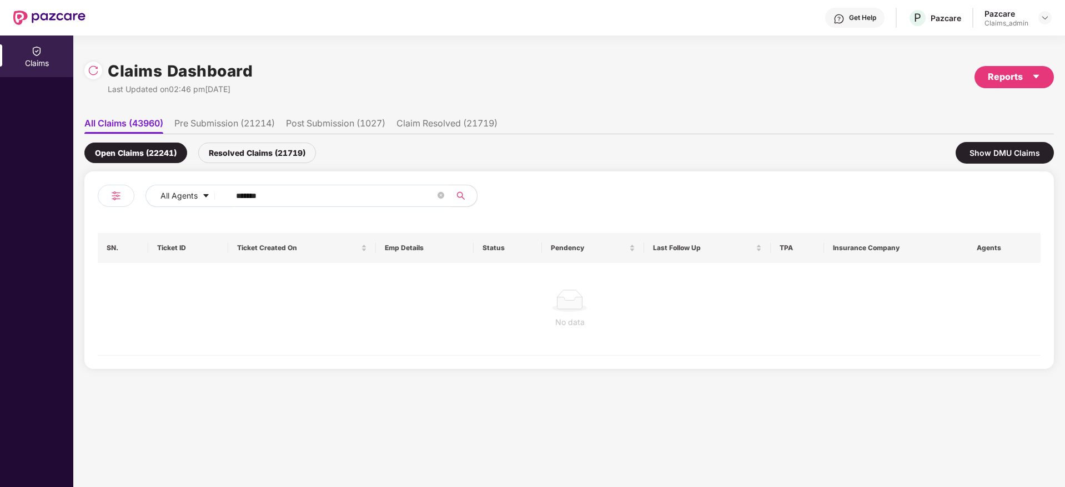
type input "******"
click at [251, 147] on div "Resolved Claims (21719)" at bounding box center [257, 153] width 118 height 21
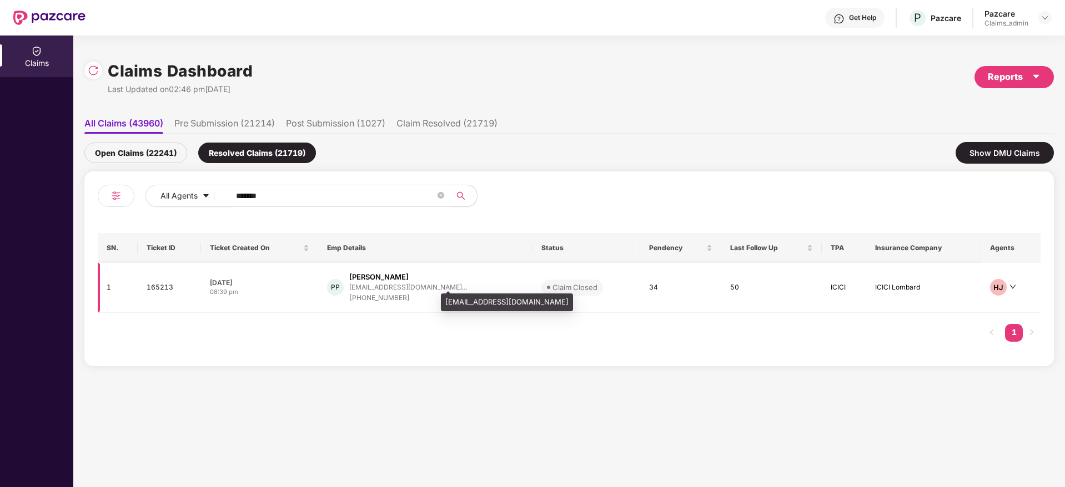
click at [380, 288] on div "pallavi.p@yourstory.co..." at bounding box center [408, 287] width 118 height 7
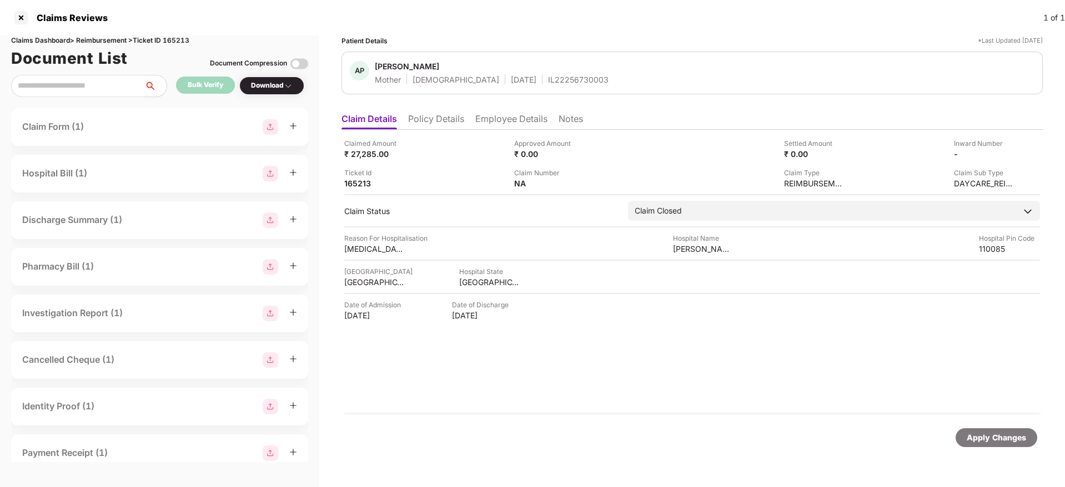
click at [431, 120] on li "Policy Details" at bounding box center [436, 121] width 56 height 16
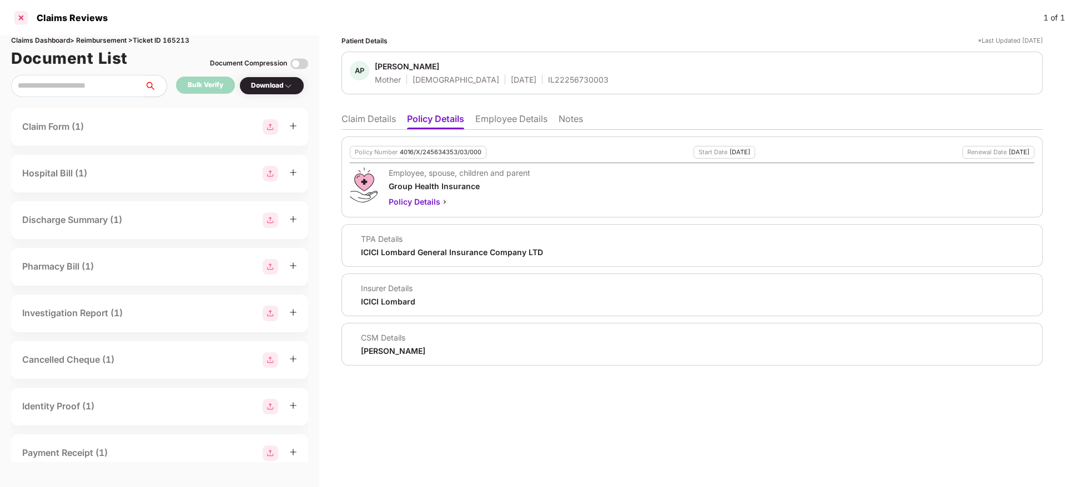
click at [19, 14] on div at bounding box center [21, 18] width 18 height 18
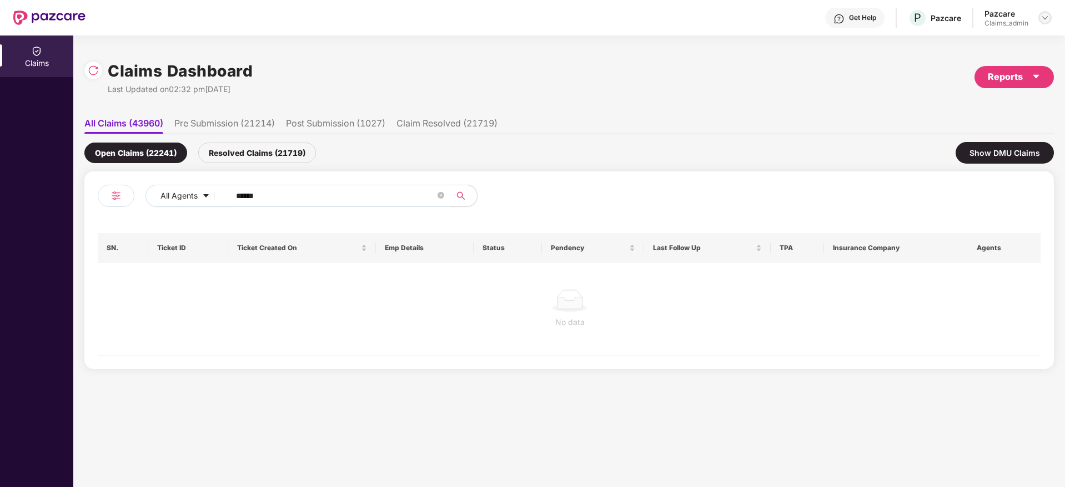
click at [1048, 14] on img at bounding box center [1044, 17] width 9 height 9
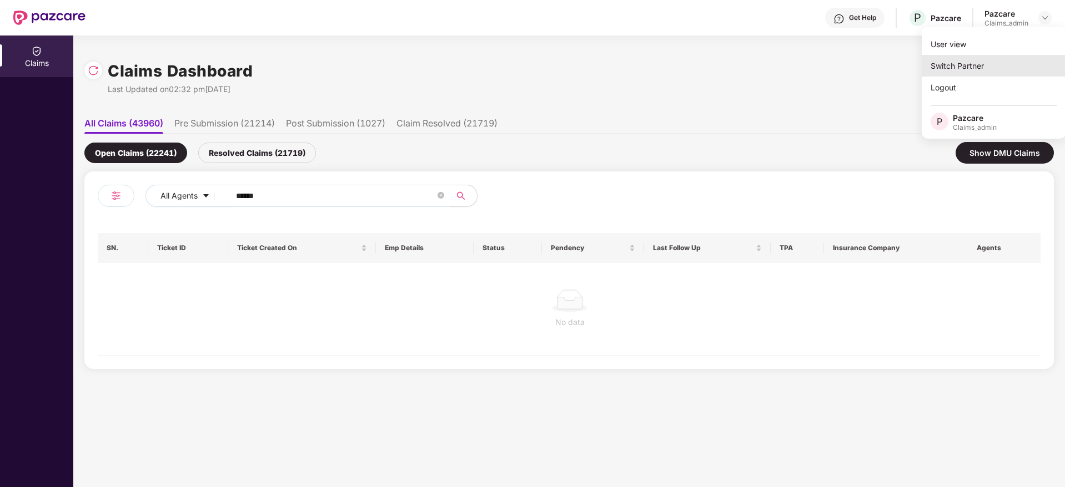
click at [994, 61] on div "Switch Partner" at bounding box center [994, 66] width 144 height 22
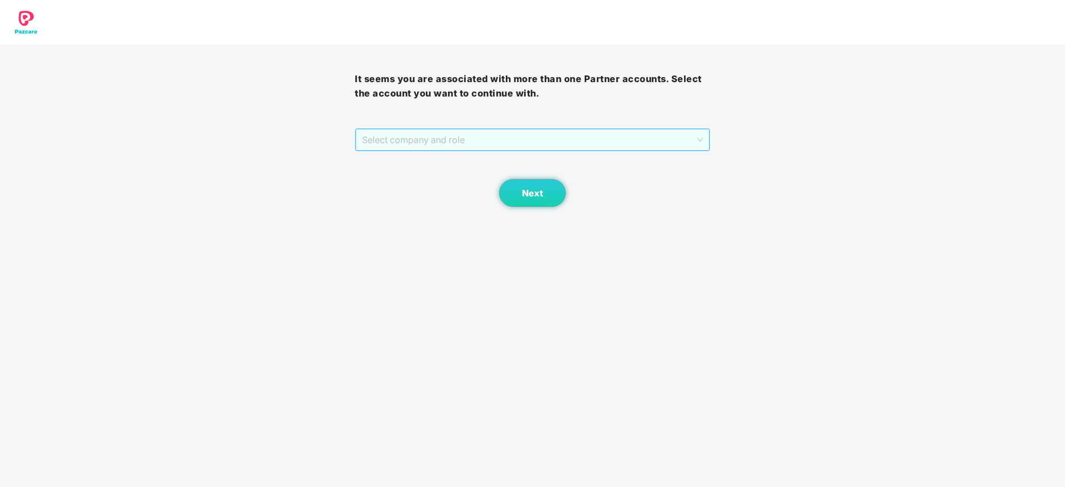
click at [526, 140] on span "Select company and role" at bounding box center [532, 139] width 340 height 21
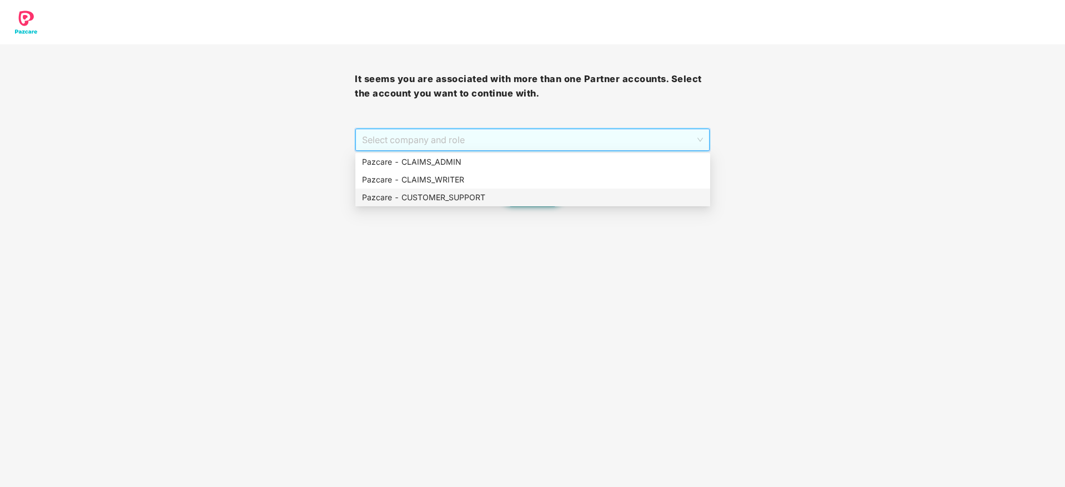
click at [513, 202] on div "Pazcare - CUSTOMER_SUPPORT" at bounding box center [532, 198] width 341 height 12
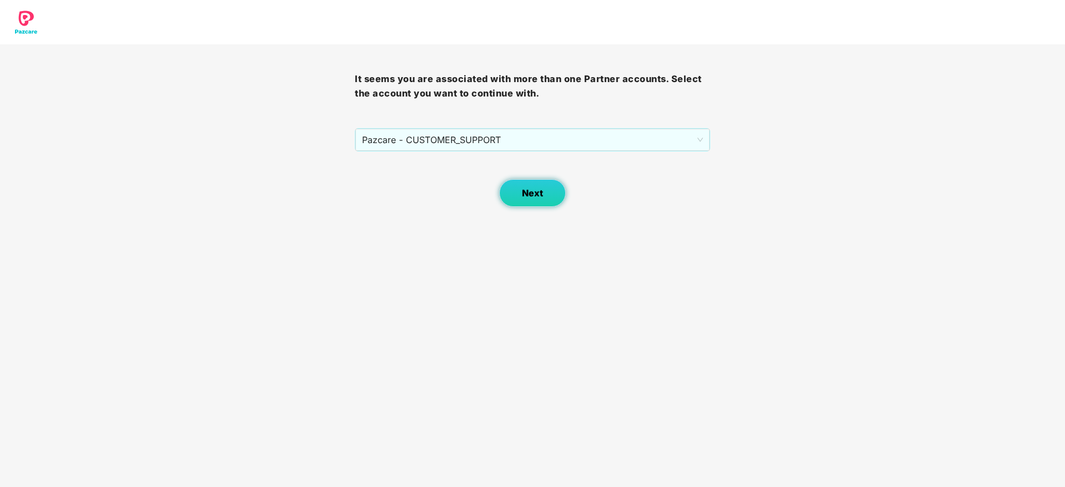
click at [542, 198] on span "Next" at bounding box center [532, 193] width 21 height 11
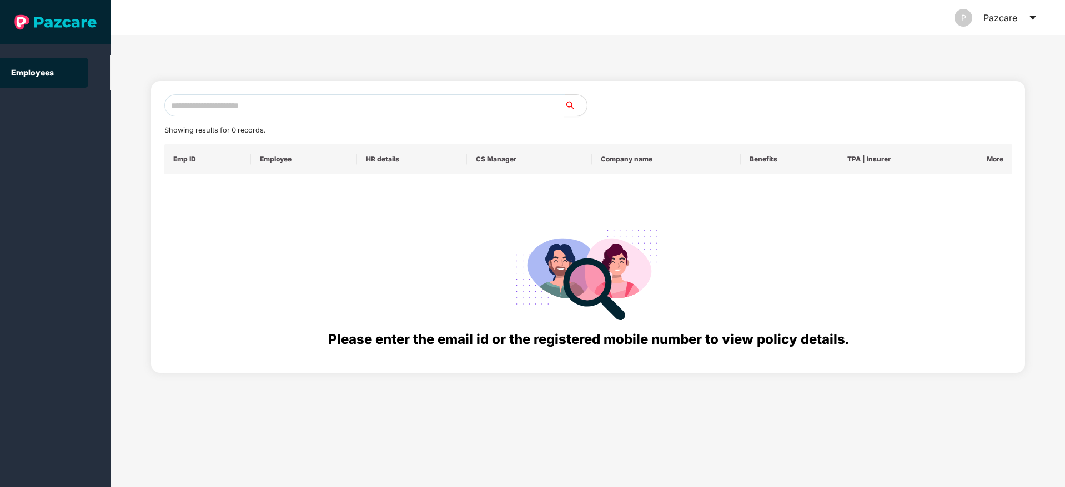
click at [260, 103] on input "text" at bounding box center [364, 105] width 400 height 22
click at [260, 103] on input "****" at bounding box center [364, 105] width 400 height 22
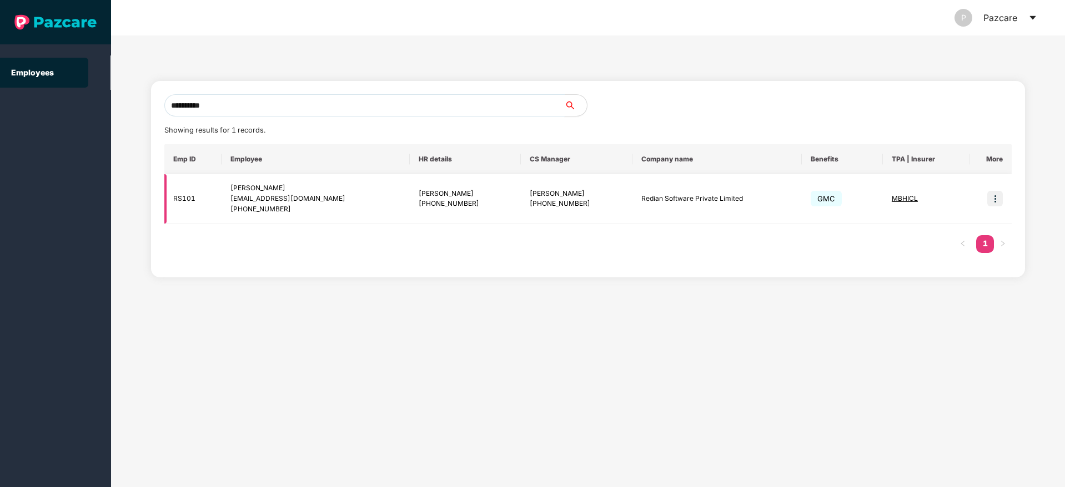
type input "**********"
click at [999, 197] on img at bounding box center [995, 199] width 16 height 16
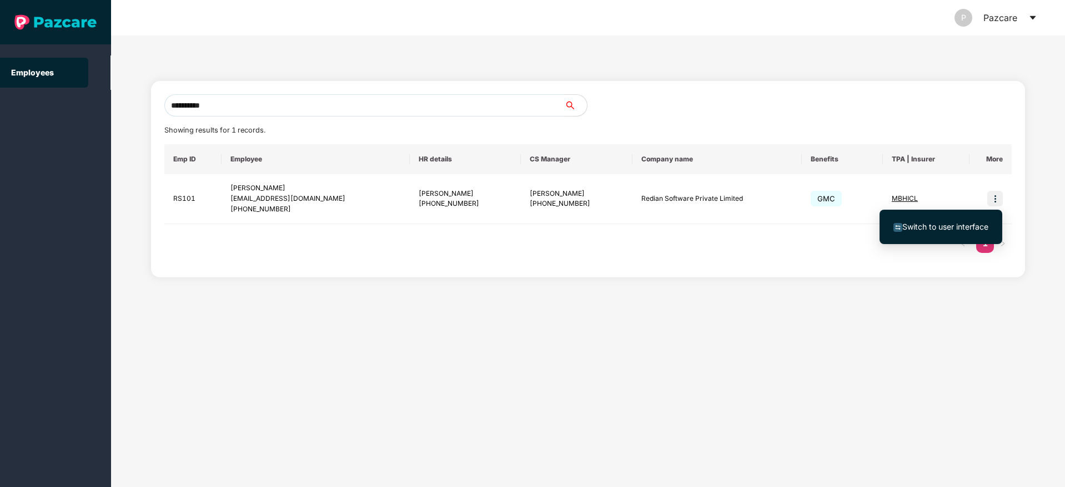
click at [939, 218] on li "Switch to user interface" at bounding box center [940, 226] width 123 height 23
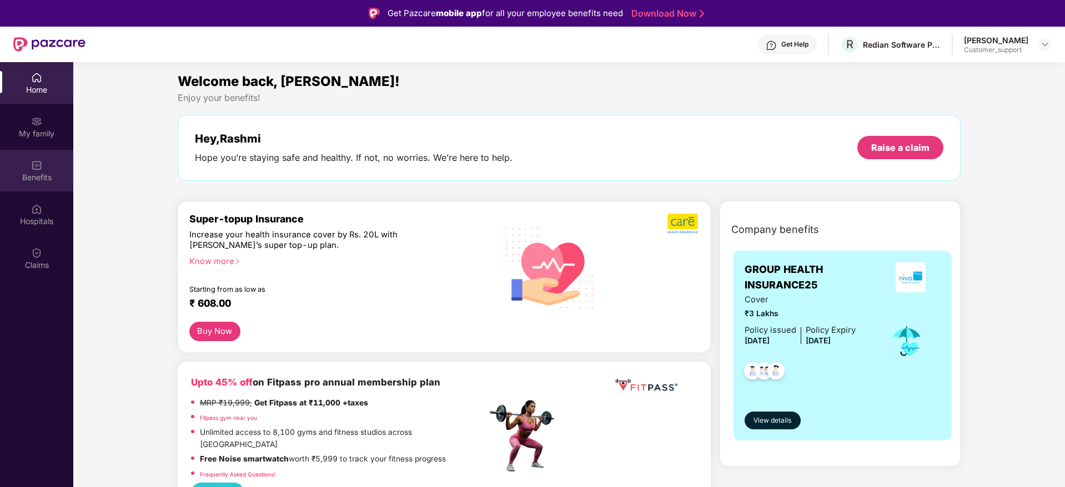
click at [26, 183] on div "Benefits" at bounding box center [36, 171] width 73 height 42
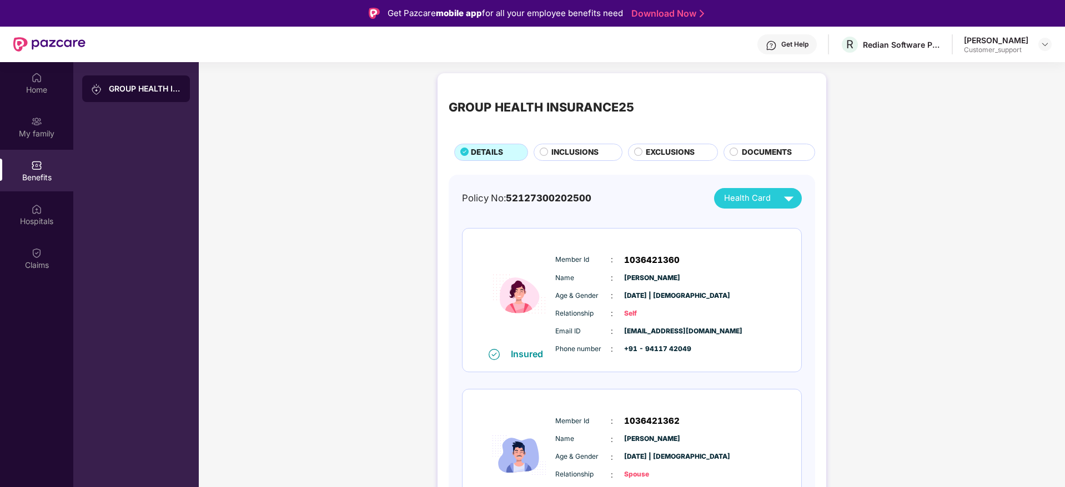
click at [578, 147] on span "INCLUSIONS" at bounding box center [574, 153] width 47 height 12
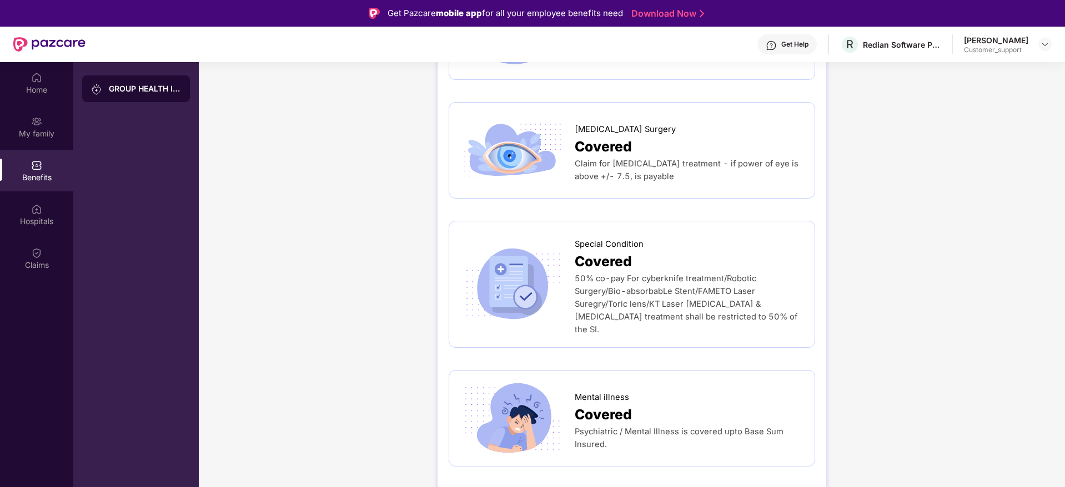
scroll to position [2043, 0]
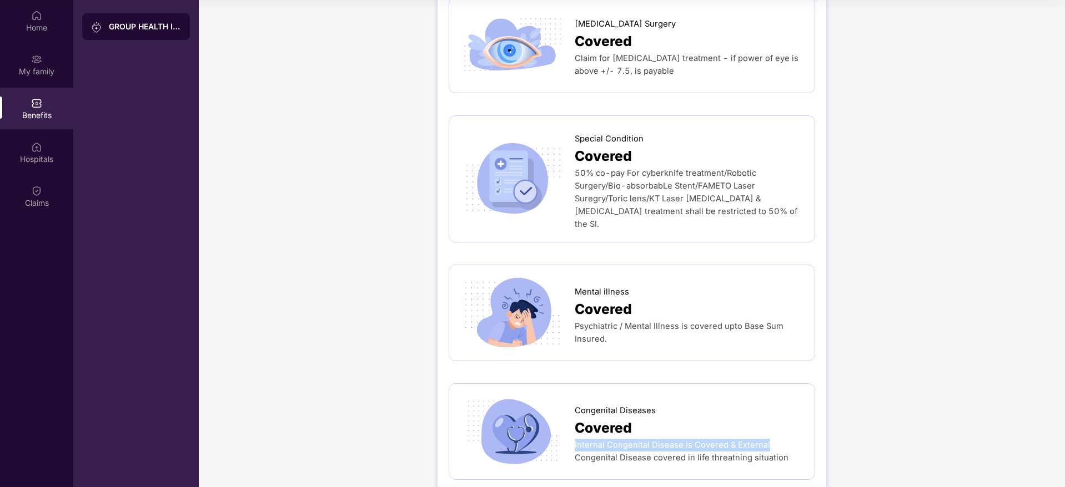
drag, startPoint x: 1058, startPoint y: 407, endPoint x: 1062, endPoint y: 401, distance: 7.6
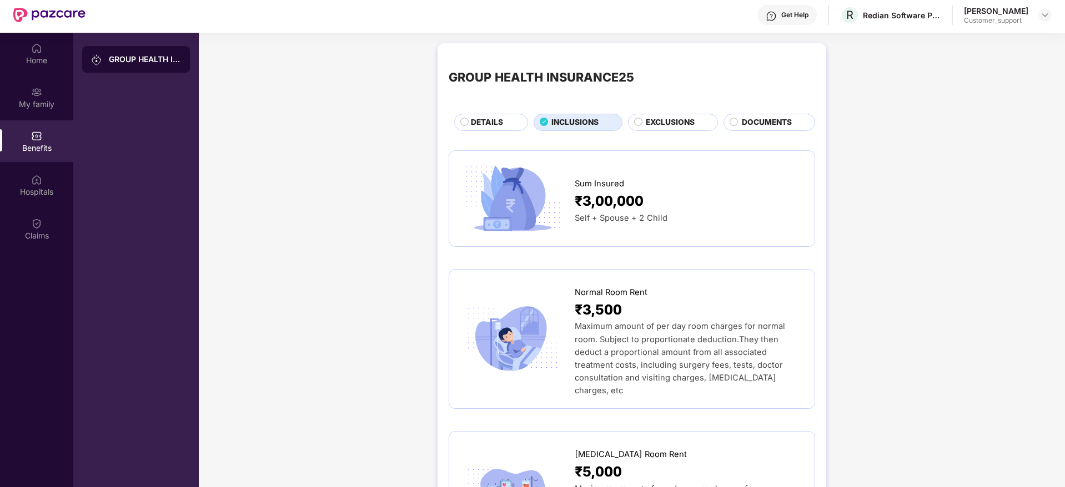
scroll to position [0, 0]
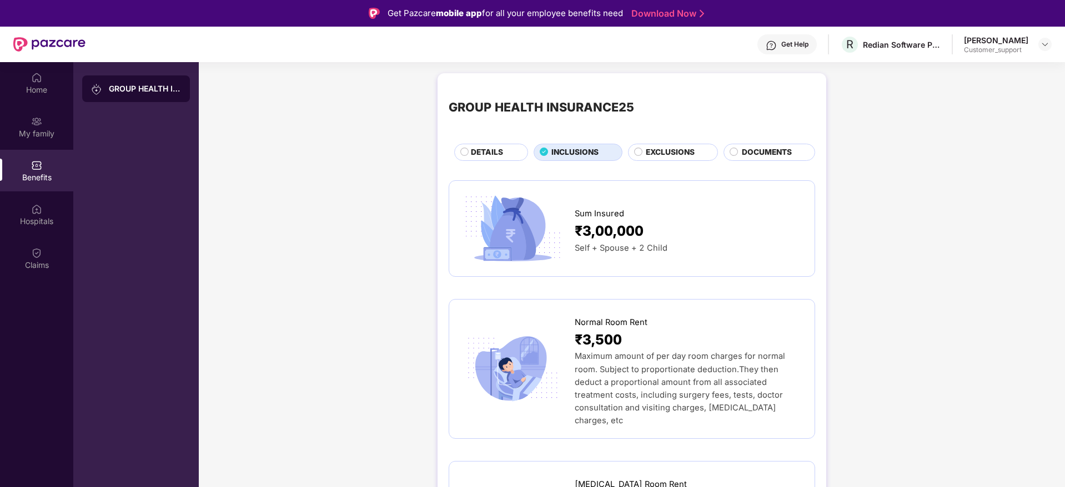
click at [769, 160] on div "DOCUMENTS" at bounding box center [772, 154] width 73 height 14
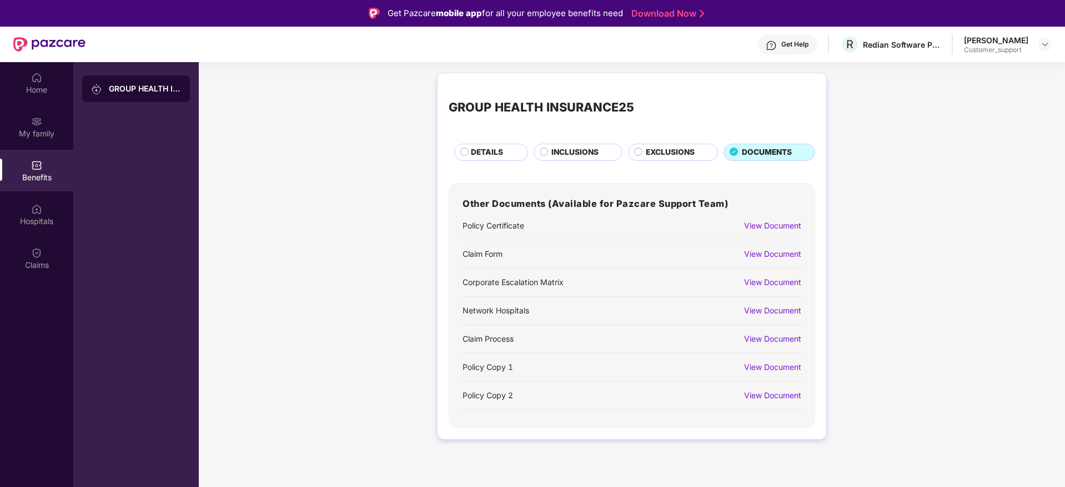
click at [792, 365] on div "View Document" at bounding box center [772, 367] width 57 height 12
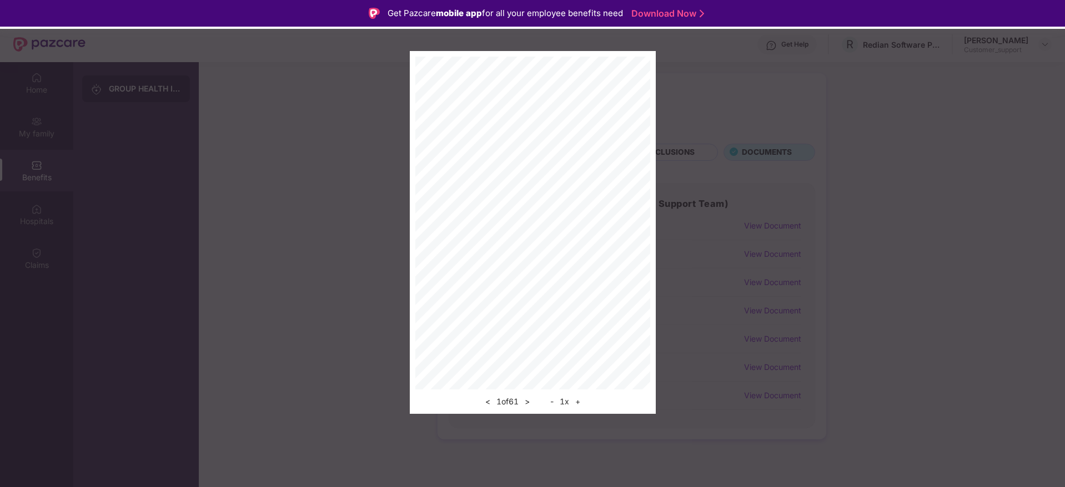
click at [527, 402] on button ">" at bounding box center [527, 401] width 12 height 13
click at [580, 403] on button "+" at bounding box center [578, 401] width 12 height 13
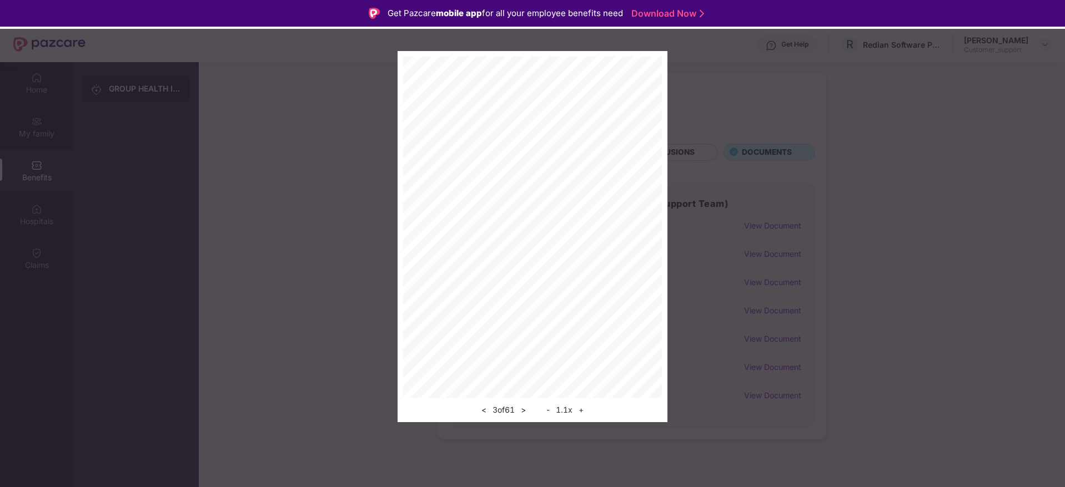
click at [580, 404] on button "+" at bounding box center [581, 410] width 12 height 13
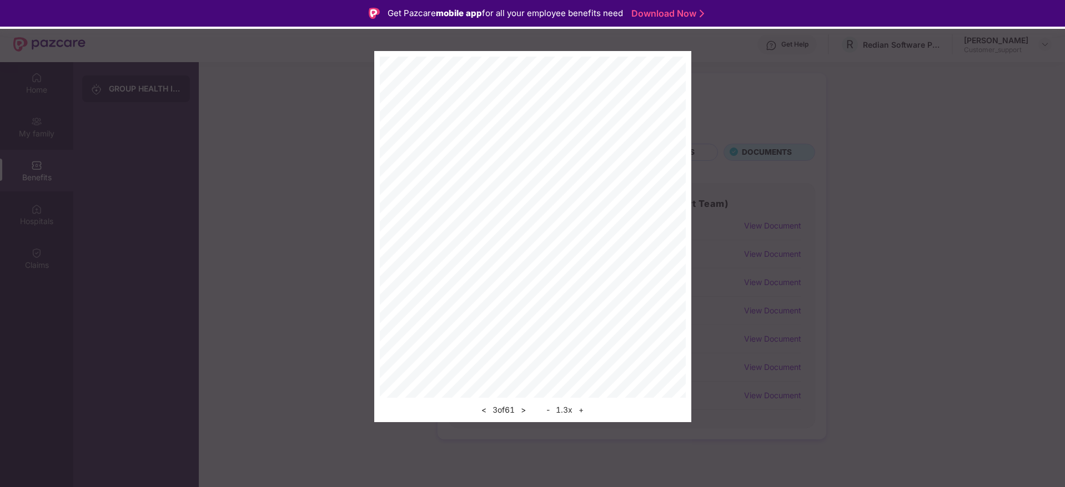
click at [580, 404] on button "+" at bounding box center [581, 410] width 12 height 13
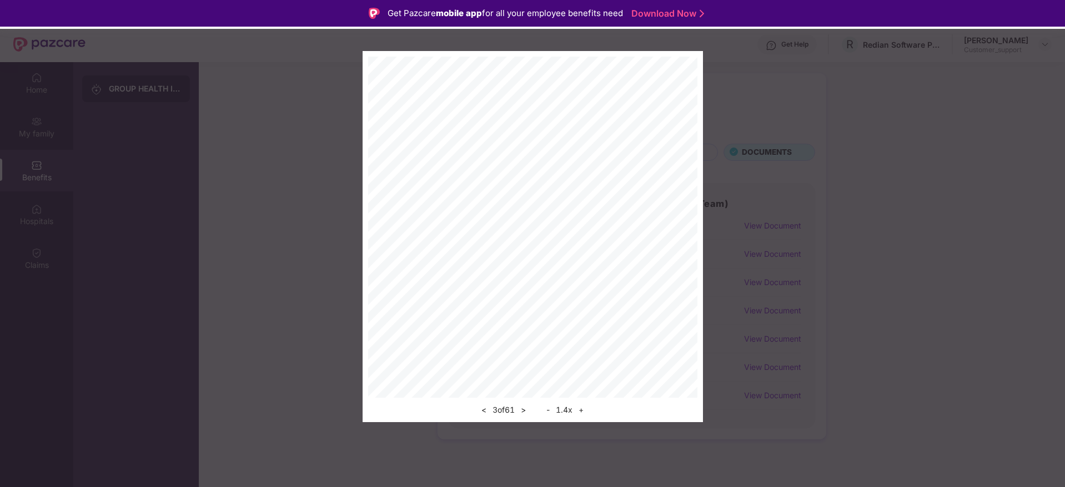
click at [580, 404] on button "+" at bounding box center [581, 410] width 12 height 13
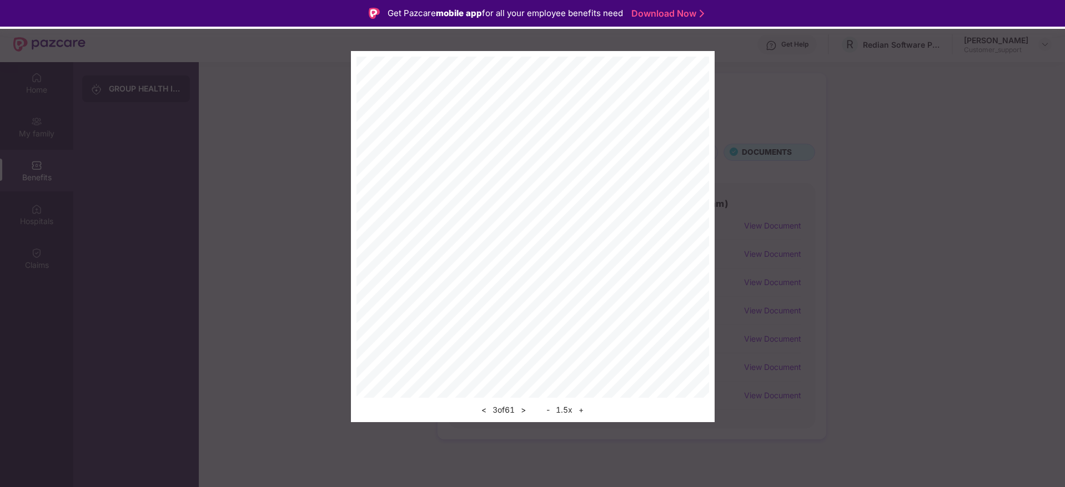
click at [580, 404] on button "+" at bounding box center [581, 410] width 12 height 13
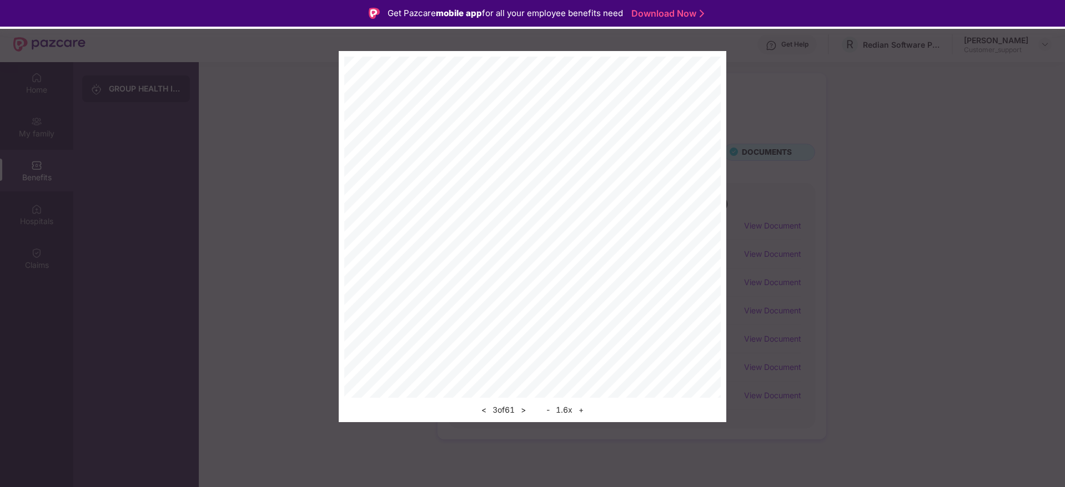
click at [580, 404] on button "+" at bounding box center [581, 410] width 12 height 13
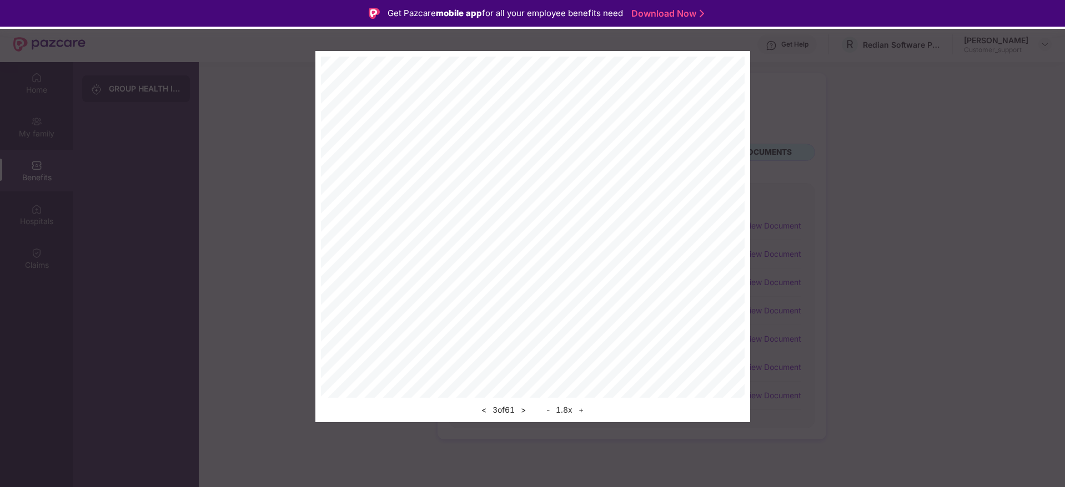
click at [580, 404] on button "+" at bounding box center [581, 410] width 12 height 13
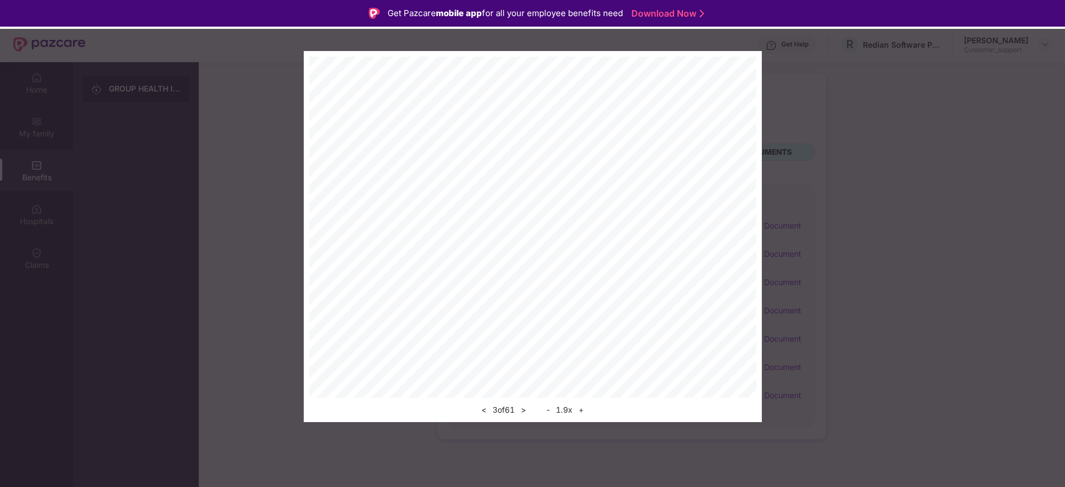
click at [580, 404] on button "+" at bounding box center [581, 410] width 12 height 13
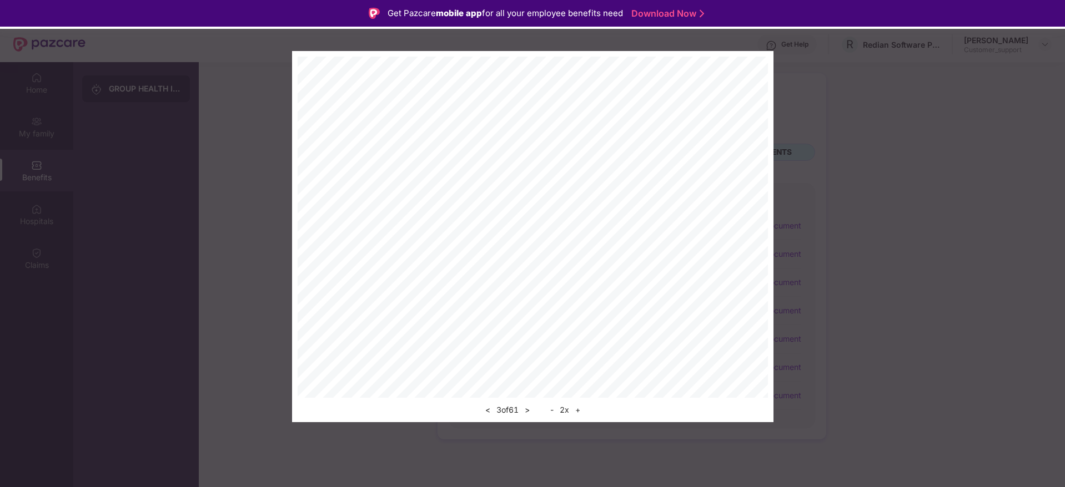
click at [768, 222] on div at bounding box center [533, 227] width 470 height 341
drag, startPoint x: 768, startPoint y: 223, endPoint x: 771, endPoint y: 300, distance: 77.2
click at [771, 300] on div "< 3 of 61 > - 2 x +" at bounding box center [532, 236] width 481 height 371
click at [769, 178] on div "< 3 of 61 > - 2 x +" at bounding box center [532, 236] width 481 height 371
click at [721, 213] on div "< 3 of 61 > - 2 x +" at bounding box center [532, 236] width 481 height 371
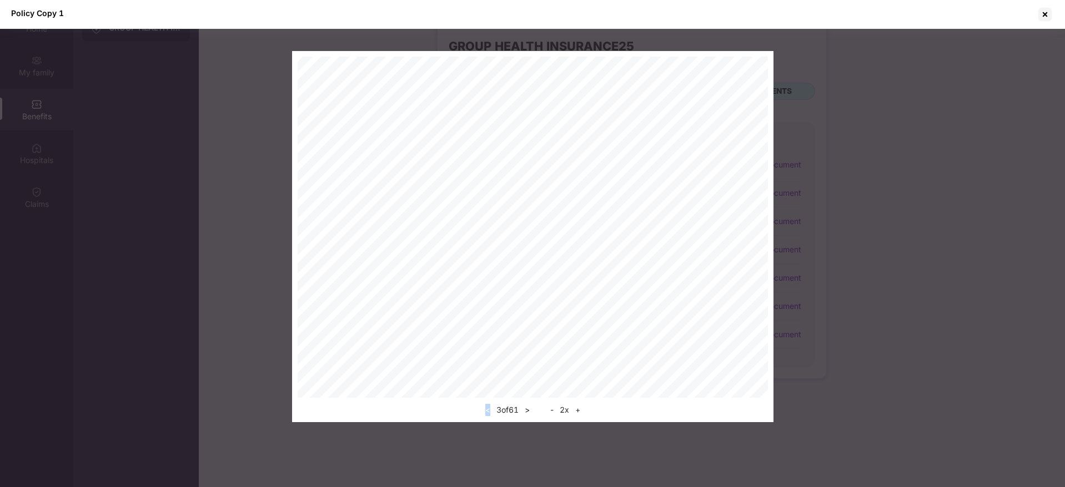
scroll to position [62, 0]
click at [528, 413] on button ">" at bounding box center [527, 410] width 12 height 13
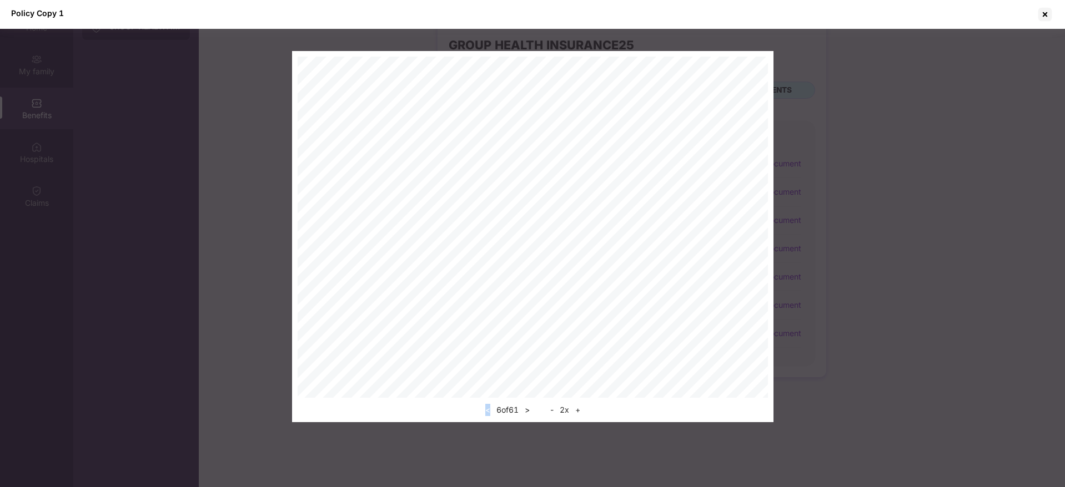
click at [528, 413] on button ">" at bounding box center [527, 410] width 12 height 13
click at [1045, 14] on div at bounding box center [1045, 15] width 18 height 18
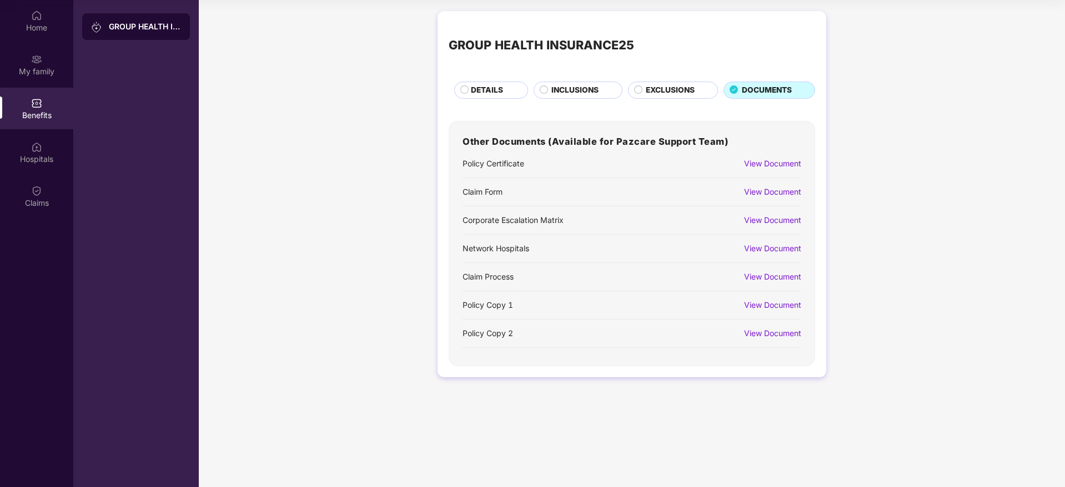
click at [1055, 68] on div "GROUP HEALTH INSURANCE25 DETAILS INCLUSIONS EXCLUSIONS DOCUMENTS Other Document…" at bounding box center [632, 200] width 866 height 389
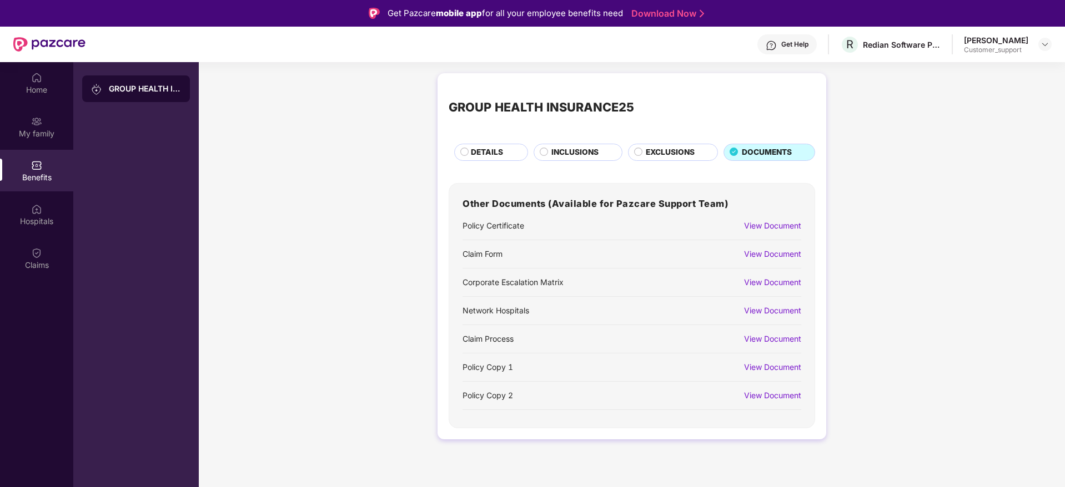
click at [1051, 40] on div at bounding box center [1044, 44] width 13 height 13
click at [1039, 46] on div "Rashmi Sati Customer_support" at bounding box center [1008, 44] width 88 height 19
click at [1039, 46] on div at bounding box center [1044, 44] width 13 height 13
click at [971, 71] on div "Switch to support view" at bounding box center [992, 71] width 144 height 22
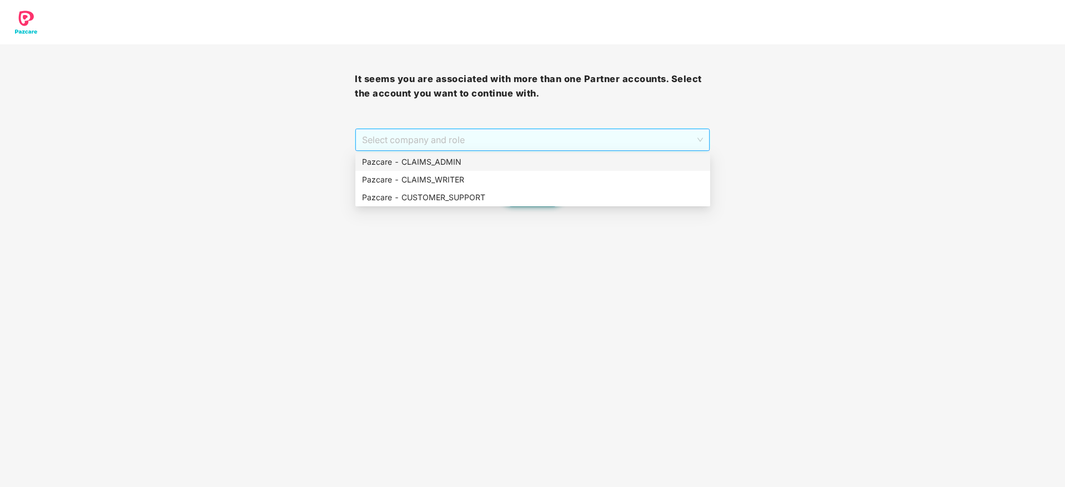
click at [481, 143] on span "Select company and role" at bounding box center [532, 139] width 340 height 21
click at [486, 193] on div "Pazcare - CUSTOMER_SUPPORT" at bounding box center [532, 198] width 341 height 12
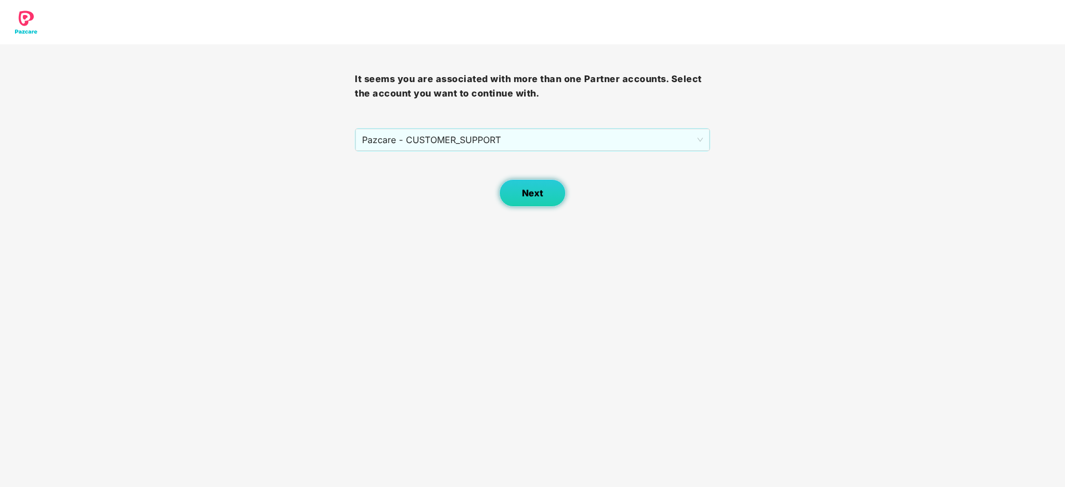
click at [524, 206] on button "Next" at bounding box center [532, 193] width 67 height 28
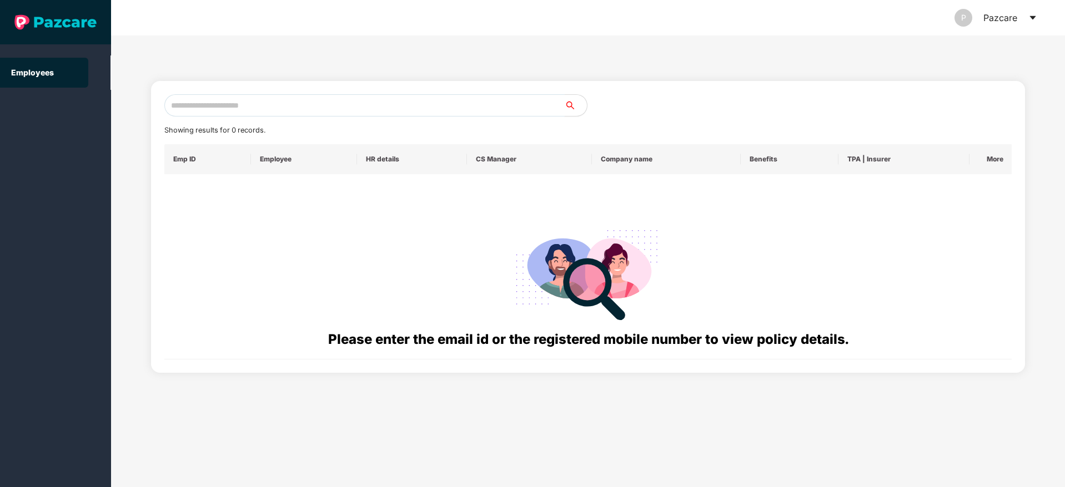
click at [358, 94] on input "text" at bounding box center [364, 105] width 400 height 22
paste input "**********"
click at [358, 94] on input "**********" at bounding box center [364, 105] width 400 height 22
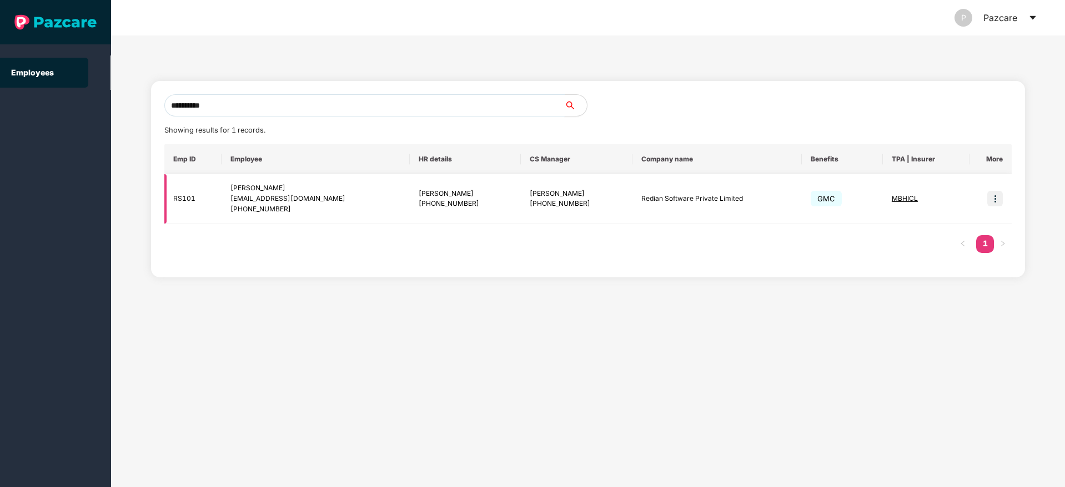
type input "**********"
click at [992, 200] on img at bounding box center [995, 199] width 16 height 16
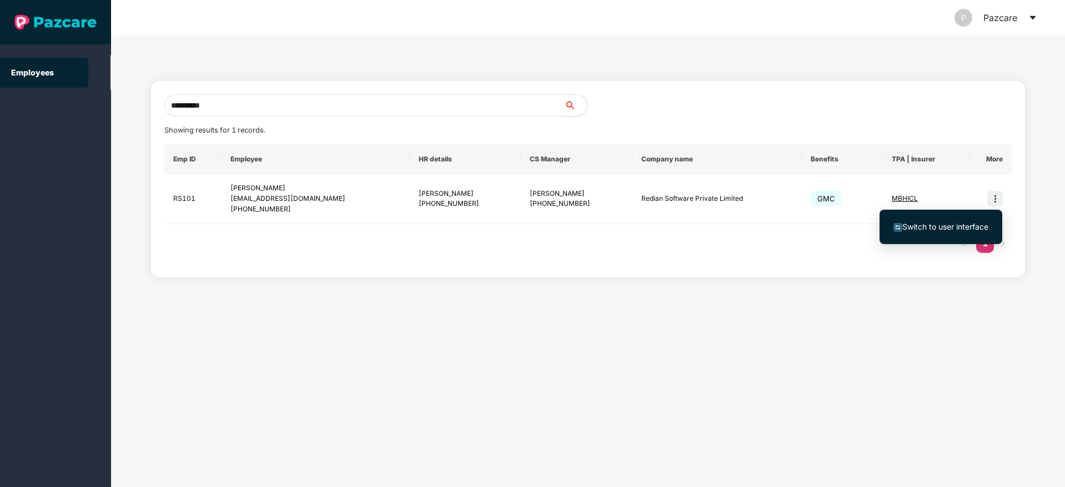
click at [917, 233] on li "Switch to user interface" at bounding box center [940, 226] width 123 height 23
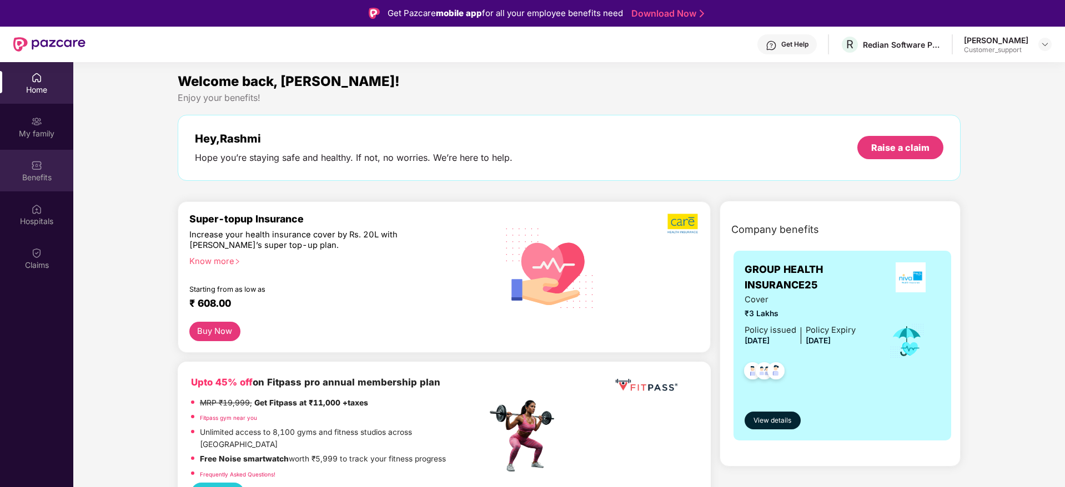
click at [22, 164] on div "Benefits" at bounding box center [36, 171] width 73 height 42
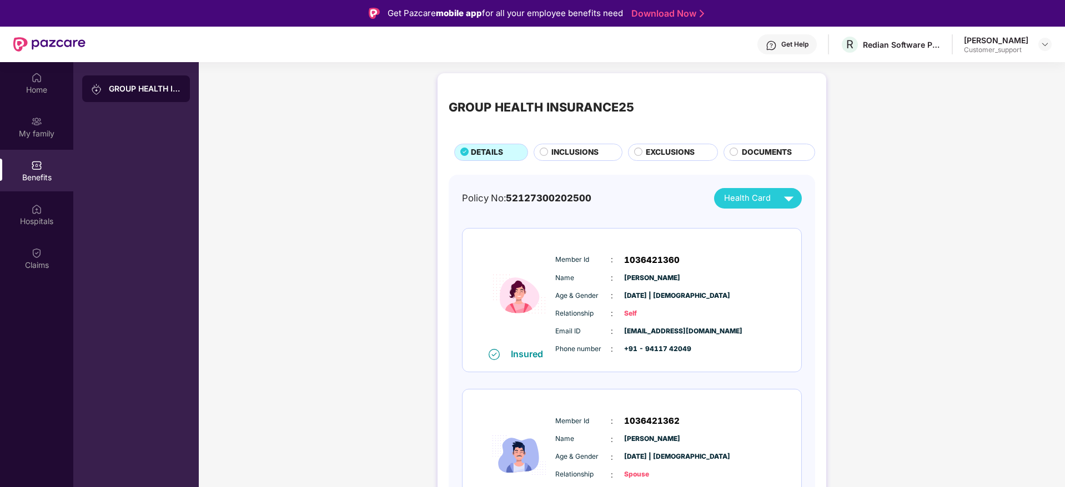
click at [568, 155] on span "INCLUSIONS" at bounding box center [574, 153] width 47 height 12
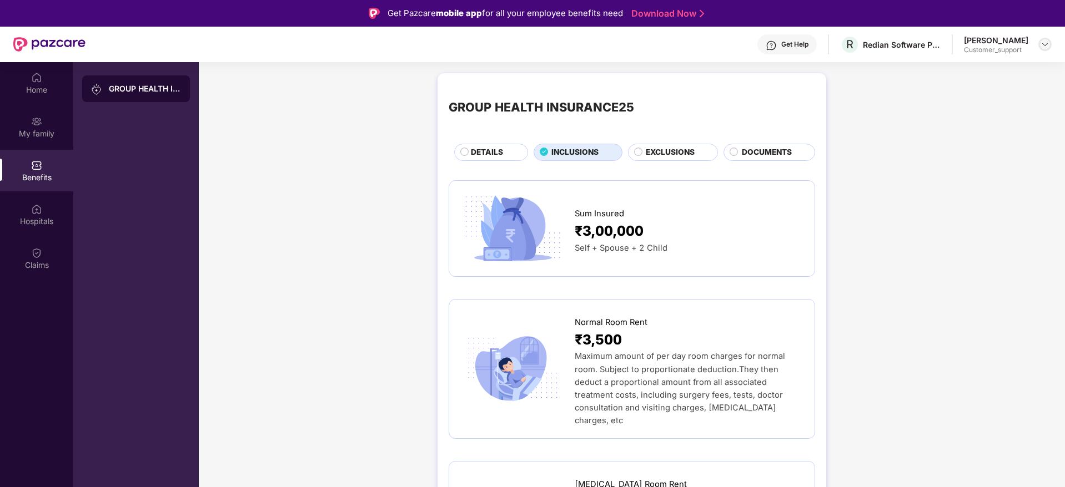
click at [1043, 47] on img at bounding box center [1044, 44] width 9 height 9
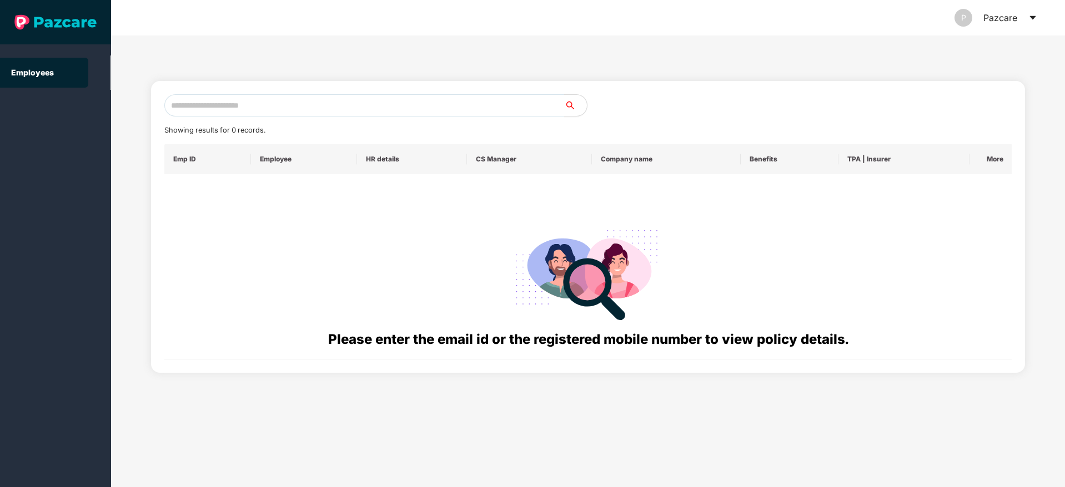
click at [1035, 19] on icon "caret-down" at bounding box center [1032, 17] width 9 height 9
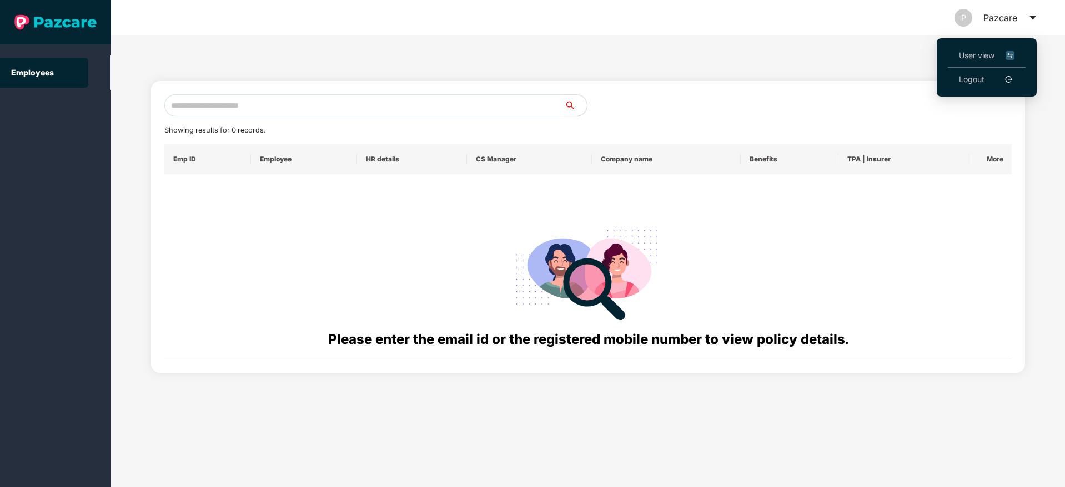
click at [960, 45] on li "User view" at bounding box center [987, 56] width 78 height 24
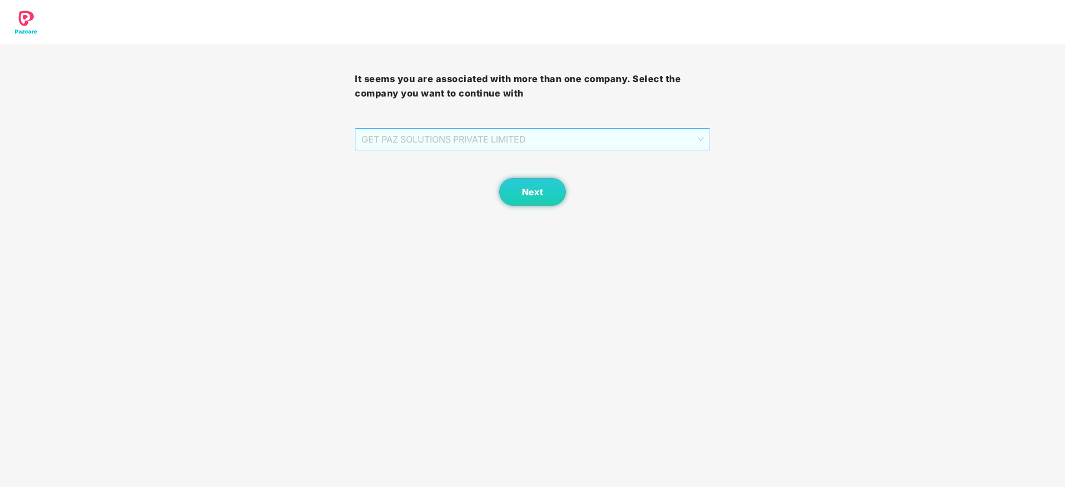
click at [497, 133] on span "GET PAZ SOLUTIONS PRIVATE LIMITED" at bounding box center [531, 139] width 341 height 21
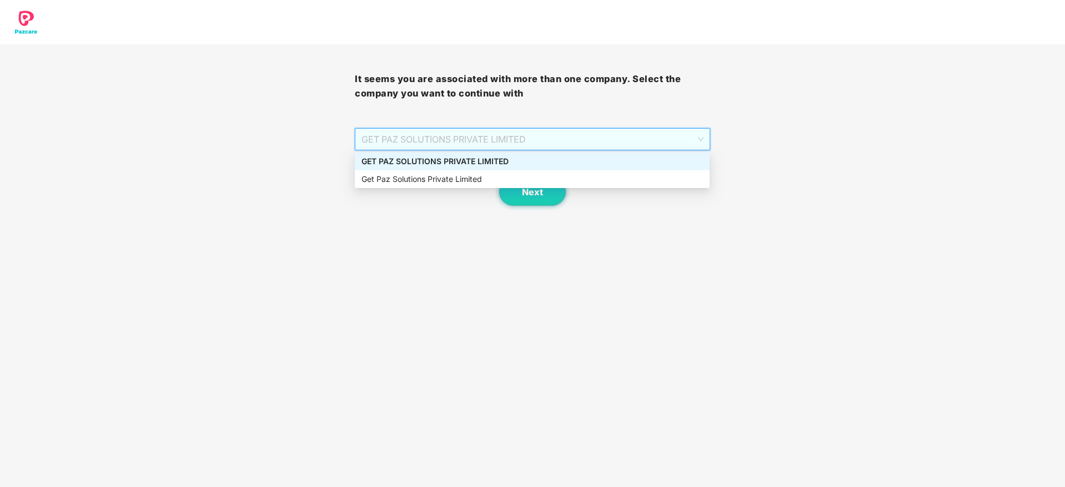
click at [496, 162] on div "GET PAZ SOLUTIONS PRIVATE LIMITED" at bounding box center [531, 161] width 341 height 12
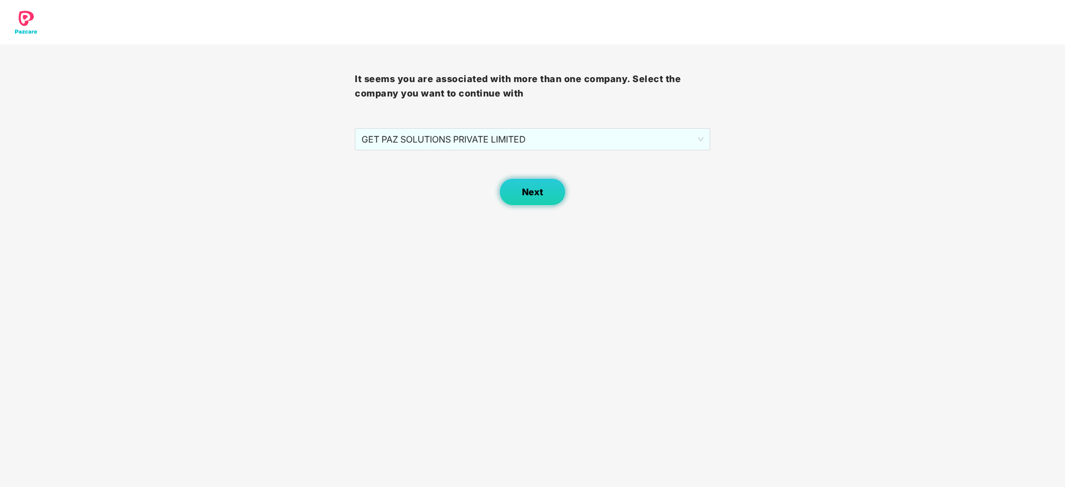
click at [528, 195] on span "Next" at bounding box center [532, 192] width 21 height 11
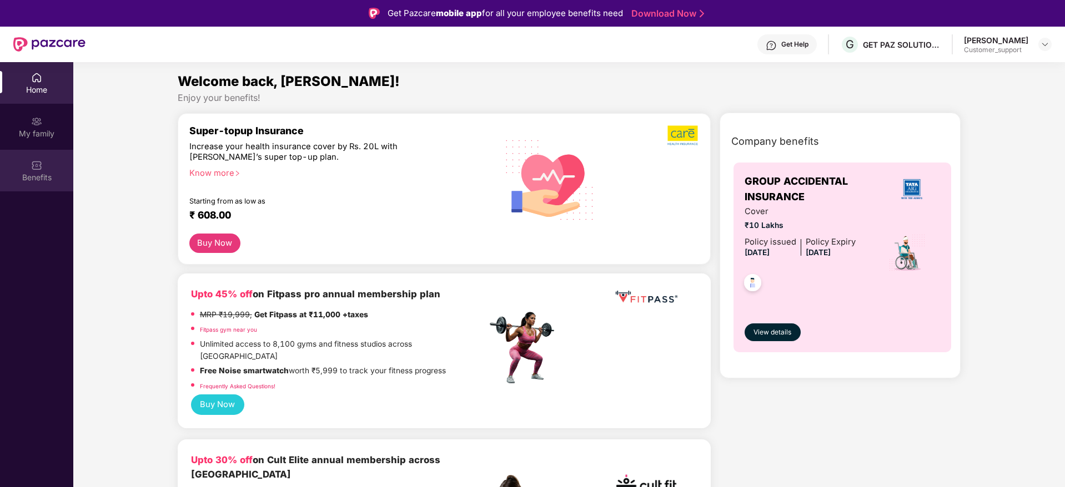
click at [29, 178] on div "Benefits" at bounding box center [36, 177] width 73 height 11
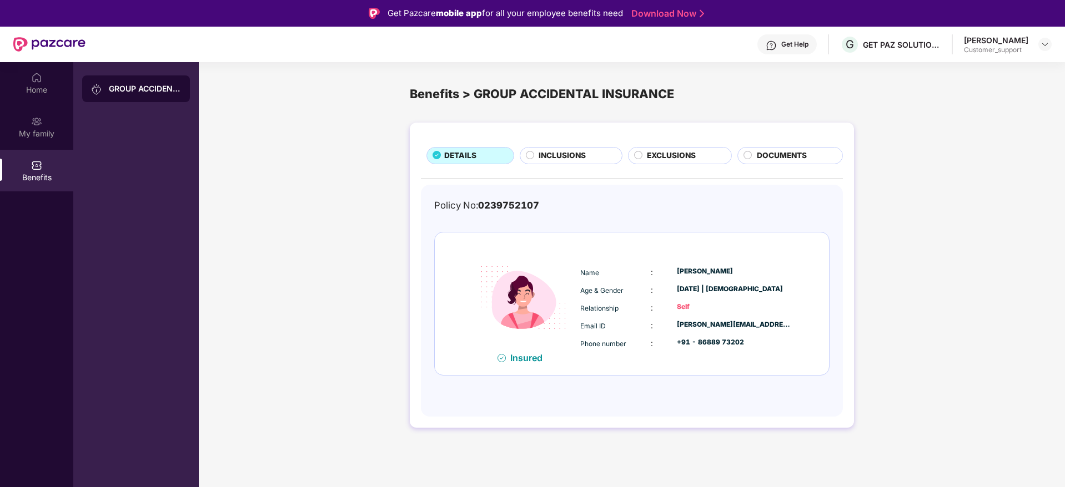
click at [570, 148] on div "INCLUSIONS" at bounding box center [571, 155] width 103 height 17
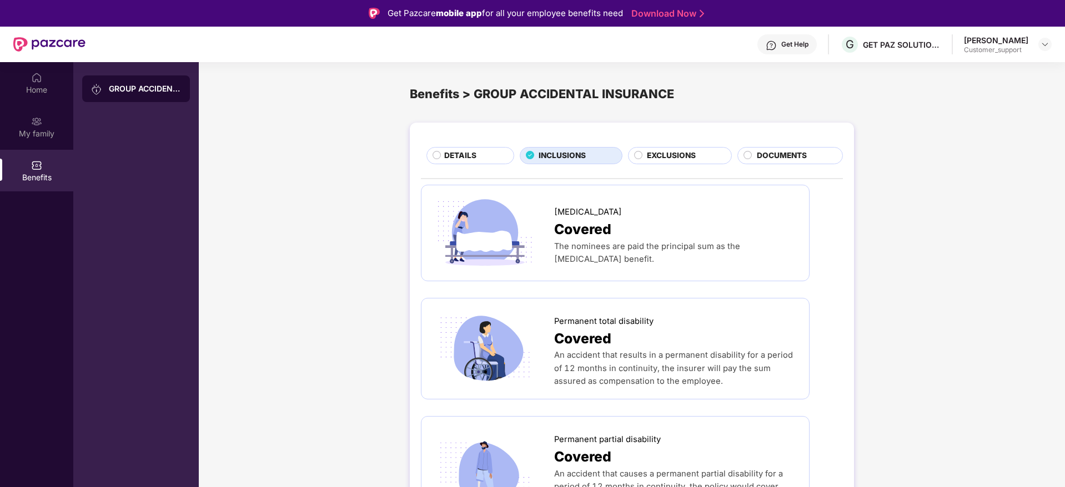
click at [667, 161] on span "EXCLUSIONS" at bounding box center [671, 156] width 49 height 12
